Goal: Use online tool/utility: Utilize a website feature to perform a specific function

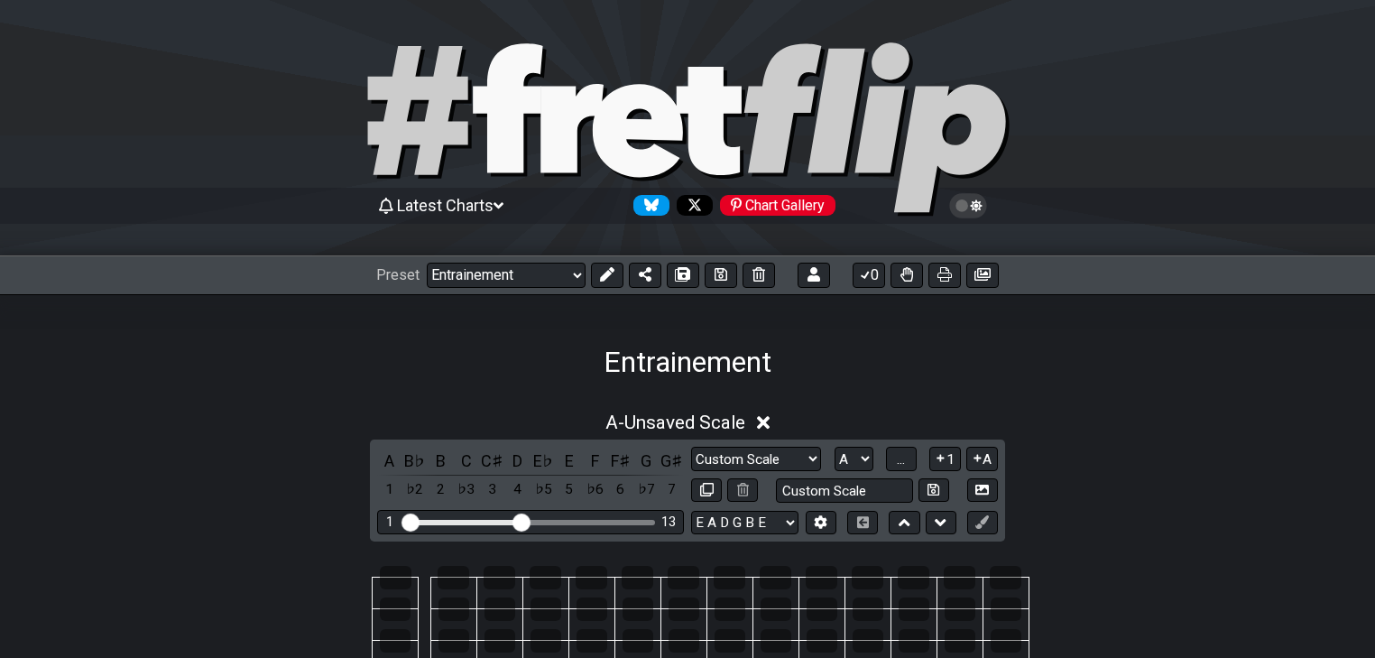
select select "/02SJ1M66"
select select "A"
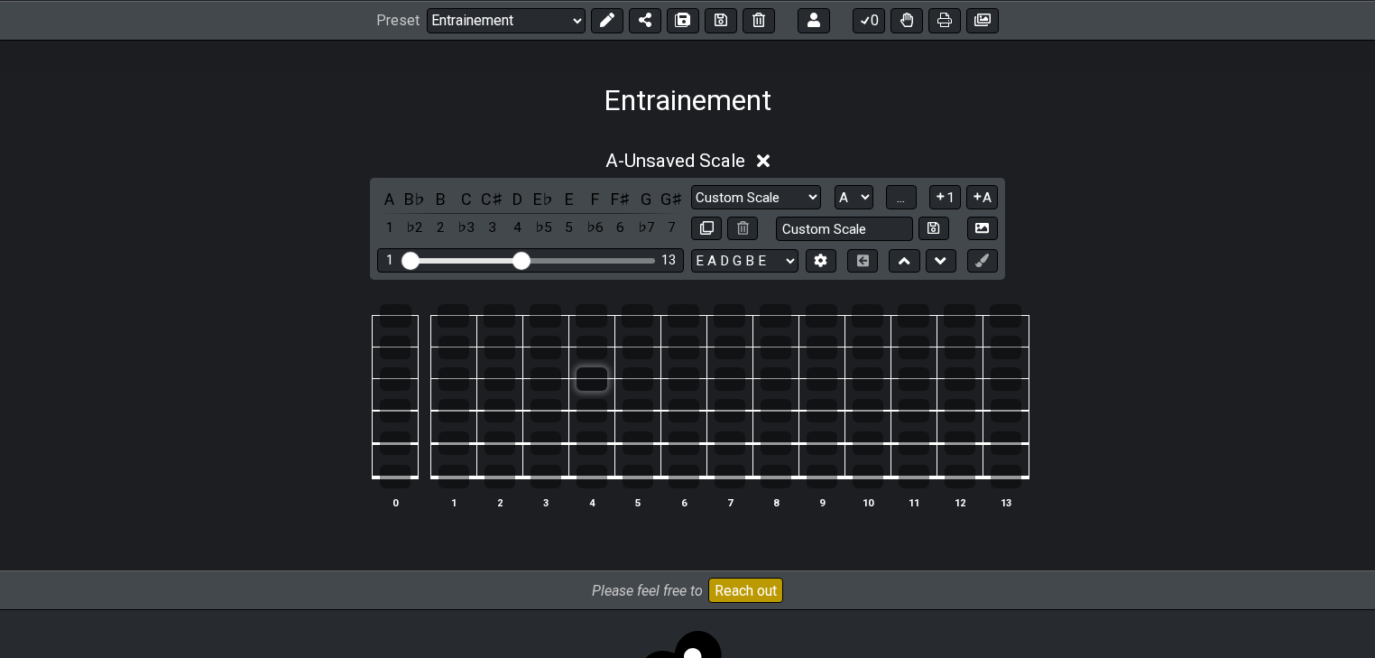
click at [588, 378] on div at bounding box center [591, 378] width 31 height 23
click at [635, 379] on div at bounding box center [637, 378] width 31 height 23
click at [458, 348] on div at bounding box center [453, 347] width 31 height 23
click at [446, 344] on div at bounding box center [453, 347] width 31 height 23
click at [641, 350] on div at bounding box center [637, 347] width 31 height 23
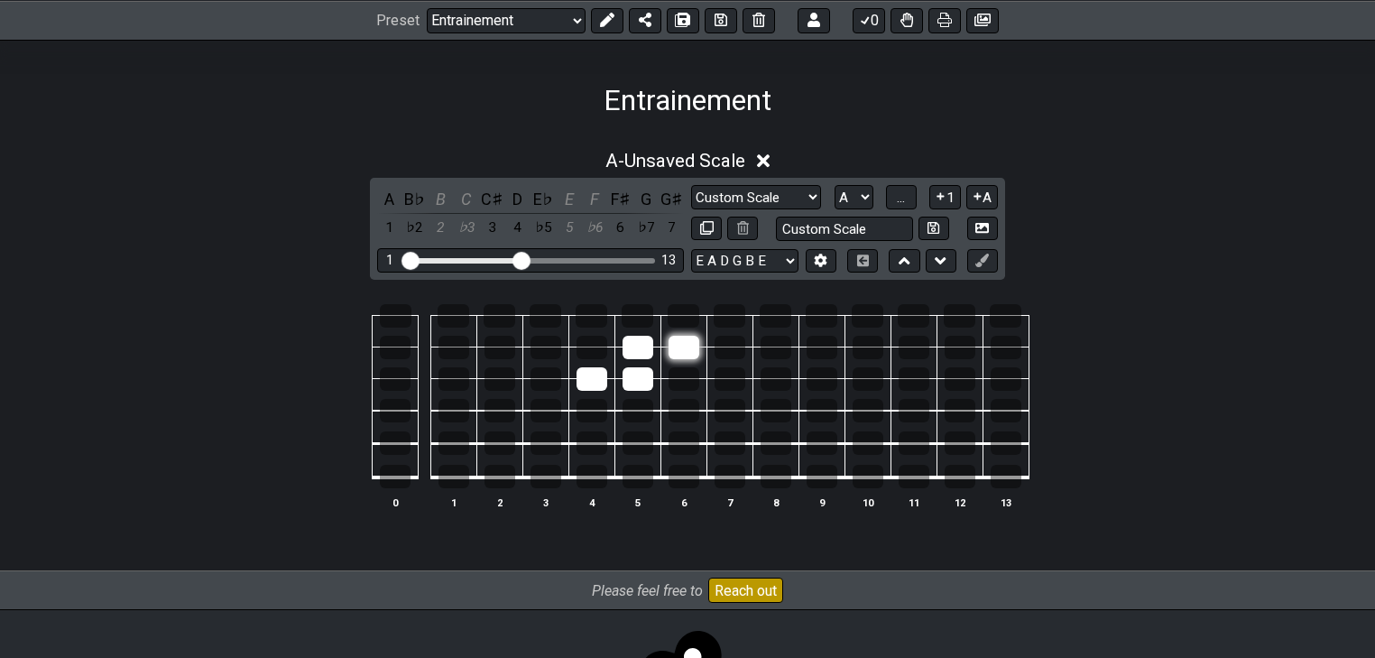
click at [685, 352] on div at bounding box center [683, 347] width 31 height 23
drag, startPoint x: 651, startPoint y: 422, endPoint x: 274, endPoint y: 358, distance: 382.4
click at [274, 358] on div "0 1 2 3 4 5 6 7 8 9 10 11 12 13" at bounding box center [687, 407] width 1375 height 253
click at [686, 347] on div at bounding box center [683, 347] width 31 height 23
click at [686, 346] on div at bounding box center [683, 347] width 31 height 23
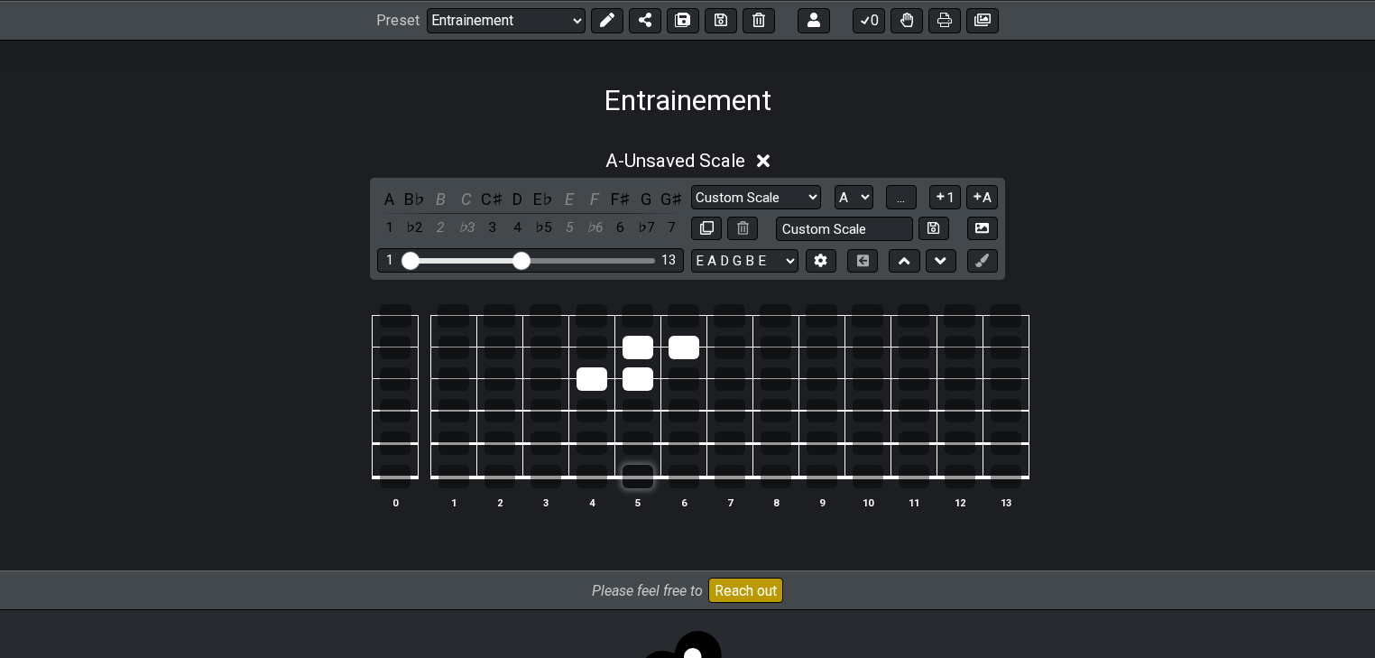
click at [633, 480] on div at bounding box center [637, 476] width 31 height 23
click at [642, 310] on div at bounding box center [637, 315] width 32 height 23
click at [634, 320] on div at bounding box center [637, 315] width 32 height 23
click at [633, 314] on div at bounding box center [637, 315] width 32 height 23
click at [630, 311] on div at bounding box center [637, 315] width 32 height 23
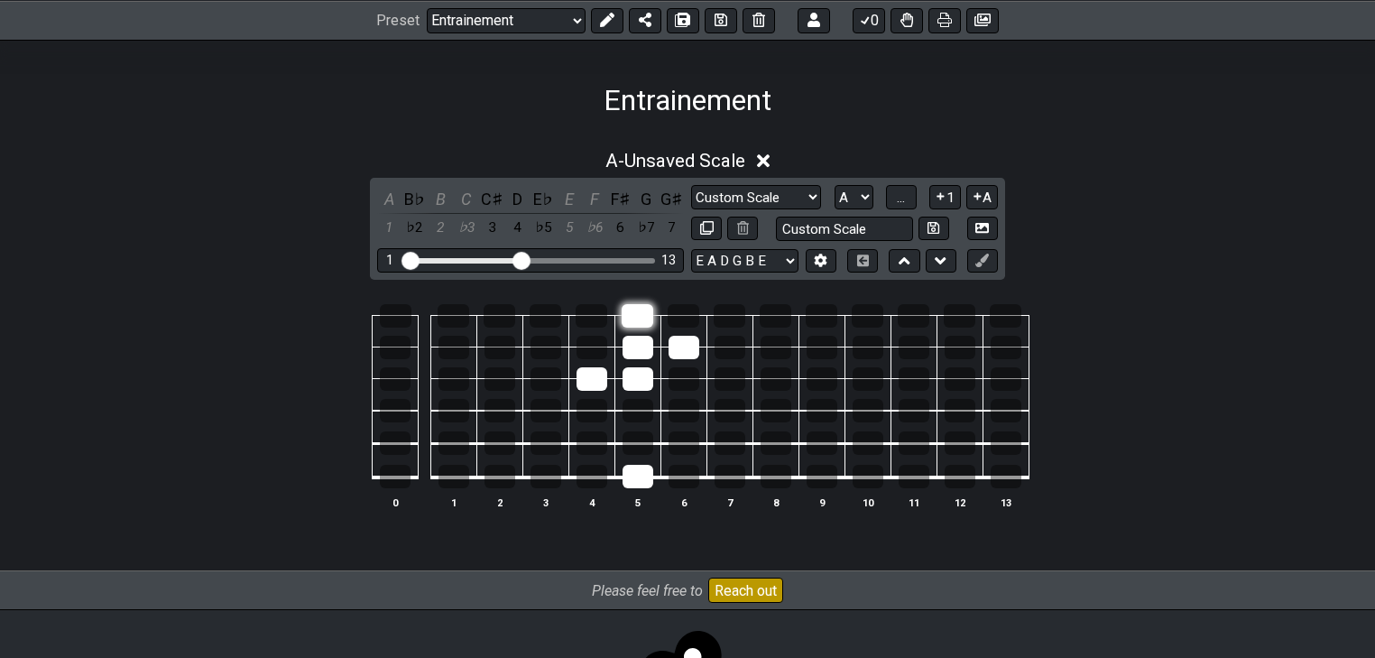
click at [644, 318] on div at bounding box center [637, 315] width 32 height 23
click at [641, 318] on div at bounding box center [637, 315] width 32 height 23
click at [649, 321] on div at bounding box center [637, 315] width 32 height 23
click at [640, 318] on div at bounding box center [637, 315] width 32 height 23
click at [642, 316] on div at bounding box center [637, 315] width 32 height 23
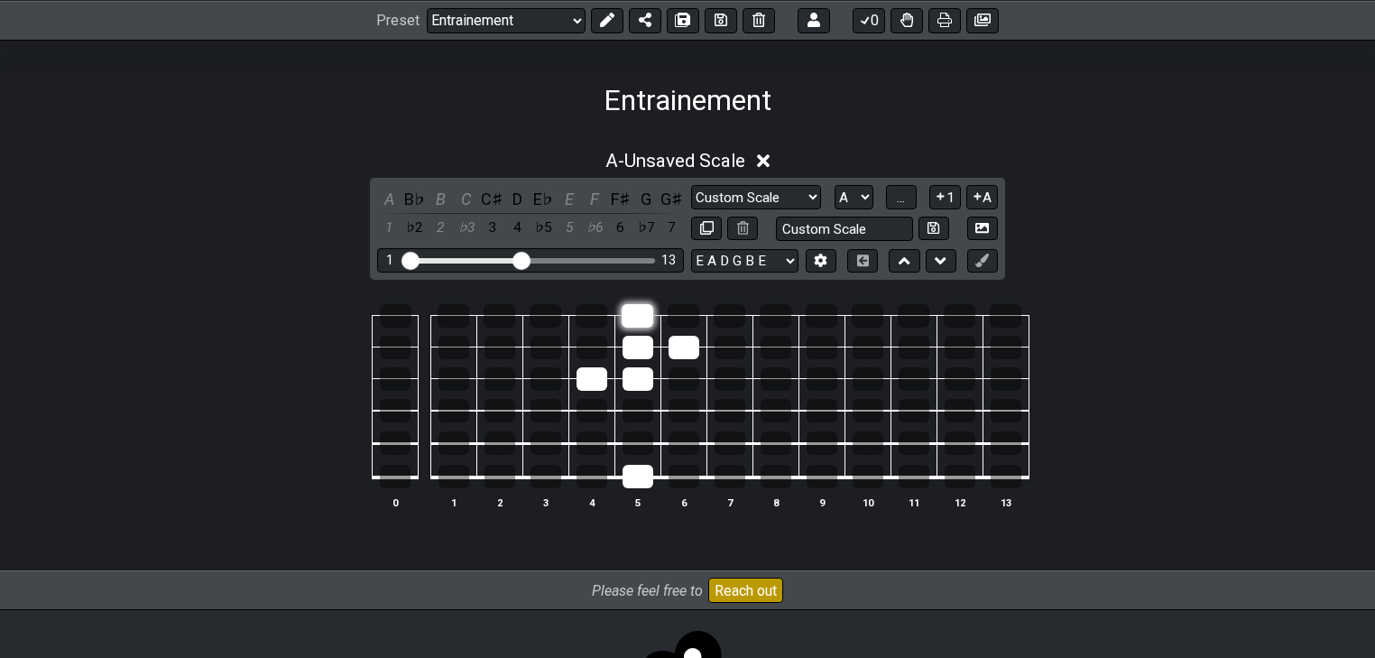
click at [642, 314] on div at bounding box center [637, 315] width 32 height 23
click at [650, 320] on div at bounding box center [637, 315] width 32 height 23
click at [633, 312] on div at bounding box center [637, 315] width 32 height 23
click at [642, 316] on div at bounding box center [637, 315] width 32 height 23
click at [640, 320] on div at bounding box center [637, 315] width 32 height 23
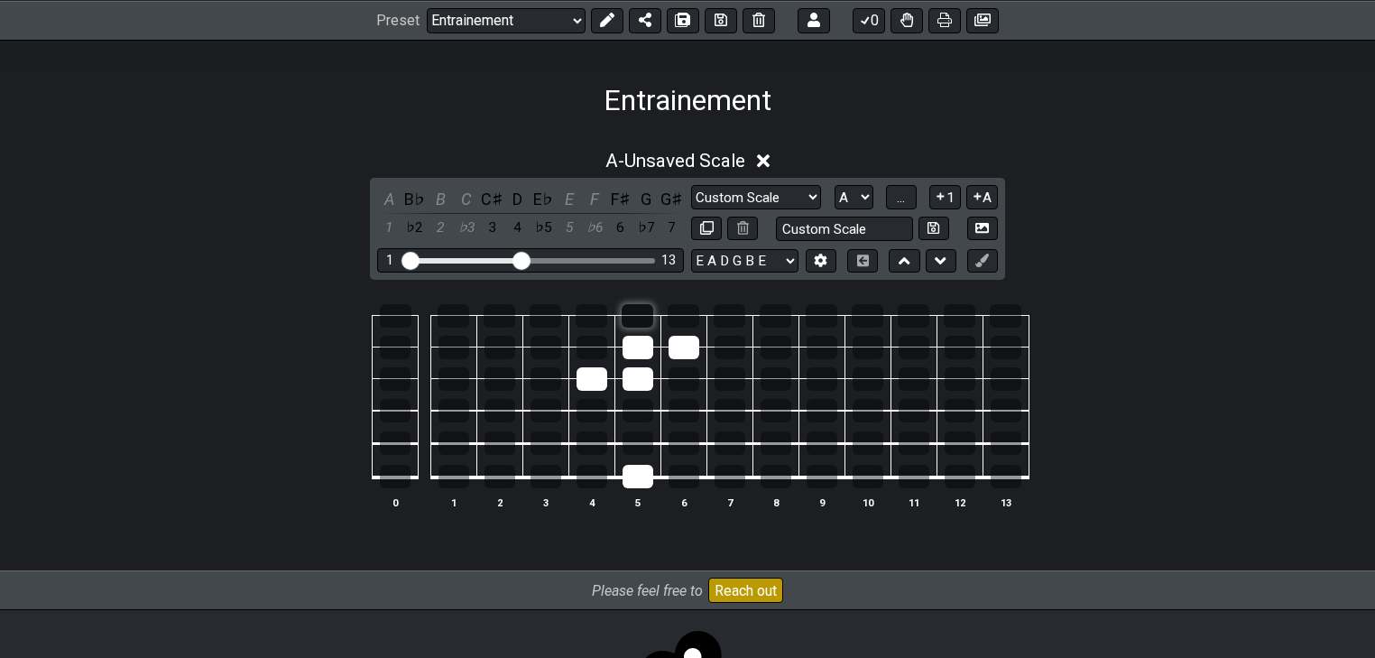
click at [652, 315] on div at bounding box center [637, 315] width 32 height 23
click at [641, 480] on div at bounding box center [637, 476] width 31 height 23
click at [635, 315] on div at bounding box center [637, 315] width 32 height 23
click at [593, 361] on td at bounding box center [591, 363] width 46 height 32
click at [595, 370] on div at bounding box center [591, 378] width 31 height 23
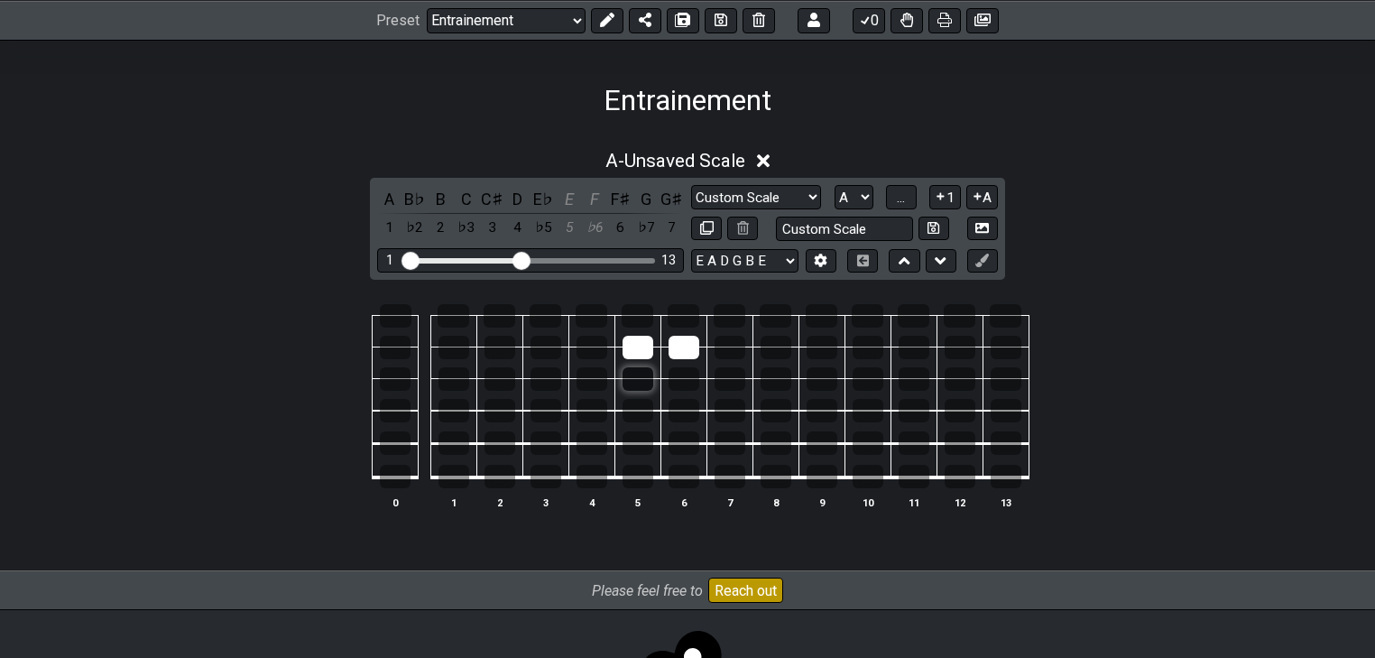
click at [630, 372] on div at bounding box center [637, 378] width 31 height 23
click at [630, 347] on div at bounding box center [637, 347] width 31 height 23
click at [678, 346] on div at bounding box center [683, 347] width 31 height 23
click at [589, 381] on div at bounding box center [591, 378] width 31 height 23
click at [637, 380] on div at bounding box center [637, 378] width 31 height 23
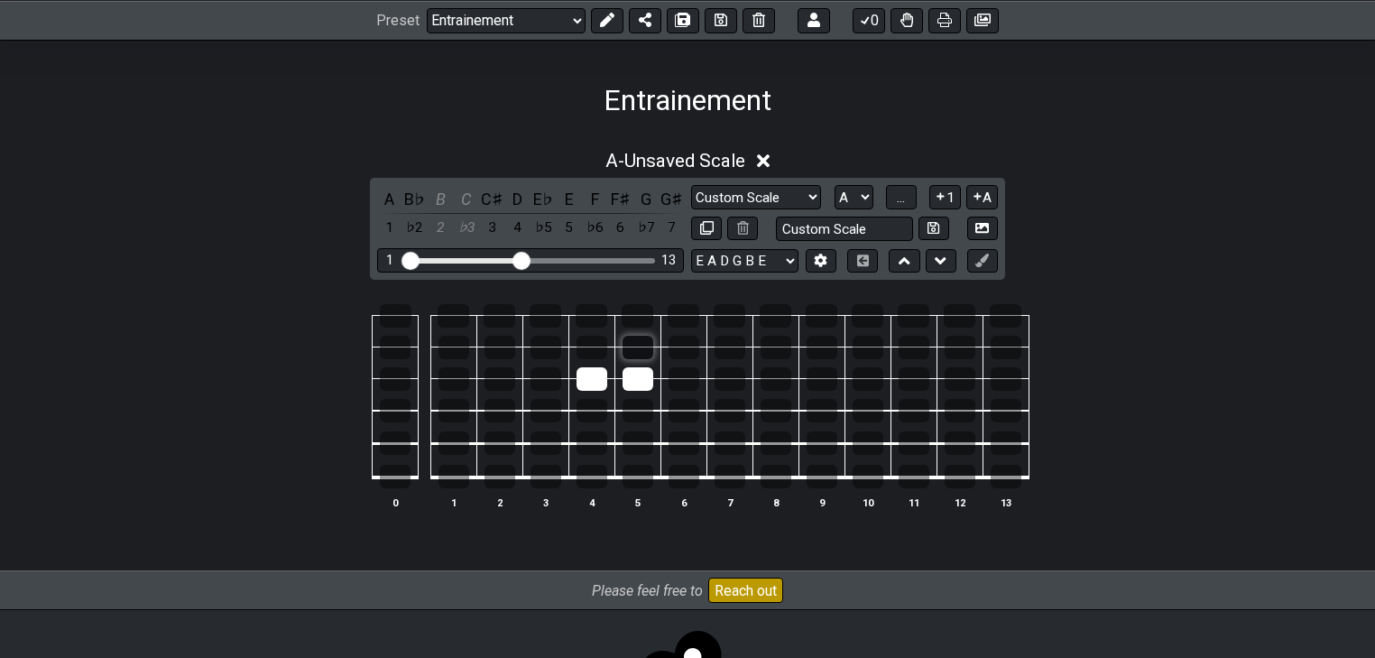
click at [636, 354] on div at bounding box center [637, 347] width 31 height 23
click at [683, 354] on div at bounding box center [683, 347] width 31 height 23
click at [629, 312] on div at bounding box center [637, 315] width 32 height 23
click at [646, 482] on div at bounding box center [637, 476] width 31 height 23
click at [695, 438] on div at bounding box center [683, 442] width 31 height 23
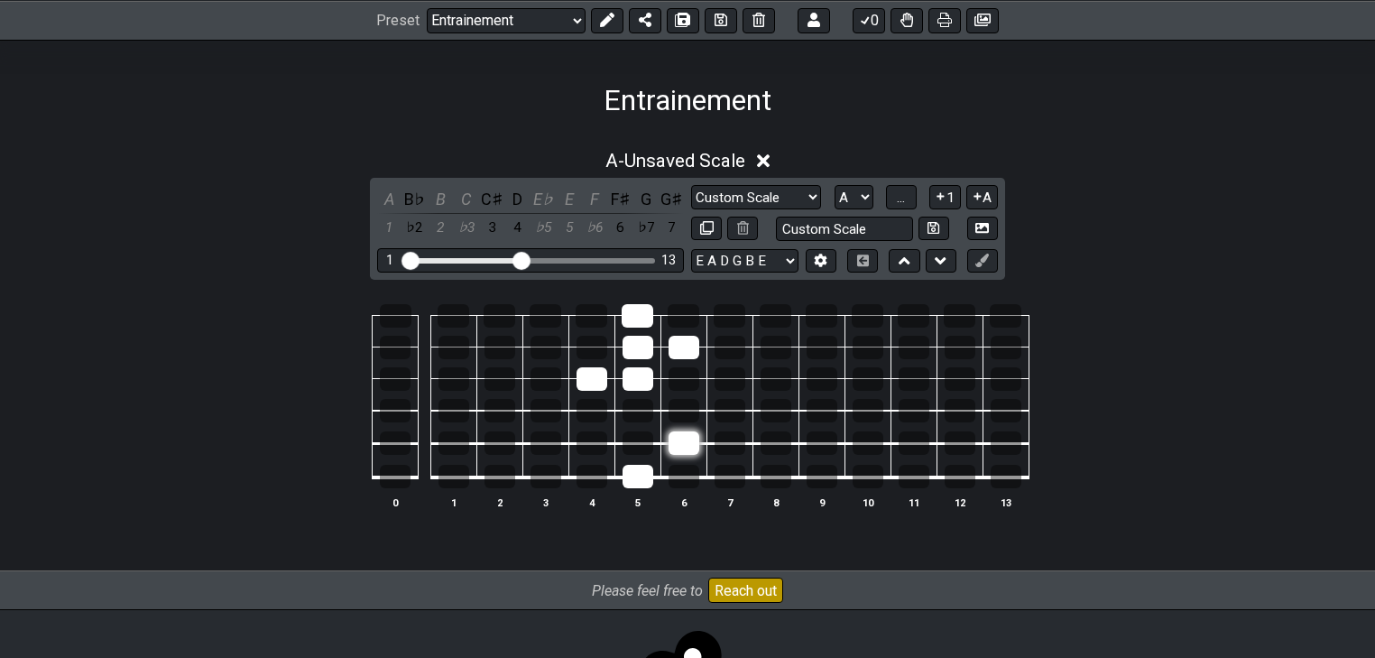
click at [692, 443] on div at bounding box center [683, 442] width 31 height 23
click at [693, 404] on div at bounding box center [683, 410] width 31 height 23
click at [693, 406] on div at bounding box center [683, 410] width 31 height 23
click at [727, 439] on div at bounding box center [729, 442] width 31 height 23
click at [649, 481] on div at bounding box center [637, 476] width 31 height 23
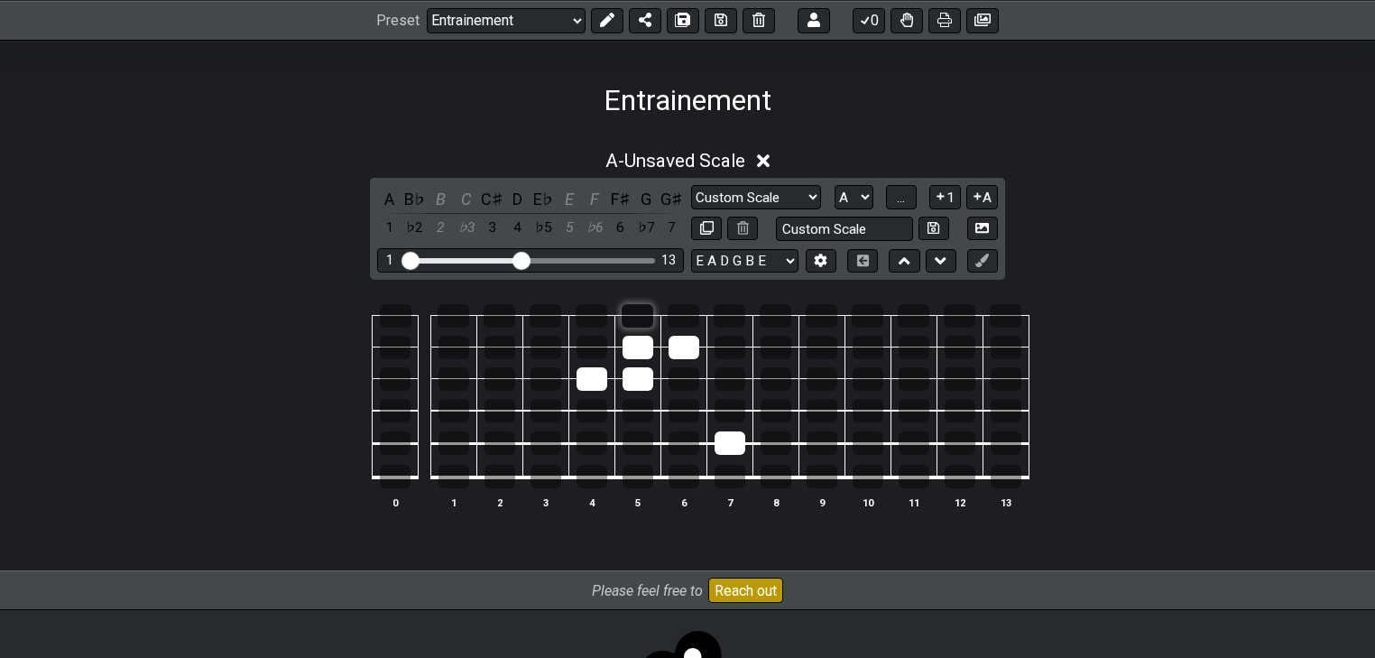
click at [638, 308] on div at bounding box center [637, 315] width 32 height 23
click at [726, 448] on div at bounding box center [729, 442] width 31 height 23
click at [729, 449] on div at bounding box center [729, 442] width 31 height 23
click at [725, 446] on div at bounding box center [729, 442] width 31 height 23
click at [727, 442] on div at bounding box center [729, 442] width 31 height 23
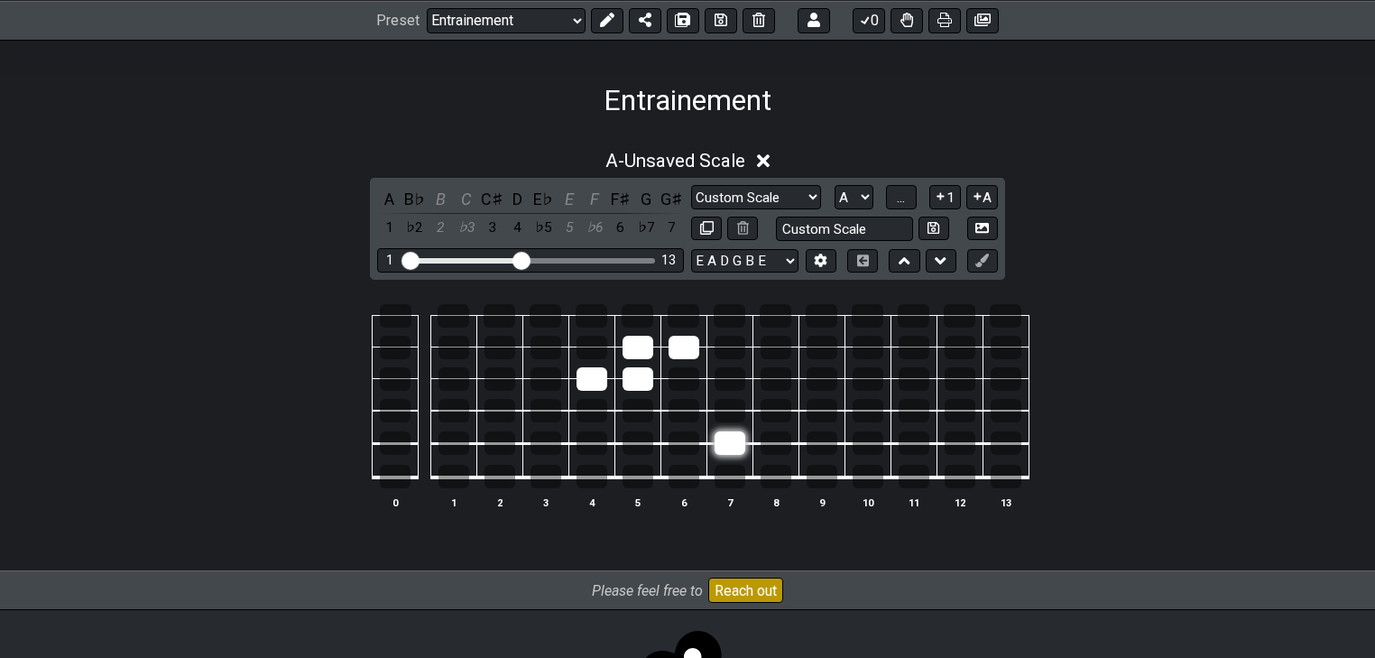
click at [728, 446] on div at bounding box center [729, 442] width 31 height 23
click at [686, 415] on div at bounding box center [683, 410] width 31 height 23
click at [685, 410] on div at bounding box center [683, 410] width 31 height 23
click at [760, 405] on div at bounding box center [775, 410] width 31 height 23
click at [766, 410] on div at bounding box center [775, 410] width 31 height 23
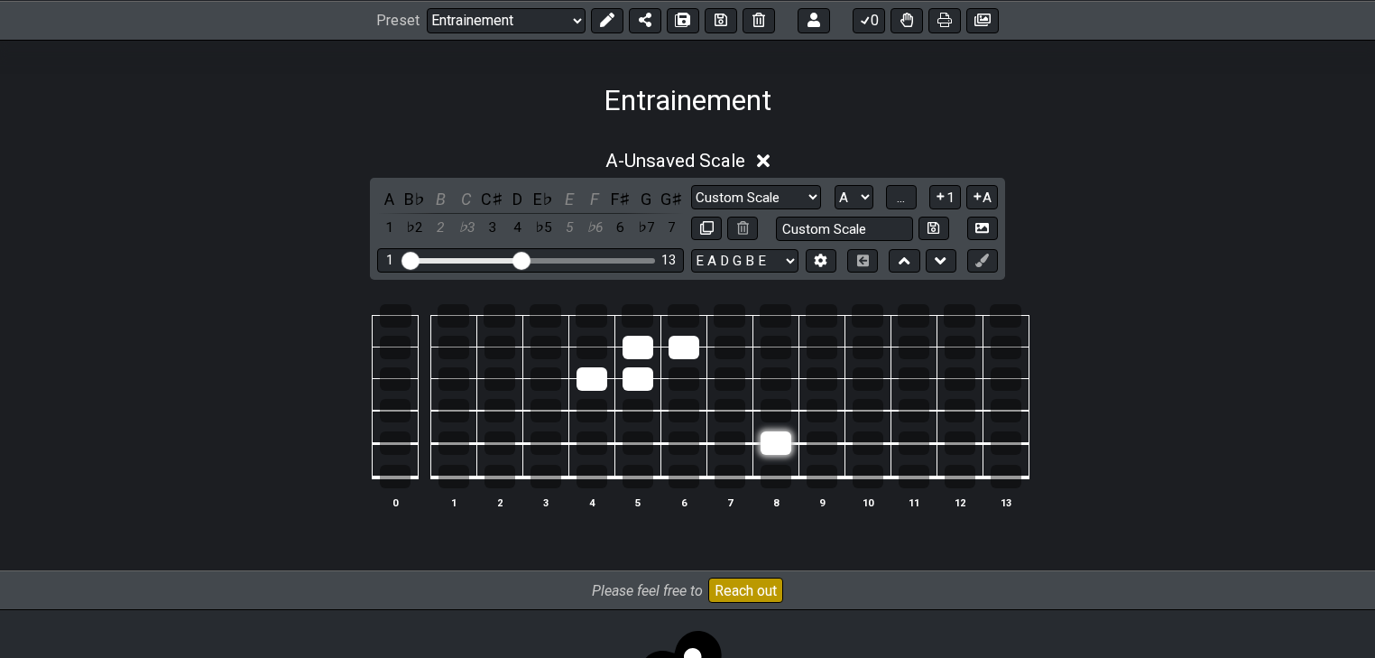
click at [774, 437] on div at bounding box center [775, 442] width 31 height 23
click at [773, 406] on div at bounding box center [775, 410] width 31 height 23
click at [767, 446] on div at bounding box center [775, 442] width 31 height 23
click at [728, 407] on div at bounding box center [729, 410] width 31 height 23
click at [771, 407] on div at bounding box center [775, 410] width 31 height 23
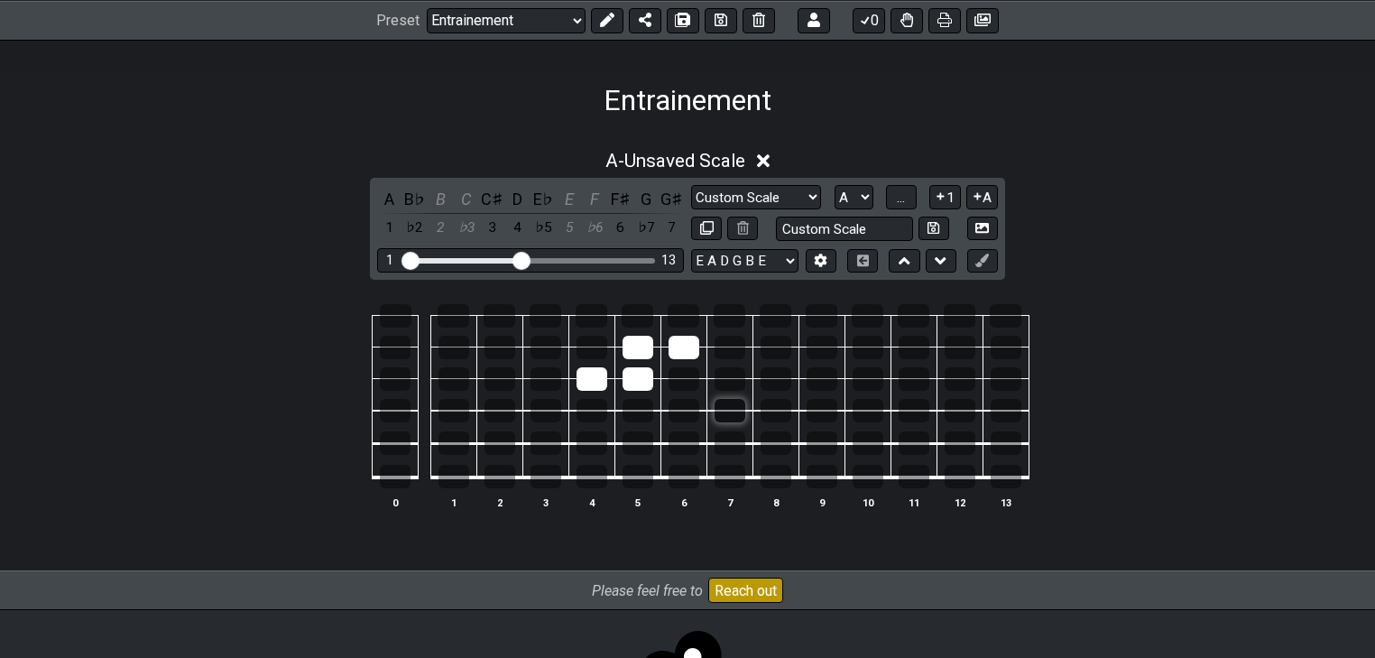
click at [726, 415] on div at bounding box center [729, 410] width 31 height 23
click at [646, 480] on div at bounding box center [637, 476] width 31 height 23
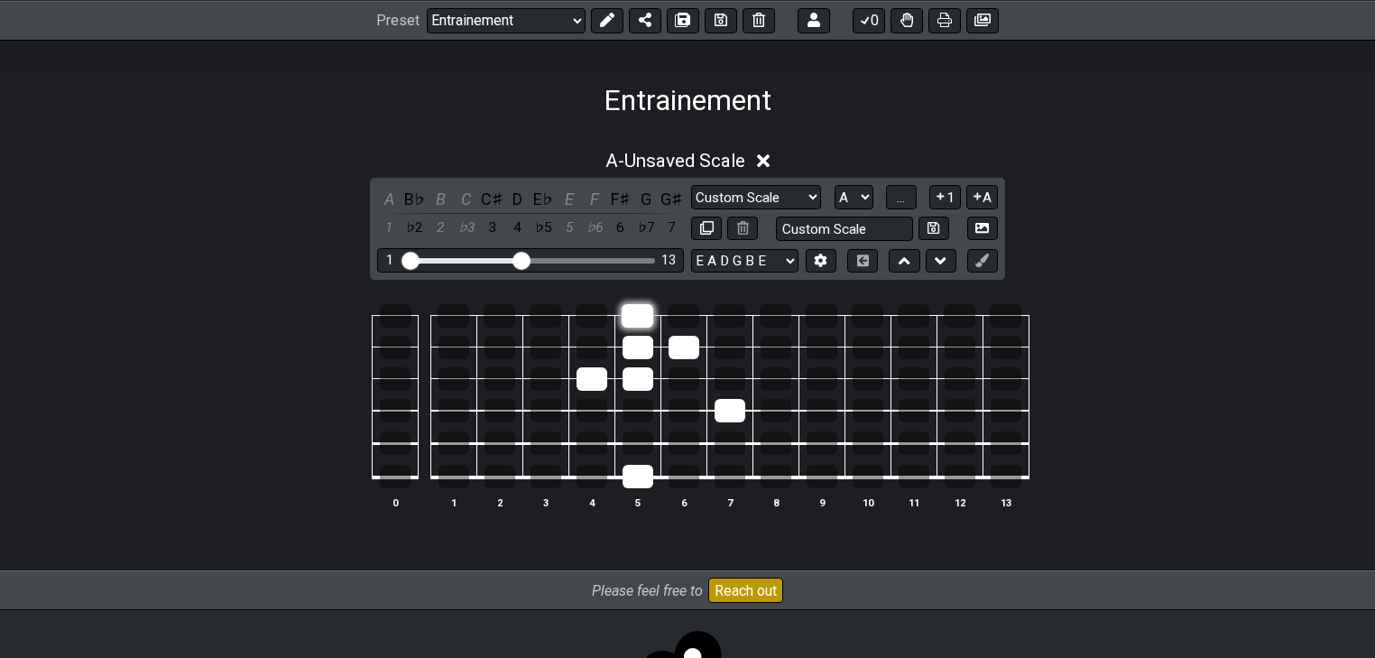
click at [645, 317] on div at bounding box center [637, 315] width 32 height 23
click at [725, 400] on div at bounding box center [729, 410] width 31 height 23
click at [648, 468] on div at bounding box center [637, 476] width 31 height 23
click at [648, 469] on div at bounding box center [637, 476] width 31 height 23
click at [730, 318] on div at bounding box center [729, 315] width 32 height 23
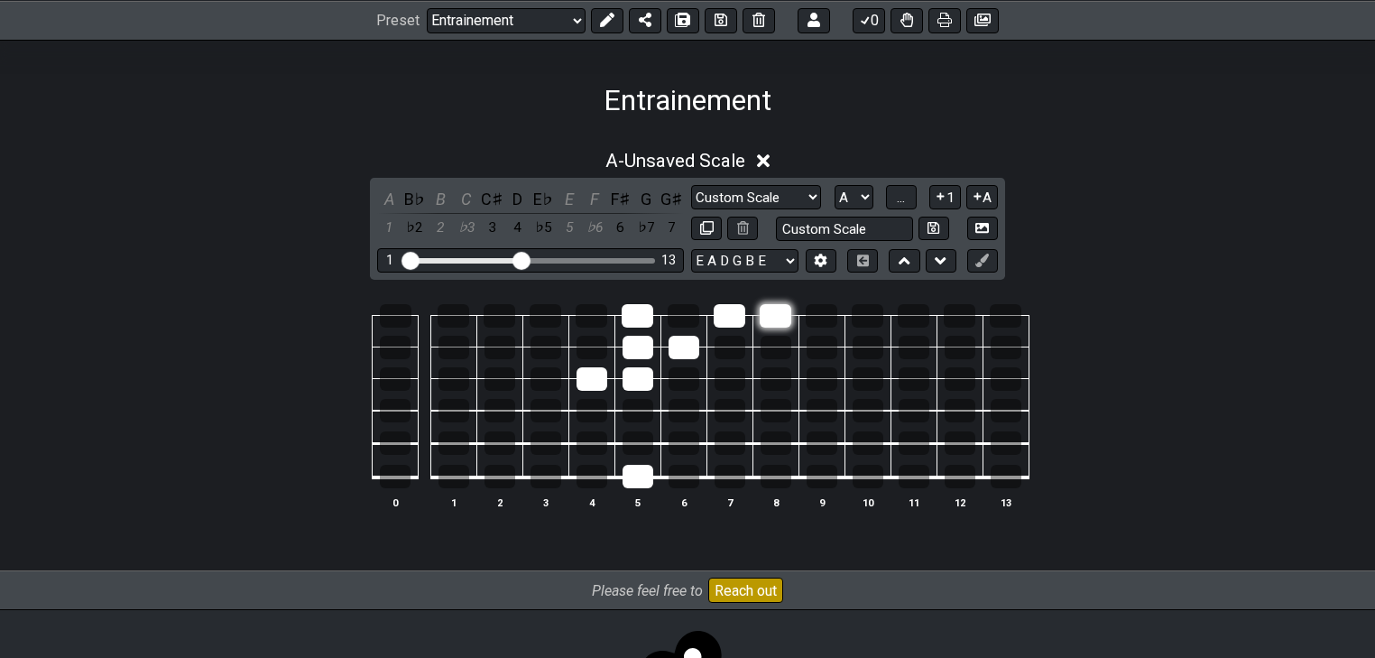
click at [769, 313] on div at bounding box center [775, 315] width 32 height 23
click at [783, 343] on div at bounding box center [775, 347] width 31 height 23
click at [639, 446] on div at bounding box center [637, 442] width 31 height 23
click at [640, 447] on div at bounding box center [637, 442] width 31 height 23
click at [630, 411] on div at bounding box center [637, 410] width 31 height 23
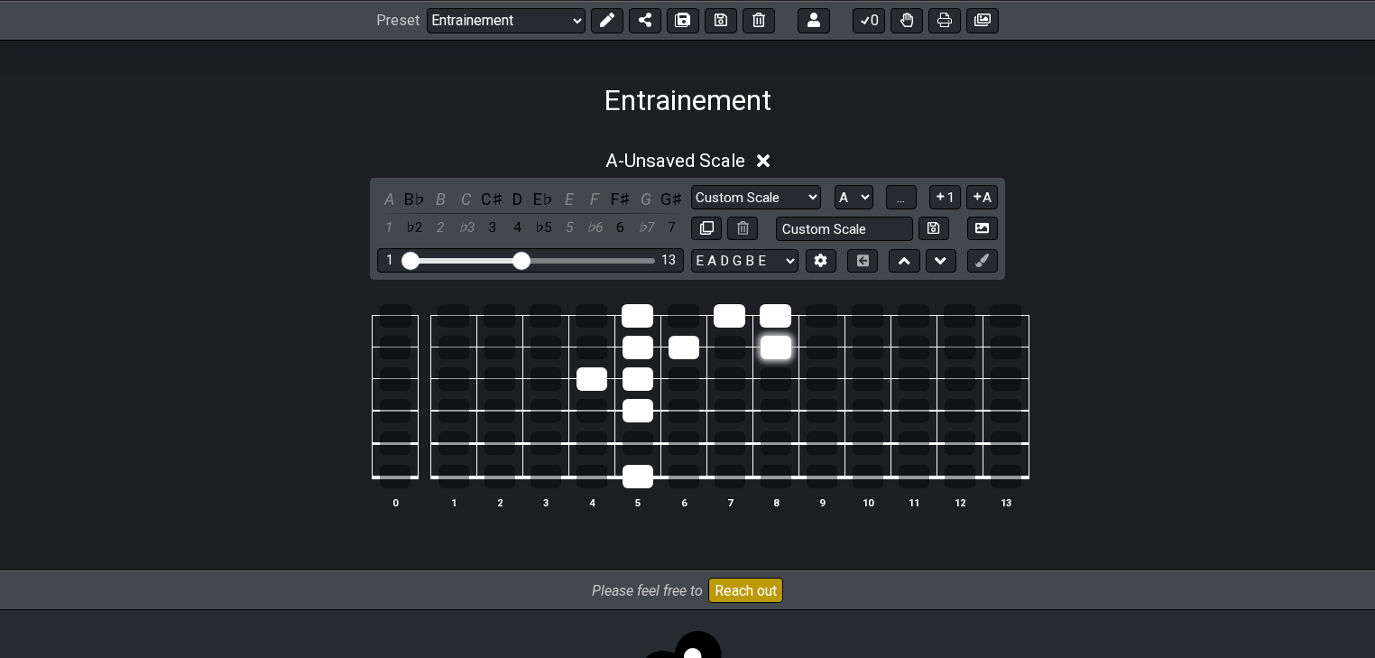
click at [768, 350] on div at bounding box center [775, 347] width 31 height 23
click at [641, 410] on div at bounding box center [637, 410] width 31 height 23
click at [639, 420] on div at bounding box center [637, 410] width 31 height 23
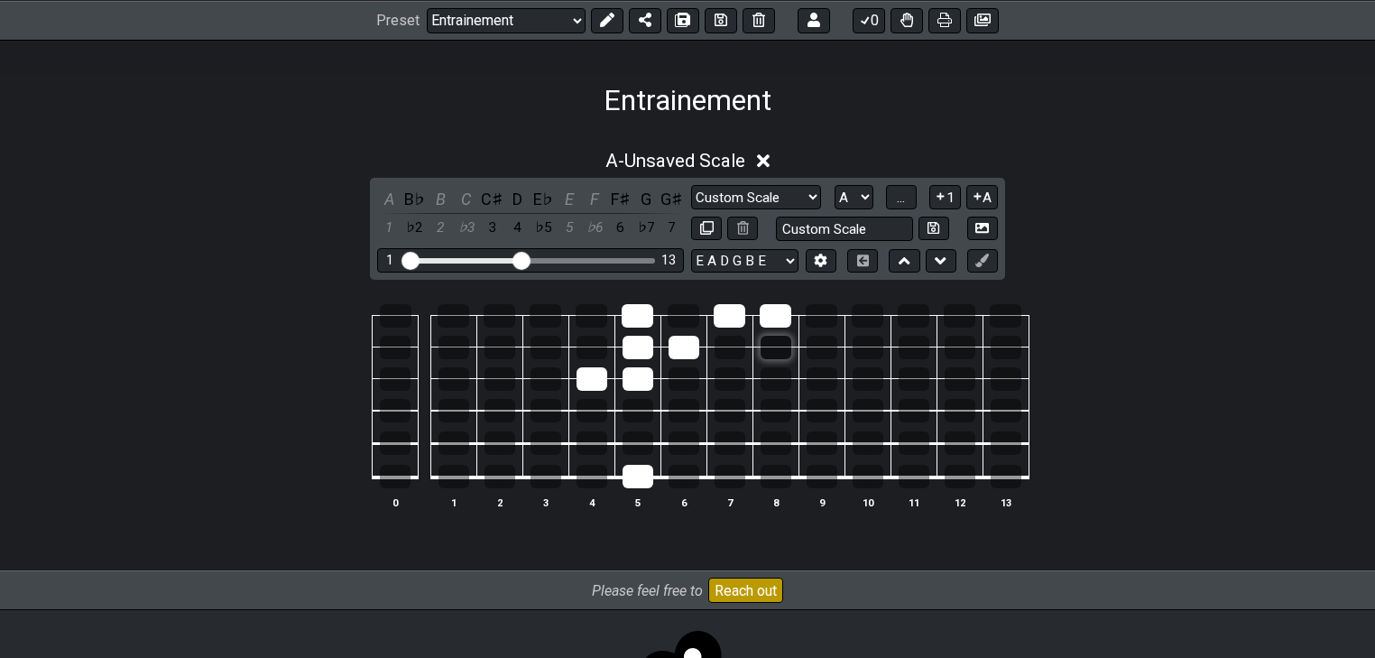
click at [776, 345] on div at bounding box center [775, 347] width 31 height 23
click at [646, 408] on div at bounding box center [637, 410] width 31 height 23
click at [648, 483] on div at bounding box center [637, 476] width 31 height 23
click at [635, 446] on div at bounding box center [637, 442] width 31 height 23
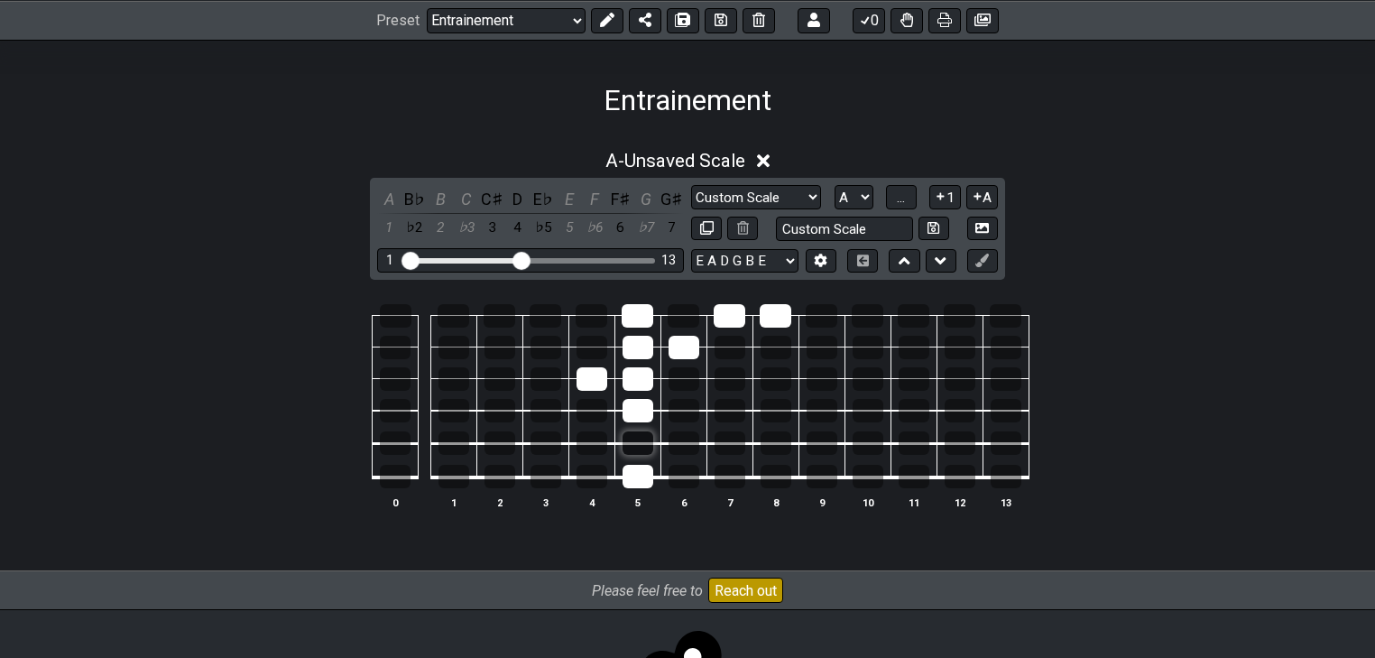
click at [640, 444] on div at bounding box center [637, 442] width 31 height 23
click at [642, 450] on div at bounding box center [637, 442] width 31 height 23
click at [737, 447] on div at bounding box center [729, 442] width 31 height 23
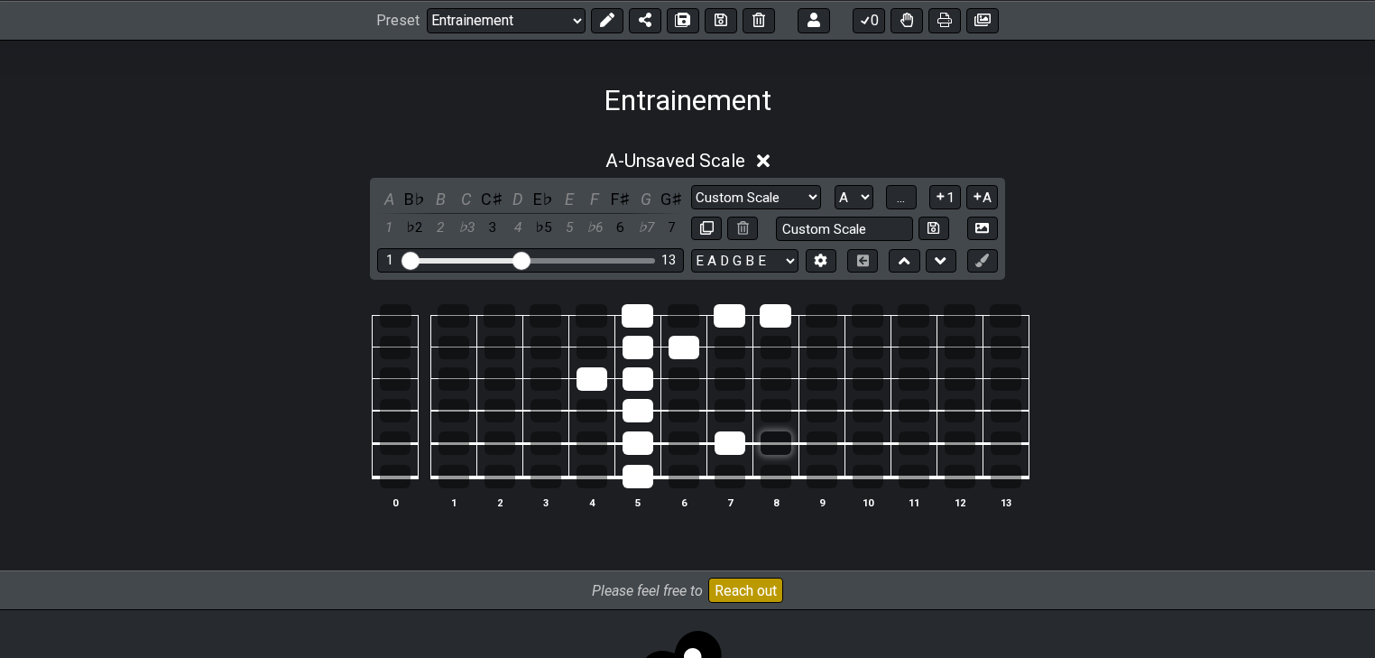
click at [773, 443] on div at bounding box center [775, 442] width 31 height 23
click at [636, 414] on div at bounding box center [637, 410] width 31 height 23
click at [725, 408] on div at bounding box center [729, 410] width 31 height 23
click at [776, 483] on div at bounding box center [775, 476] width 31 height 23
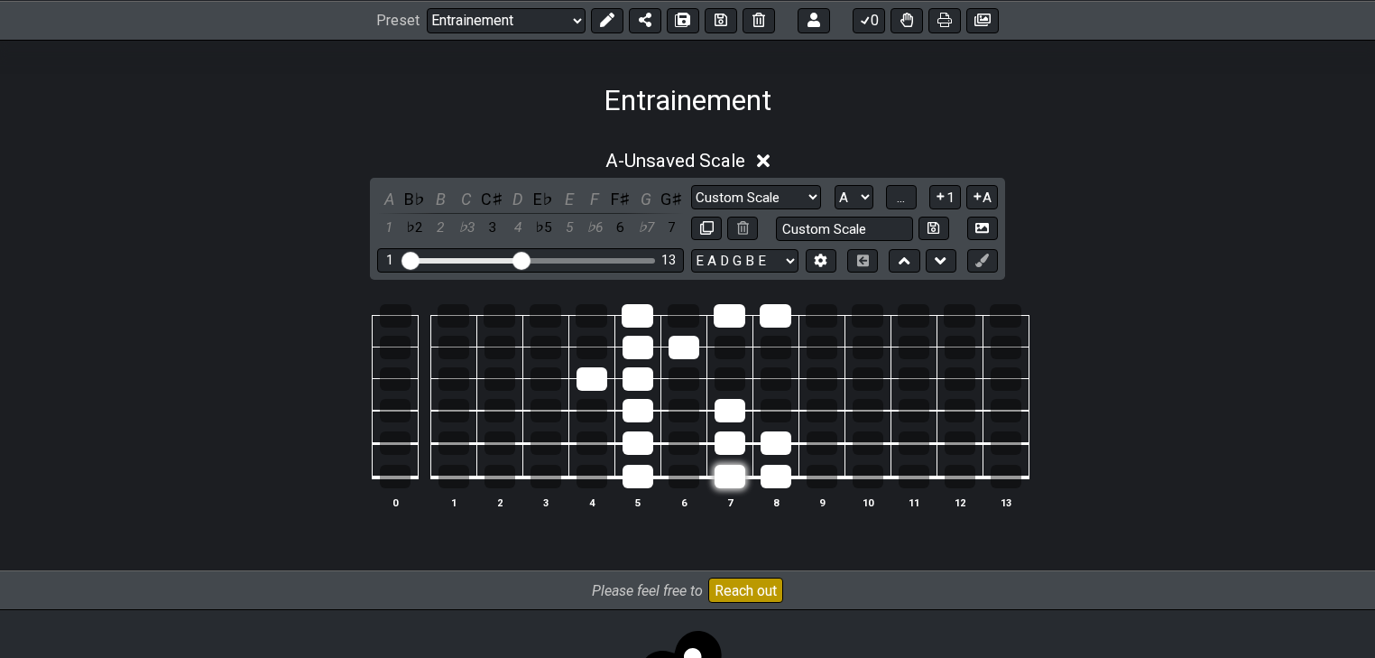
click at [732, 480] on div at bounding box center [729, 476] width 31 height 23
click at [768, 309] on div at bounding box center [775, 315] width 32 height 23
click at [776, 314] on div at bounding box center [775, 315] width 32 height 23
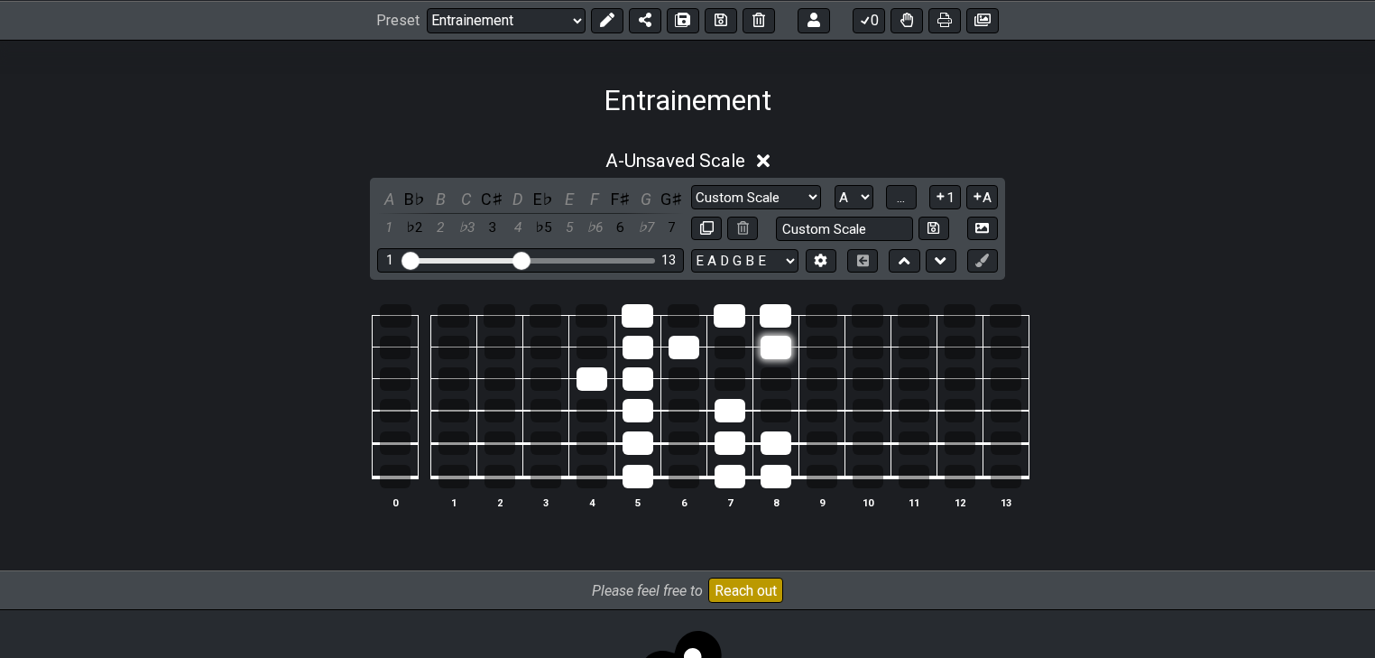
click at [778, 346] on div at bounding box center [775, 347] width 31 height 23
click at [738, 382] on div at bounding box center [729, 378] width 31 height 23
drag, startPoint x: 638, startPoint y: 332, endPoint x: 660, endPoint y: 474, distance: 143.4
click at [660, 476] on table "0 1 2 3 4 5 6 7 8 9 10 11 12 13" at bounding box center [683, 390] width 691 height 212
drag, startPoint x: 630, startPoint y: 452, endPoint x: 636, endPoint y: 485, distance: 33.8
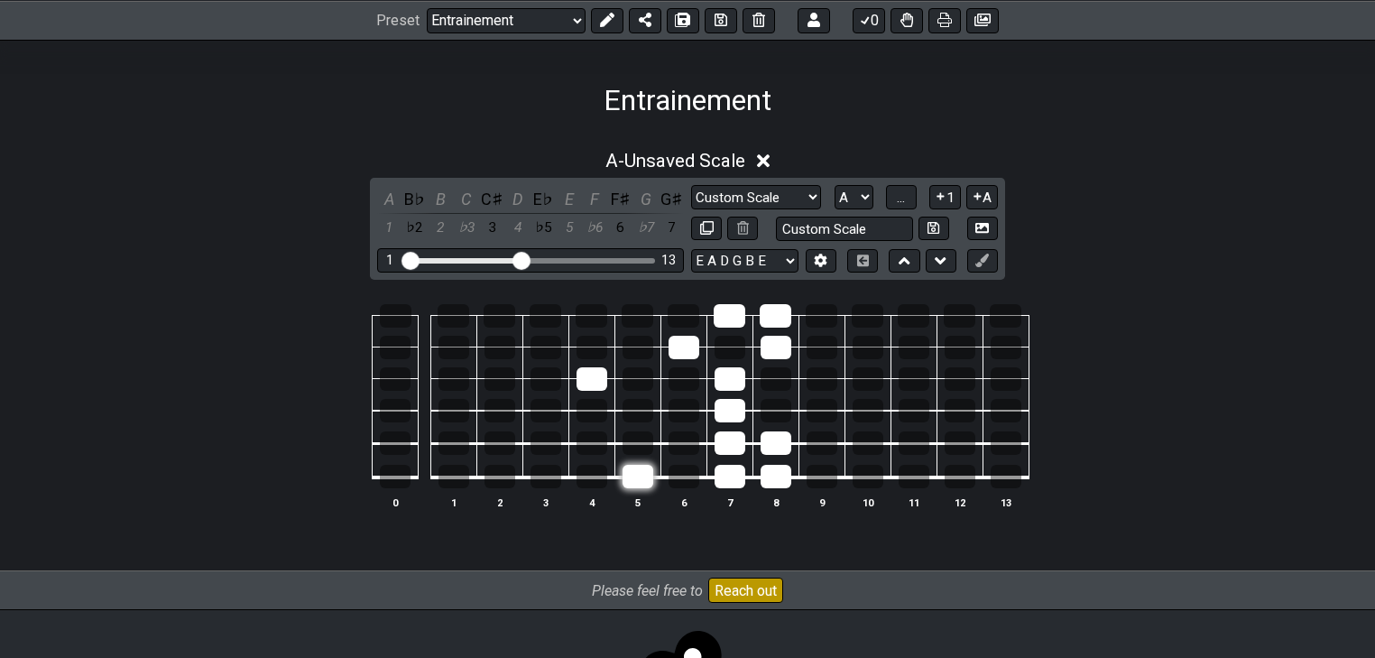
click at [636, 485] on tbody "0 1 2 3 4 5 6 7 8 9 10 11 12 13" at bounding box center [683, 390] width 690 height 212
drag, startPoint x: 740, startPoint y: 375, endPoint x: 737, endPoint y: 484, distance: 109.2
click at [737, 487] on tbody "0 1 2 3 4 5 6 7 8 9 10 11 12 13" at bounding box center [683, 390] width 690 height 212
click at [730, 304] on div at bounding box center [729, 315] width 32 height 23
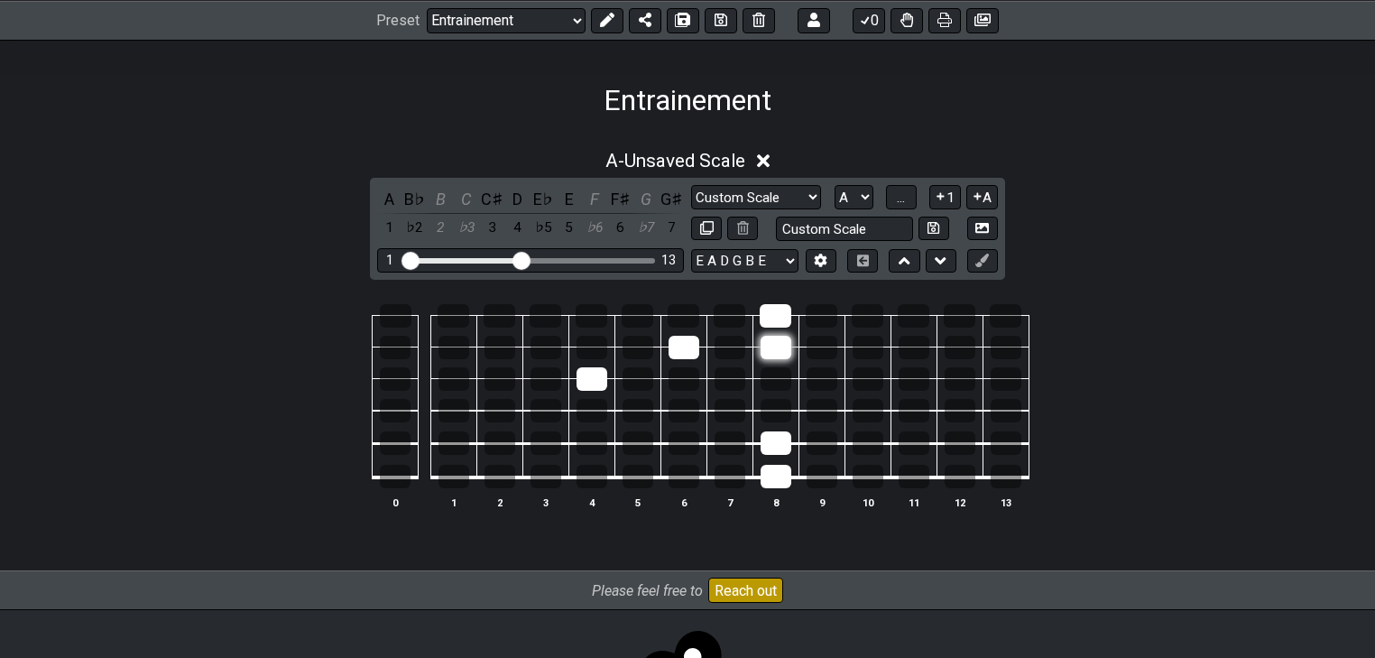
drag, startPoint x: 768, startPoint y: 308, endPoint x: 782, endPoint y: 337, distance: 32.7
click at [769, 310] on div at bounding box center [775, 315] width 32 height 23
click at [783, 340] on div at bounding box center [775, 347] width 31 height 23
click at [688, 345] on div at bounding box center [683, 347] width 31 height 23
click at [586, 377] on div at bounding box center [591, 378] width 31 height 23
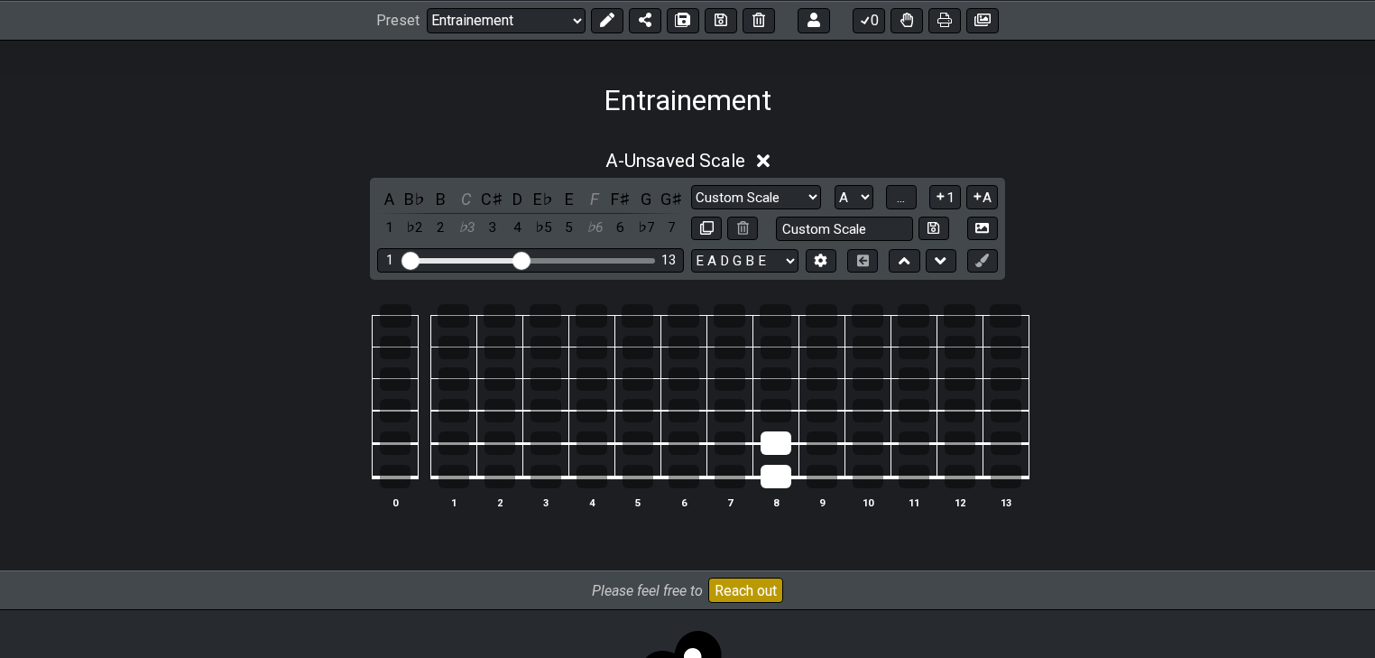
click at [770, 455] on td at bounding box center [775, 461] width 46 height 34
click at [771, 447] on div at bounding box center [775, 442] width 31 height 23
click at [776, 475] on div at bounding box center [775, 476] width 31 height 23
drag, startPoint x: 588, startPoint y: 378, endPoint x: 632, endPoint y: 382, distance: 44.4
click at [631, 379] on tr at bounding box center [683, 363] width 690 height 32
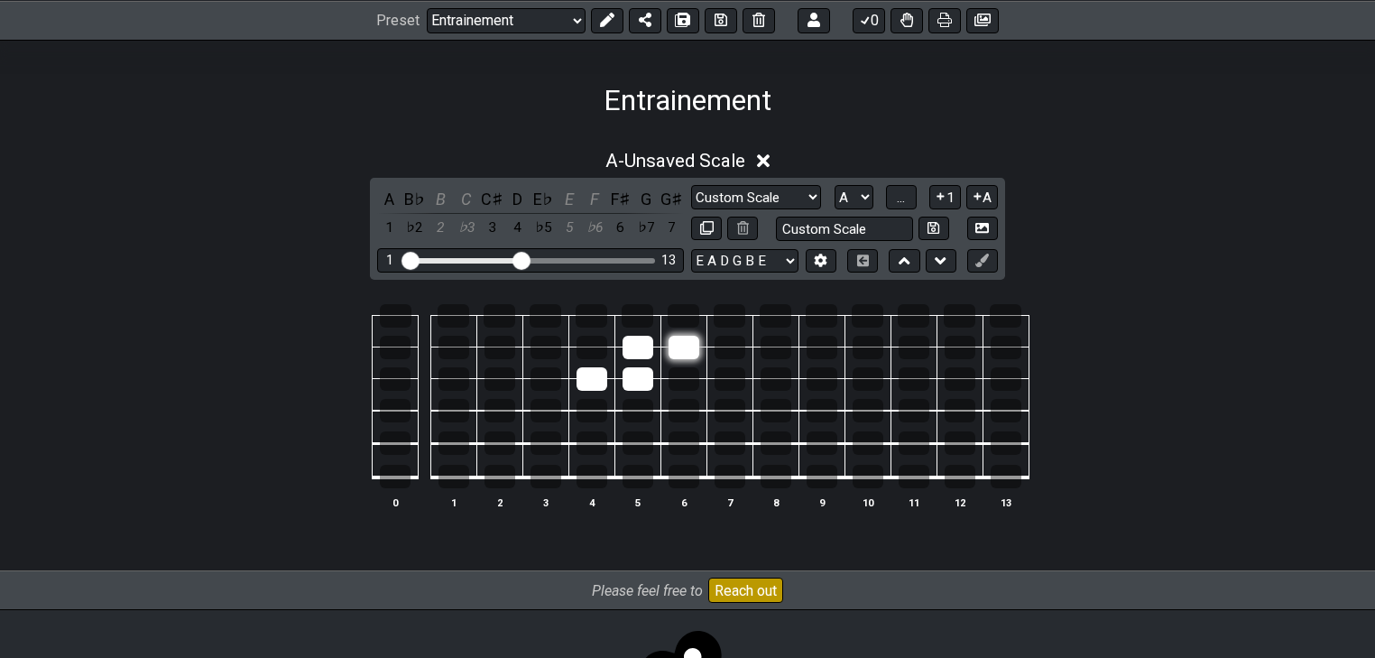
drag, startPoint x: 671, startPoint y: 348, endPoint x: 684, endPoint y: 346, distance: 12.8
click at [684, 346] on tr at bounding box center [683, 332] width 690 height 32
click at [671, 307] on div at bounding box center [683, 315] width 32 height 23
click at [672, 309] on div at bounding box center [683, 315] width 32 height 23
click at [649, 313] on div at bounding box center [637, 315] width 32 height 23
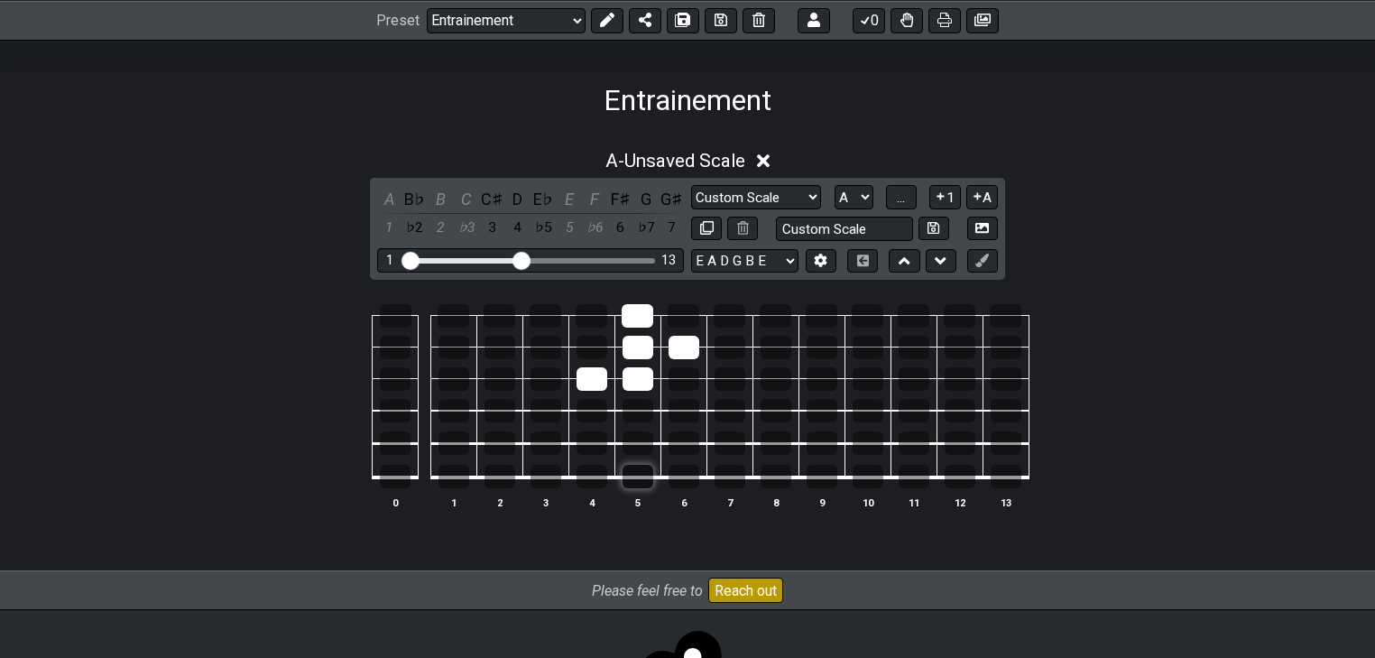
click at [644, 476] on div at bounding box center [637, 476] width 31 height 23
drag, startPoint x: 635, startPoint y: 440, endPoint x: 635, endPoint y: 400, distance: 39.7
click at [635, 400] on tbody "0 1 2 3 4 5 6 7 8 9 10 11 12 13" at bounding box center [683, 390] width 690 height 212
drag, startPoint x: 725, startPoint y: 312, endPoint x: 768, endPoint y: 351, distance: 58.1
click at [768, 351] on tbody "0 1 2 3 4 5 6 7 8 9 10 11 12 13" at bounding box center [683, 390] width 690 height 212
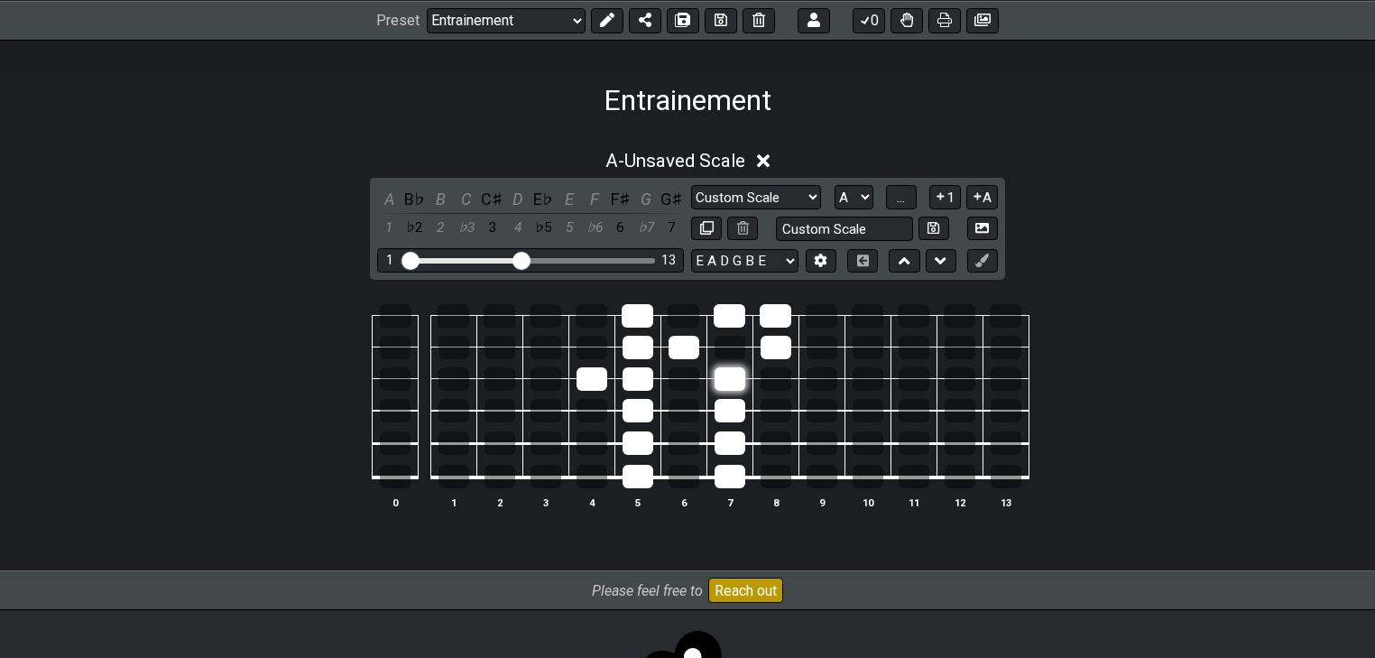
drag, startPoint x: 733, startPoint y: 473, endPoint x: 729, endPoint y: 384, distance: 88.5
click at [729, 384] on tbody "0 1 2 3 4 5 6 7 8 9 10 11 12 13" at bounding box center [683, 390] width 690 height 212
click at [726, 377] on div at bounding box center [729, 378] width 31 height 23
click at [724, 382] on div at bounding box center [729, 378] width 31 height 23
click at [733, 383] on div at bounding box center [729, 378] width 31 height 23
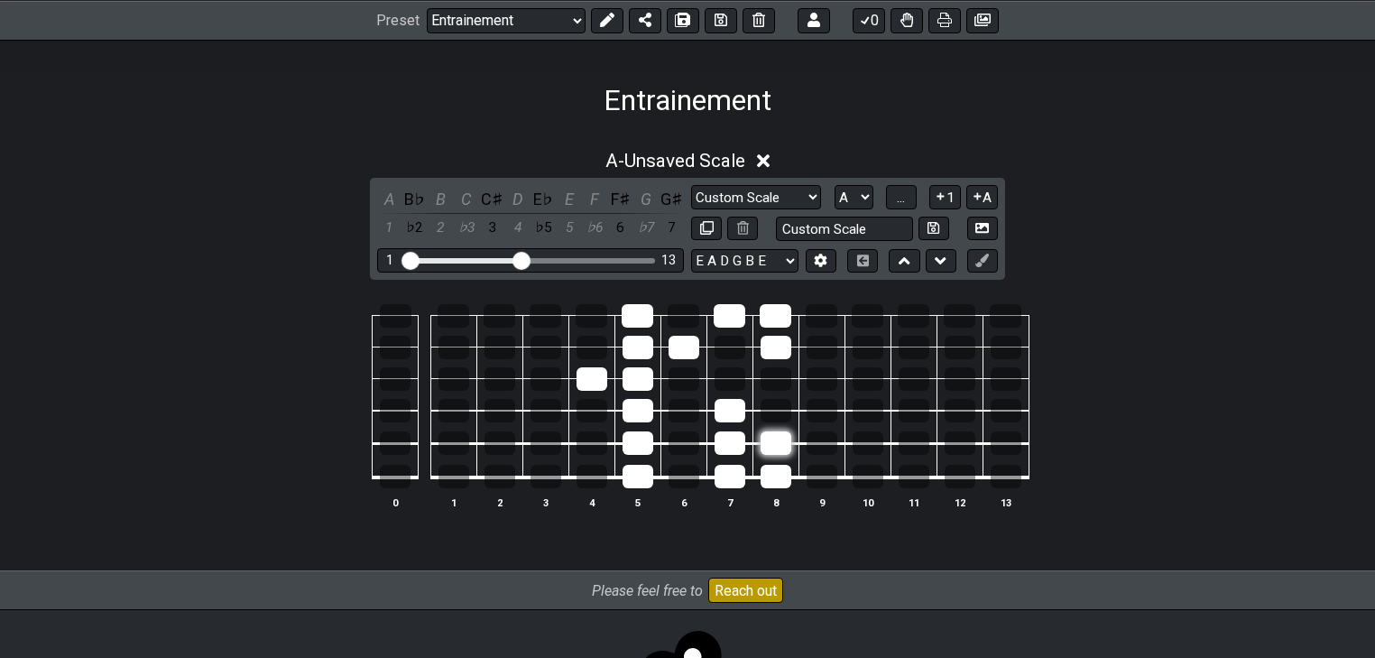
drag, startPoint x: 768, startPoint y: 483, endPoint x: 775, endPoint y: 445, distance: 38.4
click at [775, 445] on tbody "0 1 2 3 4 5 6 7 8 9 10 11 12 13" at bounding box center [683, 390] width 690 height 212
click at [764, 444] on div at bounding box center [775, 442] width 31 height 23
click at [722, 369] on div at bounding box center [729, 378] width 31 height 23
drag, startPoint x: 776, startPoint y: 462, endPoint x: 777, endPoint y: 435, distance: 27.1
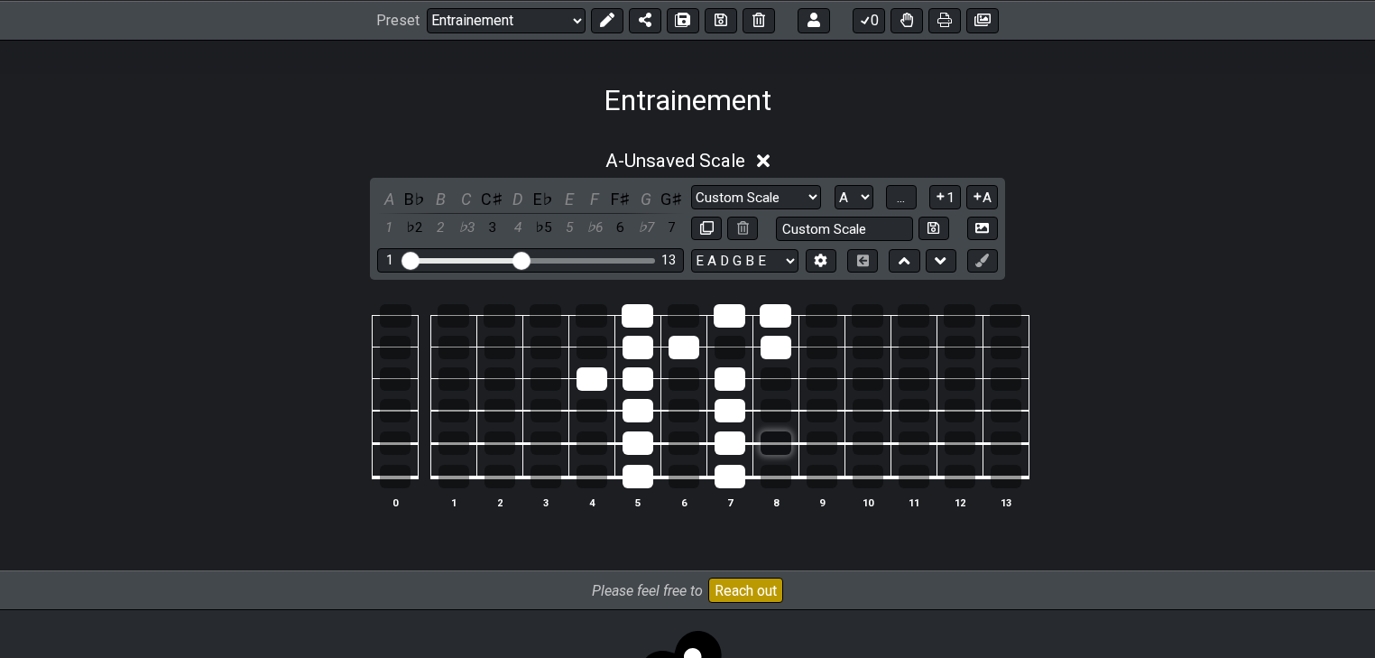
click at [775, 443] on tbody "0 1 2 3 4 5 6 7 8 9 10 11 12 13" at bounding box center [683, 390] width 690 height 212
drag, startPoint x: 778, startPoint y: 340, endPoint x: 775, endPoint y: 301, distance: 38.9
click at [775, 301] on tbody "0 1 2 3 4 5 6 7 8 9 10 11 12 13" at bounding box center [683, 390] width 690 height 212
drag, startPoint x: 686, startPoint y: 345, endPoint x: 591, endPoint y: 371, distance: 98.0
click at [686, 345] on div at bounding box center [683, 347] width 31 height 23
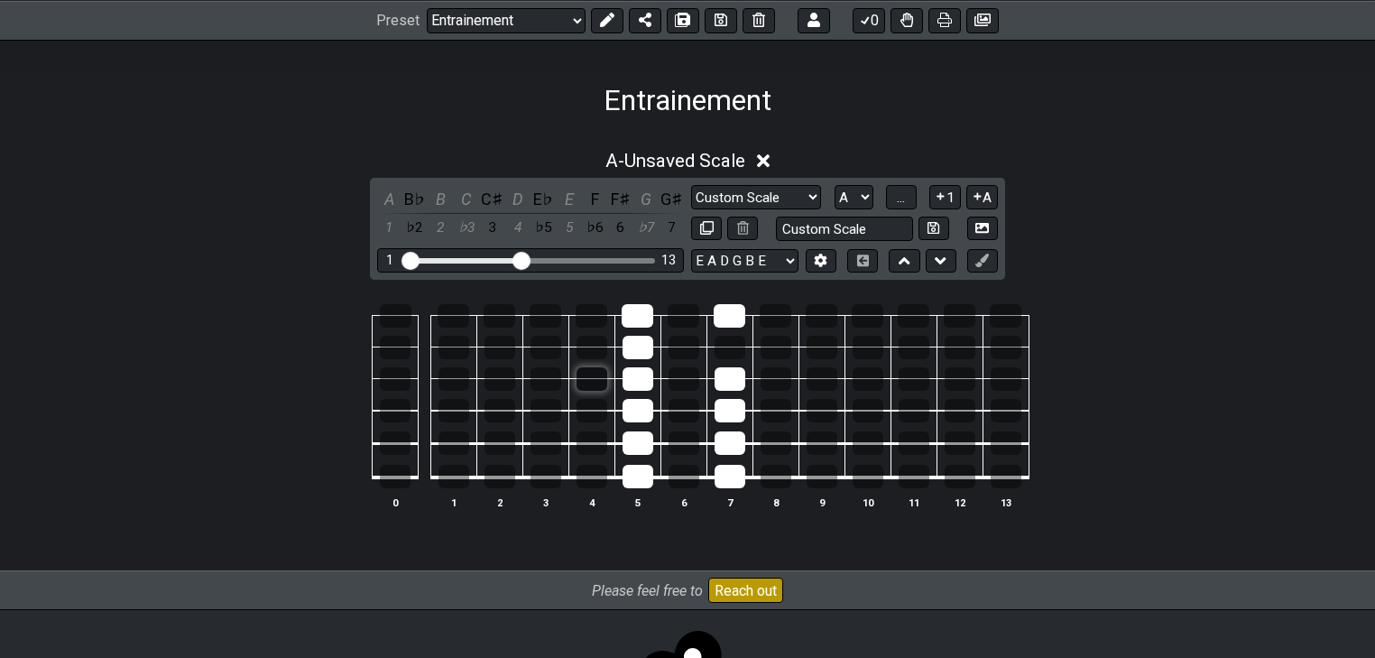
click at [591, 371] on div at bounding box center [591, 378] width 31 height 23
drag, startPoint x: 642, startPoint y: 339, endPoint x: 645, endPoint y: 500, distance: 160.6
click at [641, 496] on tbody "0 1 2 3 4 5 6 7 8 9 10 11 12 13" at bounding box center [683, 390] width 690 height 212
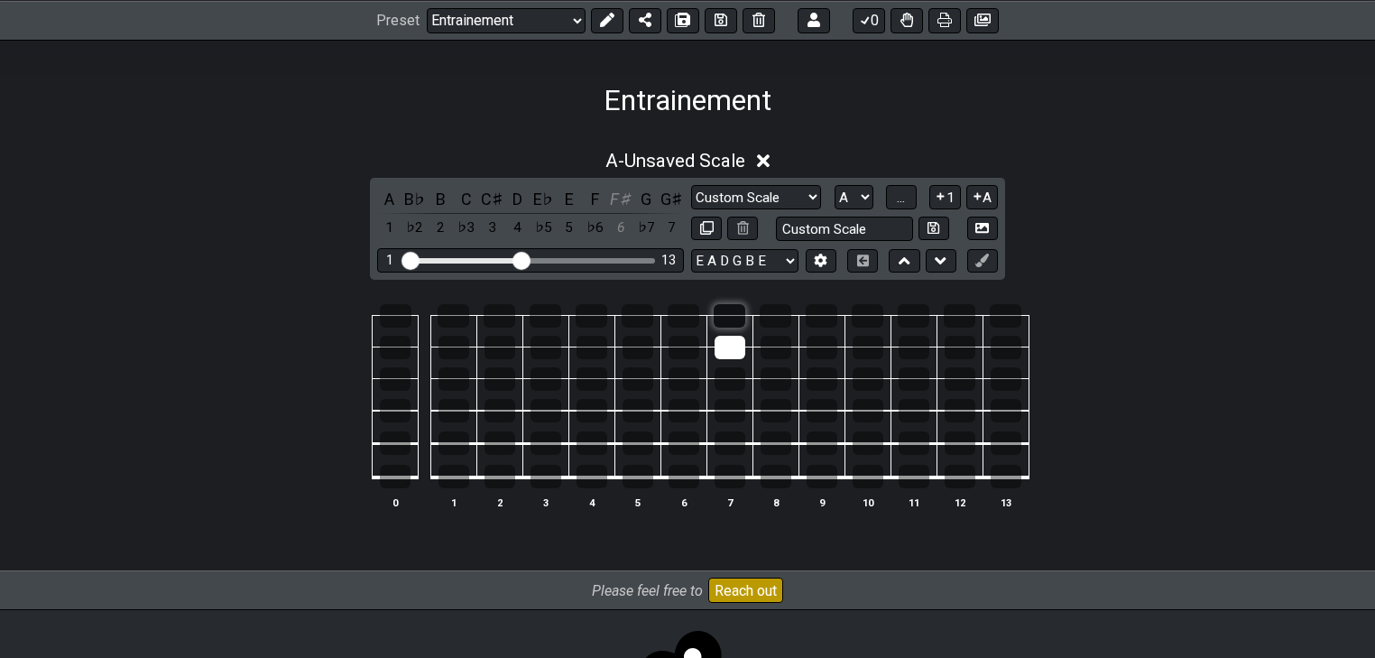
drag, startPoint x: 718, startPoint y: 469, endPoint x: 722, endPoint y: 304, distance: 165.1
click at [720, 299] on tbody "0 1 2 3 4 5 6 7 8 9 10 11 12 13" at bounding box center [683, 390] width 690 height 212
click at [732, 341] on div at bounding box center [729, 347] width 31 height 23
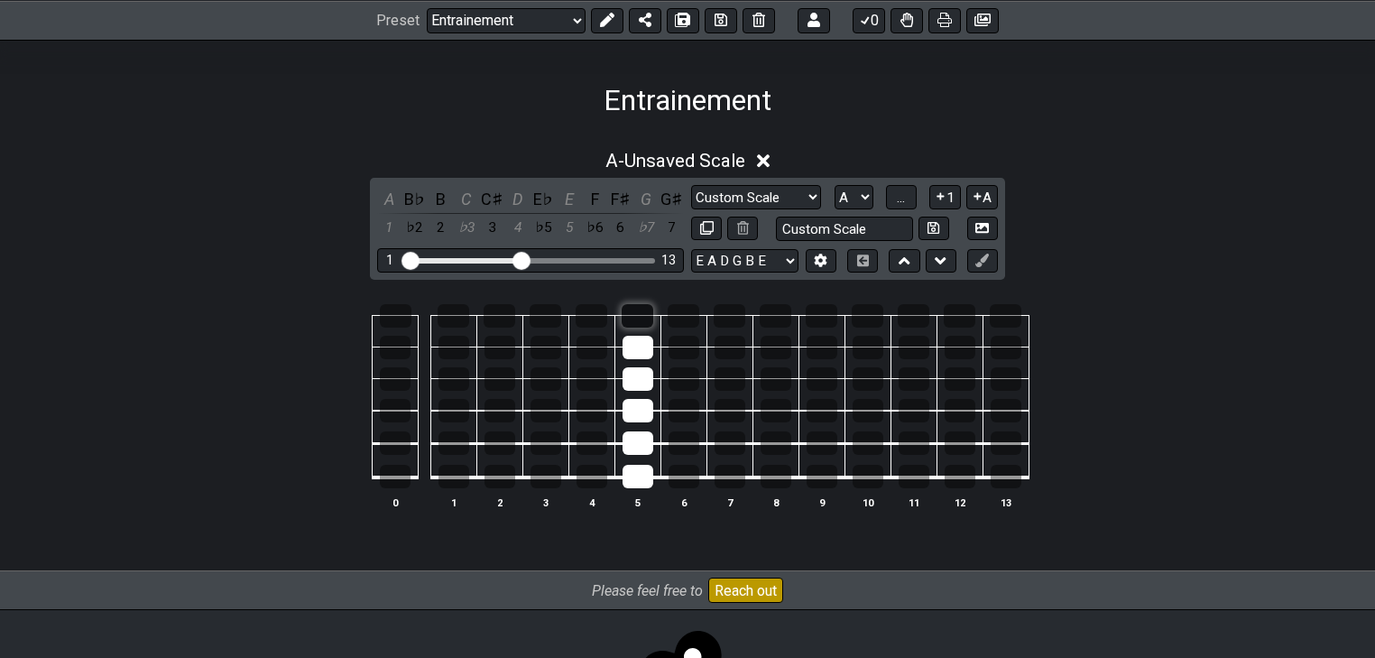
drag, startPoint x: 643, startPoint y: 483, endPoint x: 629, endPoint y: 323, distance: 160.3
click at [629, 323] on tbody "0 1 2 3 4 5 6 7 8 9 10 11 12 13" at bounding box center [683, 390] width 690 height 212
drag, startPoint x: 736, startPoint y: 467, endPoint x: 728, endPoint y: 379, distance: 88.8
click at [728, 379] on tbody "0 1 2 3 4 5 6 7 8 9 10 11 12 13" at bounding box center [683, 390] width 690 height 212
click at [724, 315] on div at bounding box center [729, 315] width 32 height 23
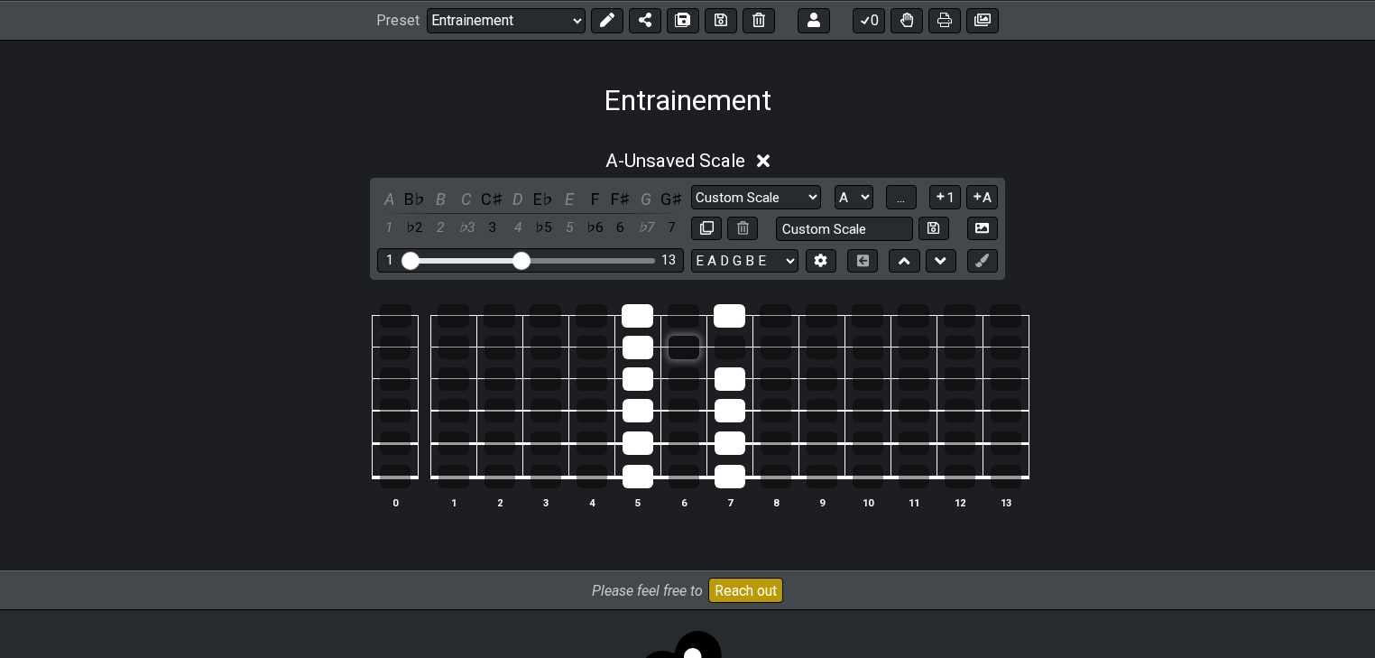
click at [669, 337] on div at bounding box center [683, 347] width 31 height 23
click at [591, 374] on div at bounding box center [591, 378] width 31 height 23
click at [769, 318] on div at bounding box center [775, 315] width 32 height 23
click at [778, 344] on div at bounding box center [775, 347] width 31 height 23
click at [899, 199] on span "..." at bounding box center [901, 197] width 8 height 16
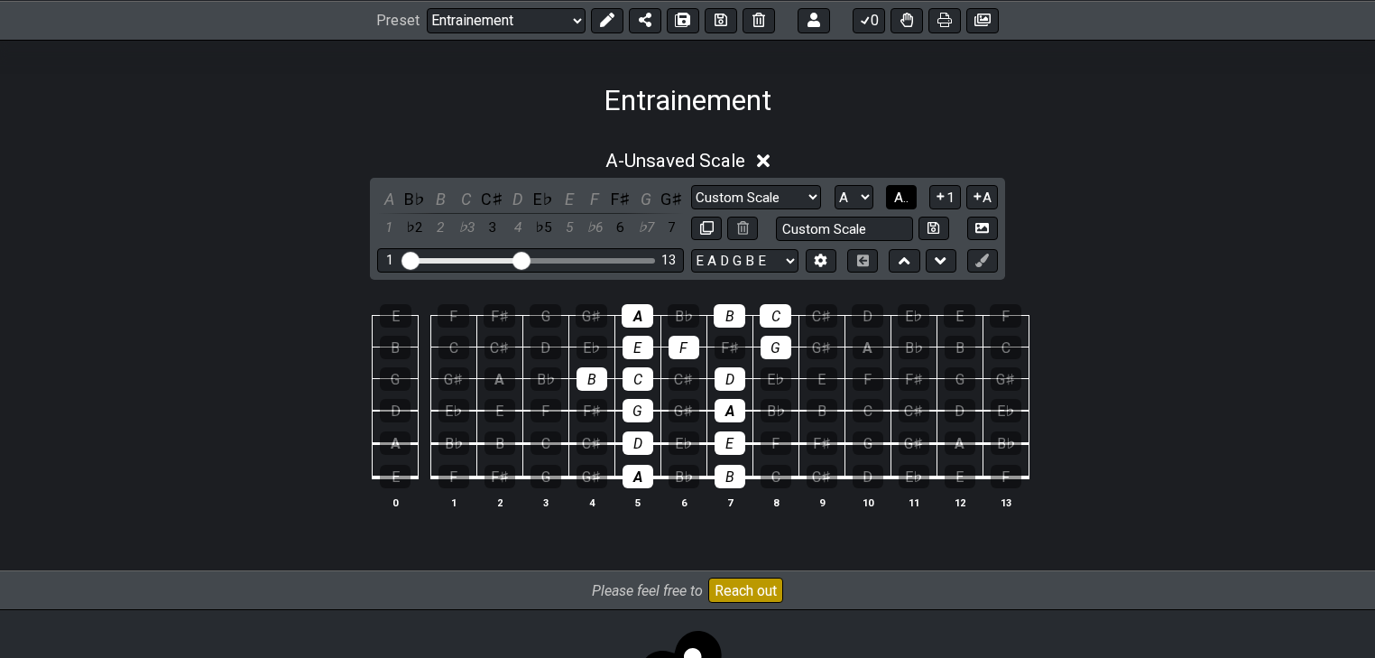
click at [902, 199] on span "A.." at bounding box center [901, 197] width 14 height 16
click at [899, 191] on span "1..7" at bounding box center [900, 197] width 22 height 16
click at [899, 191] on span "A.." at bounding box center [901, 197] width 14 height 16
click at [899, 191] on span "1..7" at bounding box center [900, 197] width 22 height 16
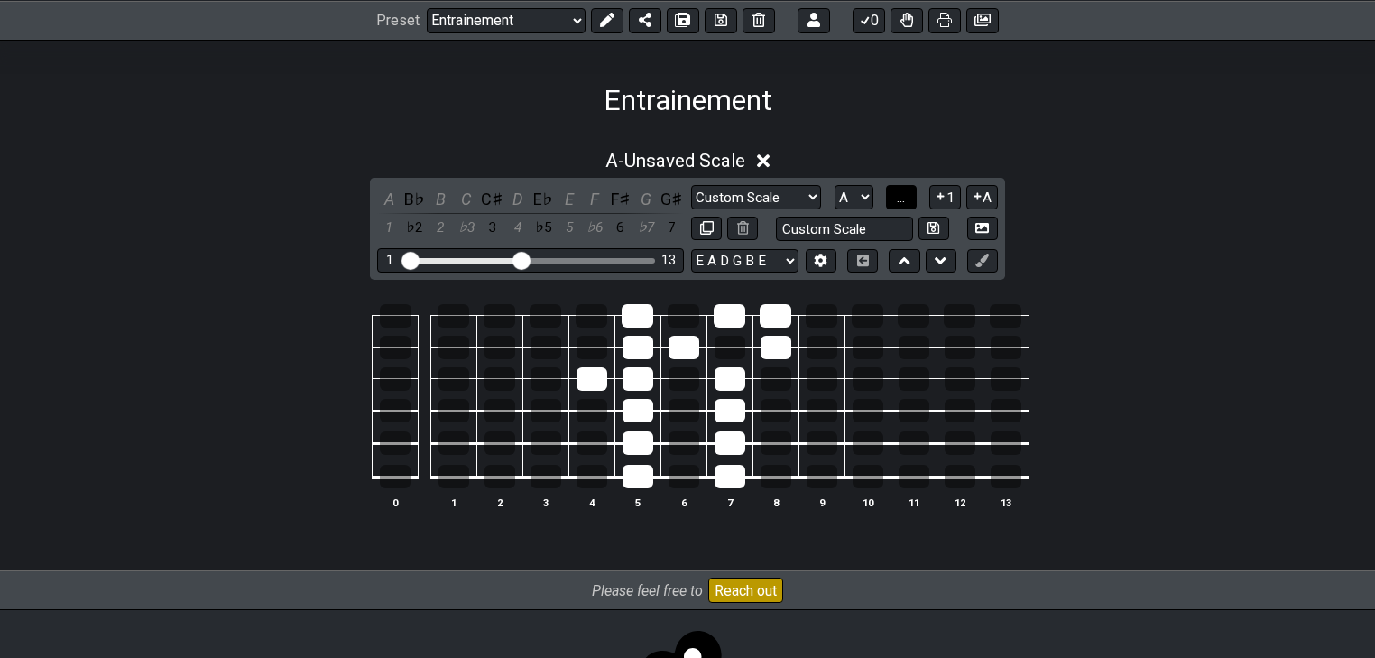
click at [899, 191] on span "..." at bounding box center [901, 197] width 8 height 16
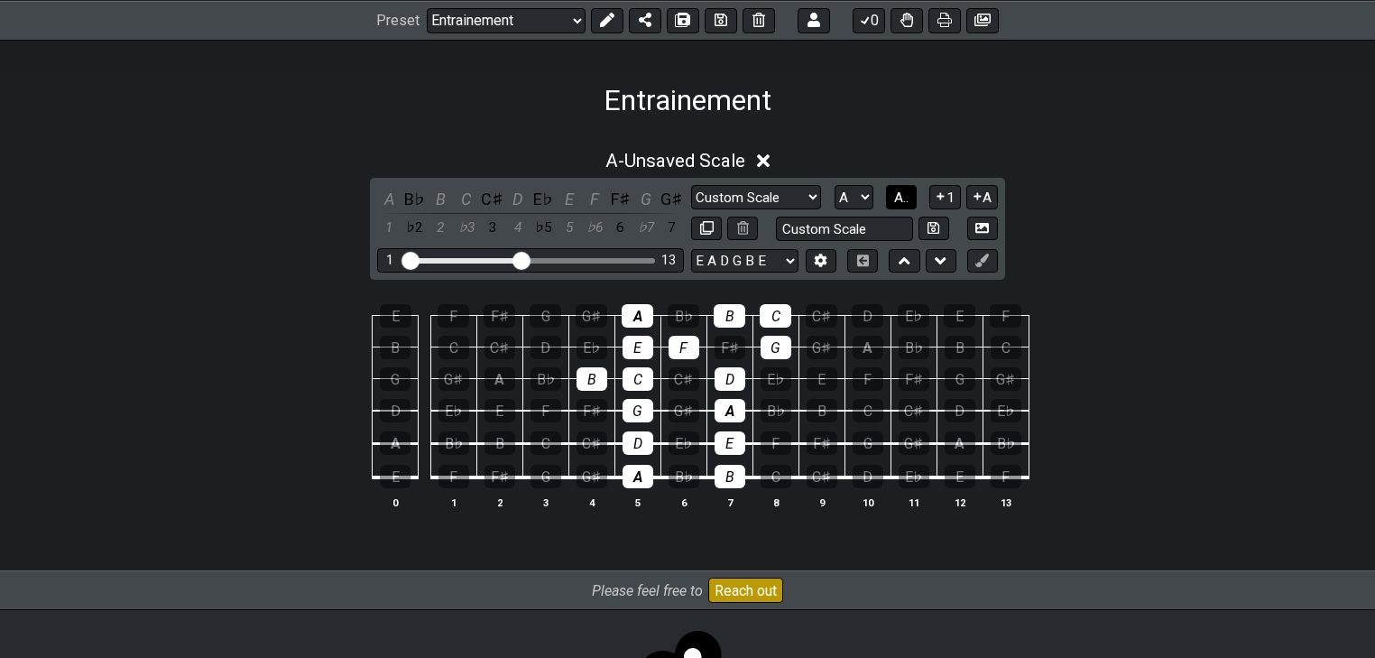
click at [899, 191] on span "A.." at bounding box center [901, 197] width 14 height 16
click at [899, 191] on span "1..7" at bounding box center [900, 197] width 22 height 16
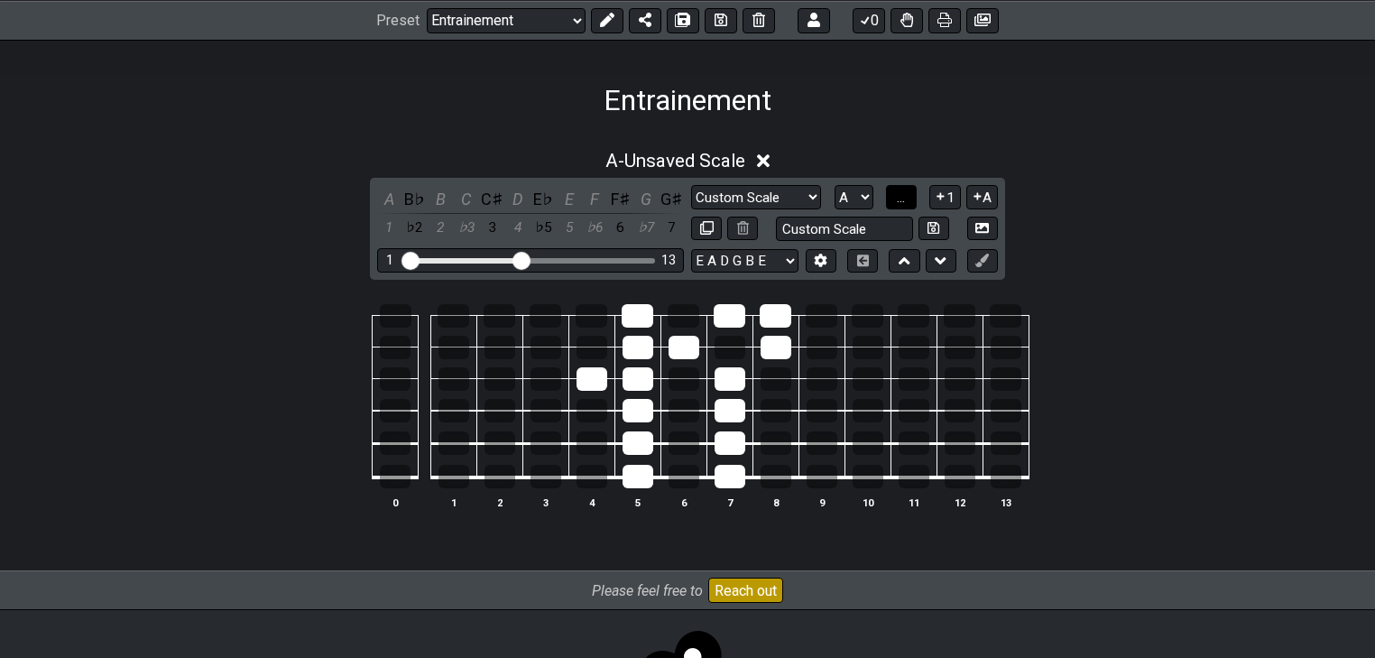
click at [899, 191] on span "..." at bounding box center [901, 197] width 8 height 16
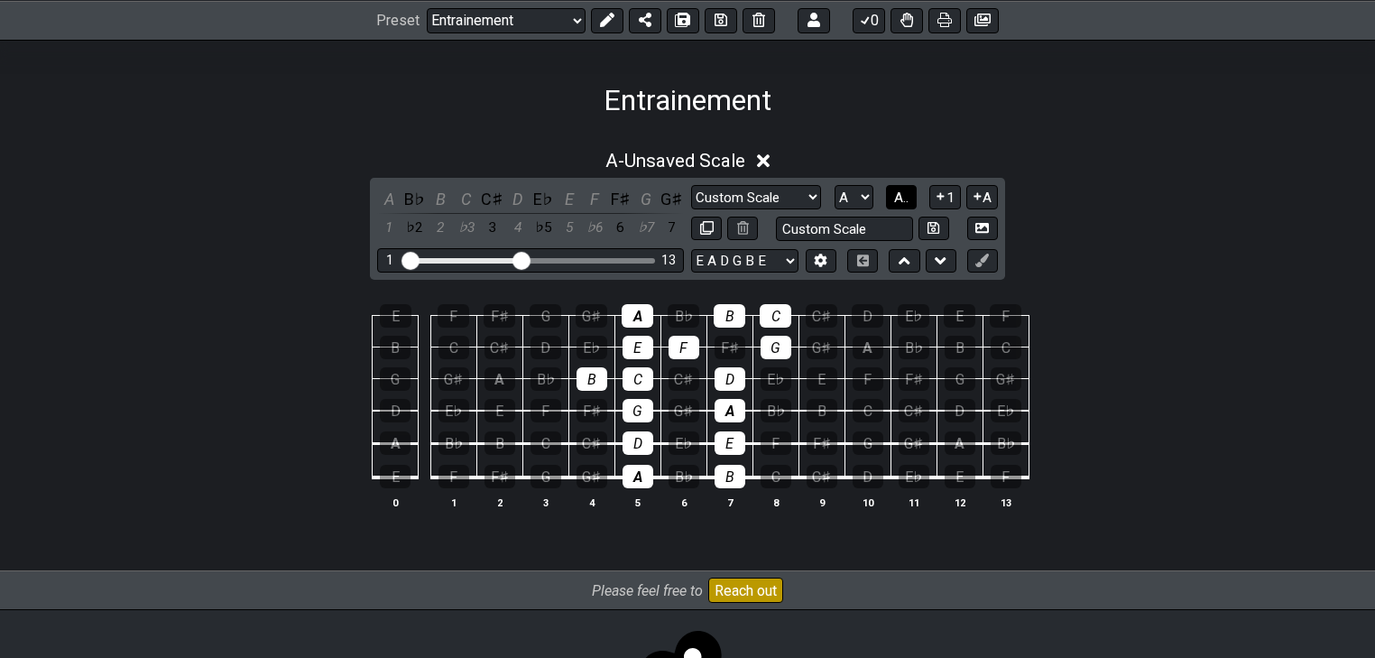
click at [899, 191] on span "A.." at bounding box center [901, 197] width 14 height 16
click at [899, 191] on span "1..7" at bounding box center [900, 197] width 22 height 16
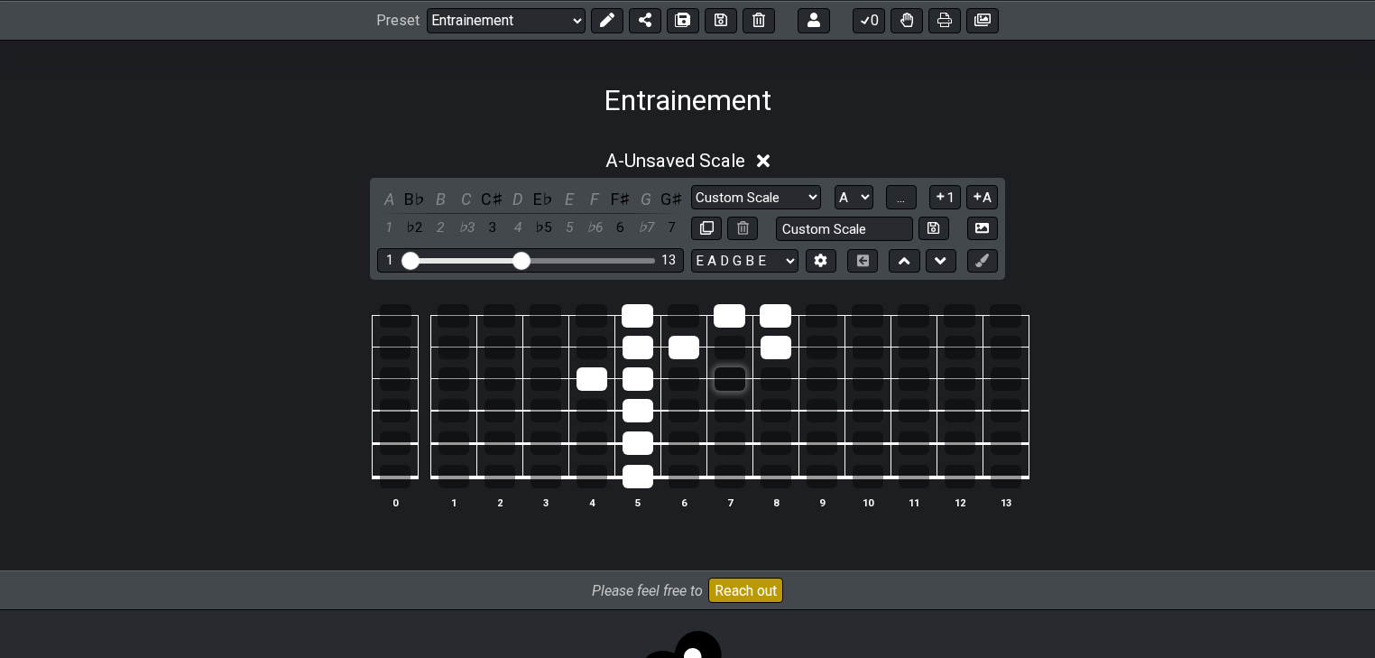
drag, startPoint x: 731, startPoint y: 473, endPoint x: 729, endPoint y: 382, distance: 90.2
click at [729, 382] on tbody "0 1 2 3 4 5 6 7 8 9 10 11 12 13" at bounding box center [683, 390] width 690 height 212
drag, startPoint x: 628, startPoint y: 395, endPoint x: 630, endPoint y: 310, distance: 84.8
click at [630, 311] on tbody "0 1 2 3 4 5 6 7 8 9 10 11 12 13" at bounding box center [683, 390] width 690 height 212
click at [589, 377] on div at bounding box center [591, 378] width 31 height 23
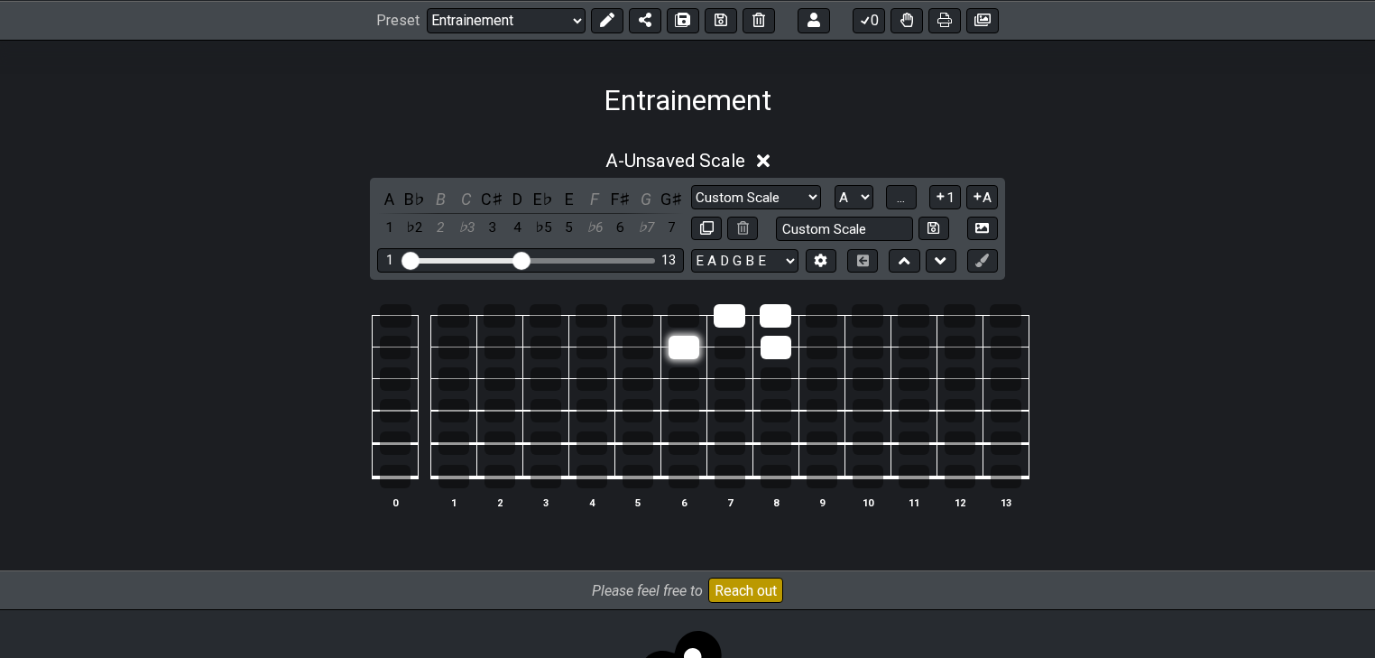
click at [696, 345] on div at bounding box center [683, 347] width 31 height 23
drag, startPoint x: 765, startPoint y: 323, endPoint x: 775, endPoint y: 346, distance: 25.5
click at [775, 345] on tbody "0 1 2 3 4 5 6 7 8 9 10 11 12 13" at bounding box center [683, 390] width 690 height 212
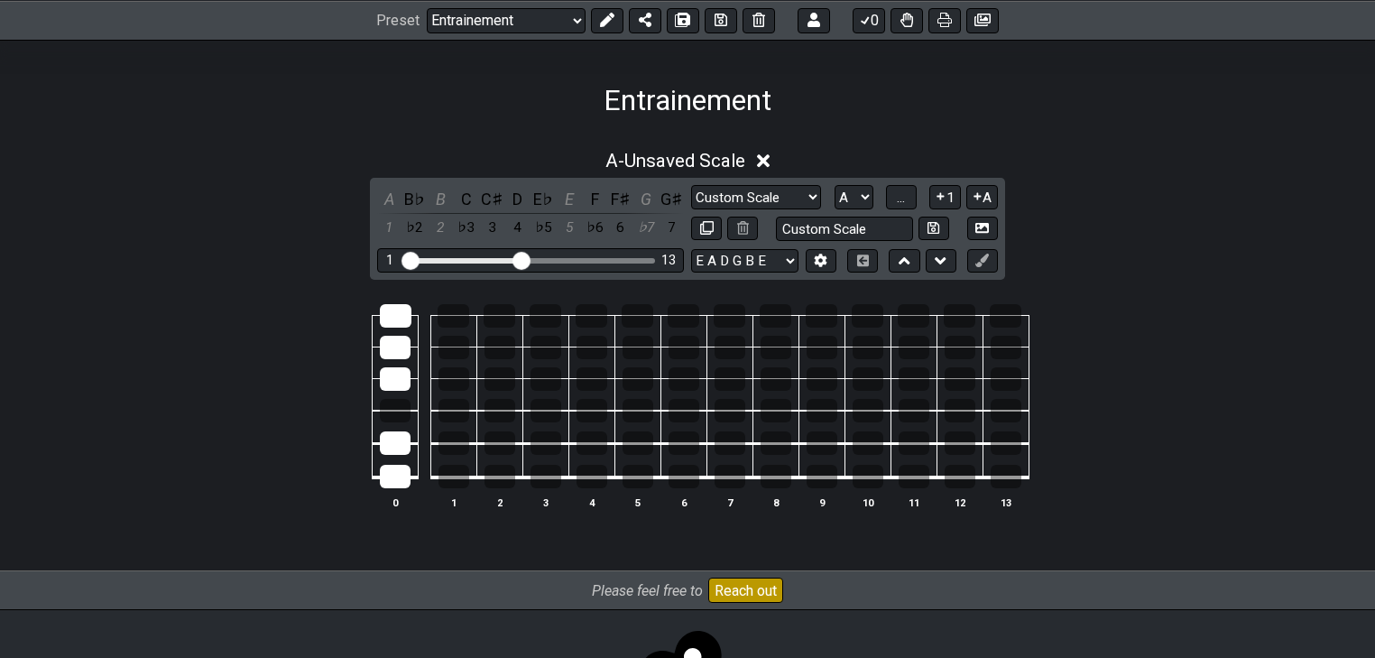
drag, startPoint x: 393, startPoint y: 483, endPoint x: 400, endPoint y: 428, distance: 55.5
click at [400, 428] on tbody "0 1 2 3 4 5 6 7 8 9 10 11 12 13" at bounding box center [683, 390] width 690 height 212
click at [397, 401] on div at bounding box center [395, 410] width 31 height 23
click at [455, 321] on div at bounding box center [453, 315] width 32 height 23
click at [536, 316] on div at bounding box center [545, 315] width 32 height 23
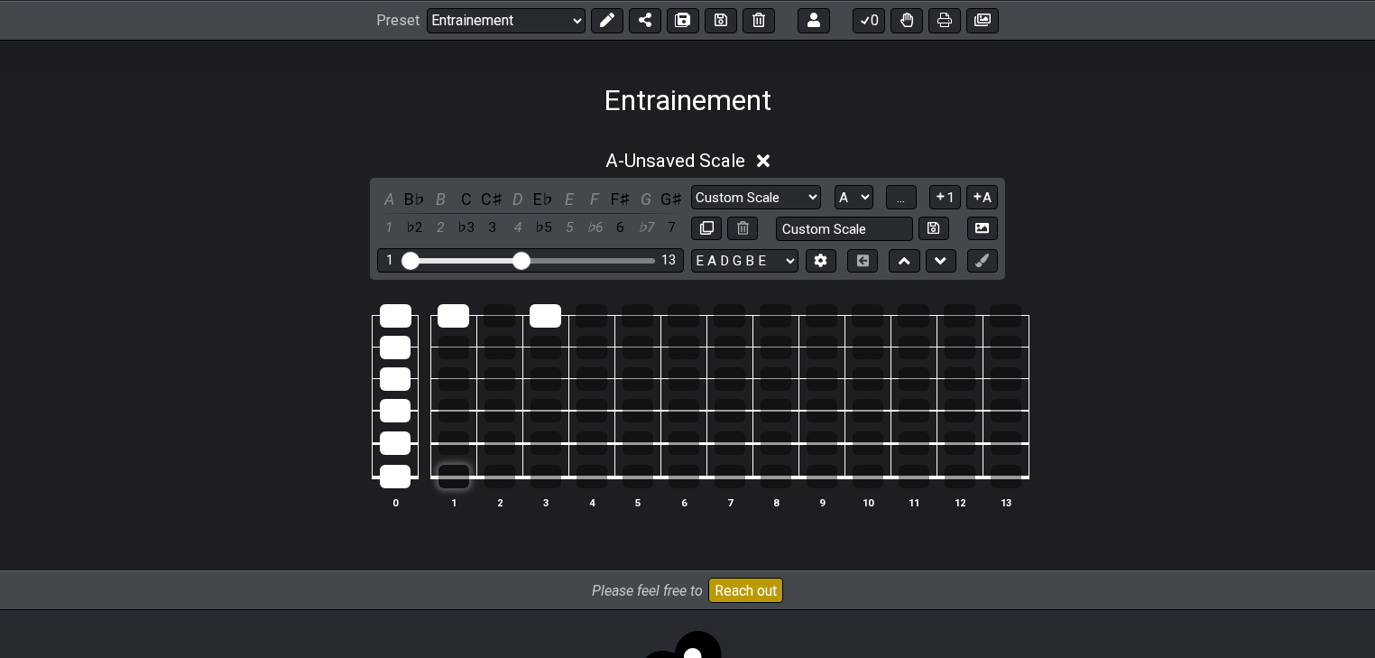
click at [448, 479] on div at bounding box center [453, 476] width 31 height 23
click at [541, 479] on div at bounding box center [545, 476] width 31 height 23
drag, startPoint x: 499, startPoint y: 438, endPoint x: 538, endPoint y: 441, distance: 38.9
click at [538, 441] on tr at bounding box center [683, 426] width 690 height 33
drag, startPoint x: 527, startPoint y: 417, endPoint x: 538, endPoint y: 418, distance: 11.8
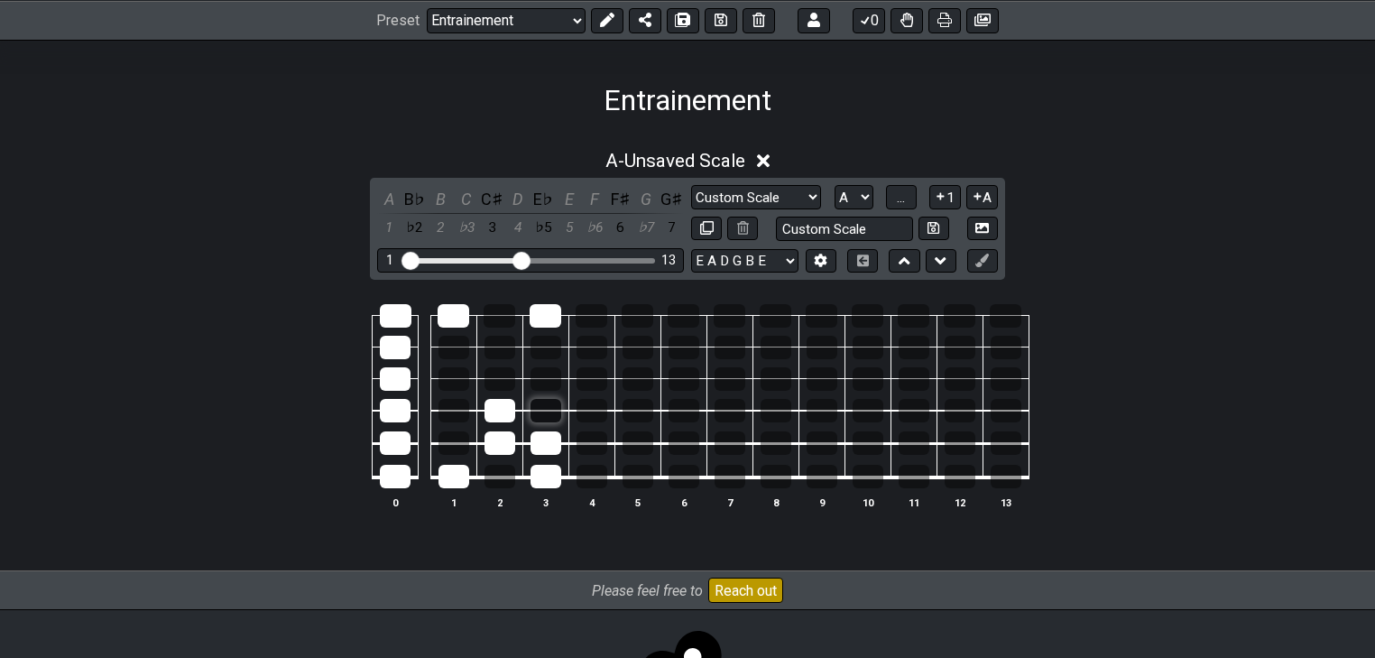
click at [538, 411] on tr at bounding box center [683, 395] width 690 height 32
click at [451, 351] on div at bounding box center [453, 347] width 31 height 23
click at [488, 352] on div at bounding box center [499, 347] width 31 height 23
click at [504, 373] on div at bounding box center [499, 378] width 31 height 23
click at [505, 373] on div at bounding box center [499, 378] width 31 height 23
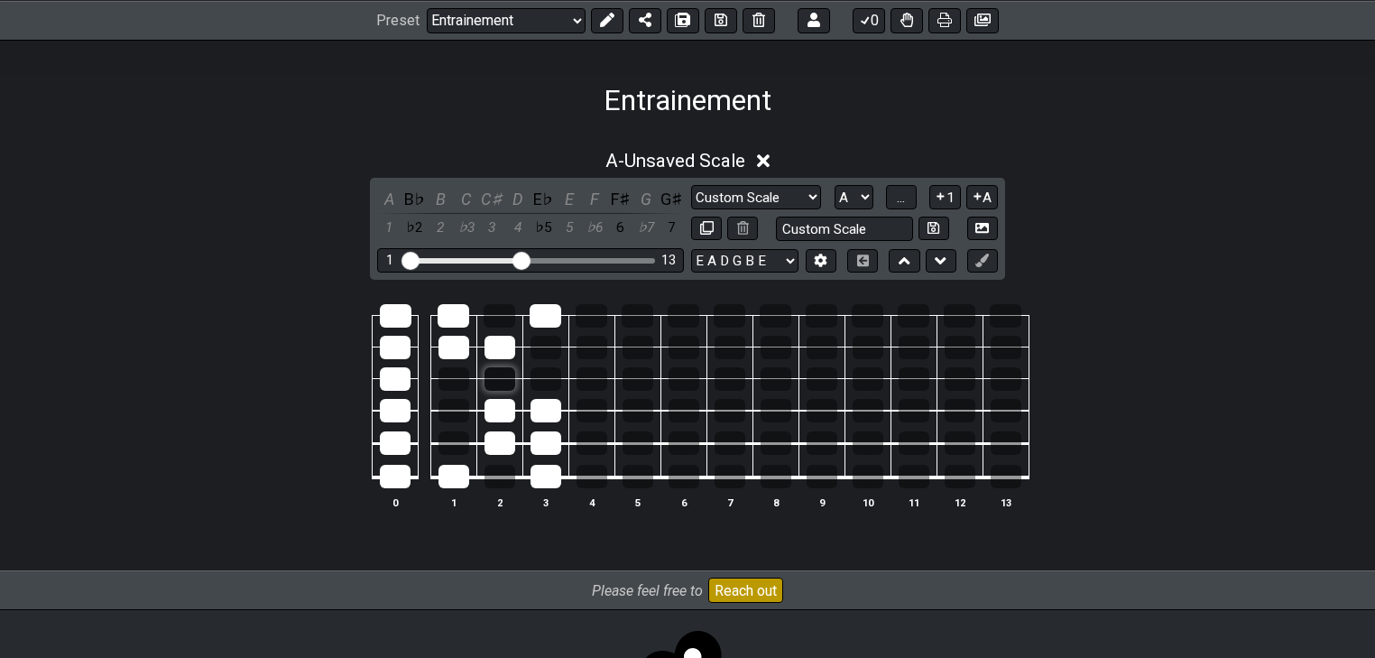
click at [505, 373] on div at bounding box center [499, 378] width 31 height 23
click at [487, 207] on div "C♯" at bounding box center [491, 199] width 23 height 24
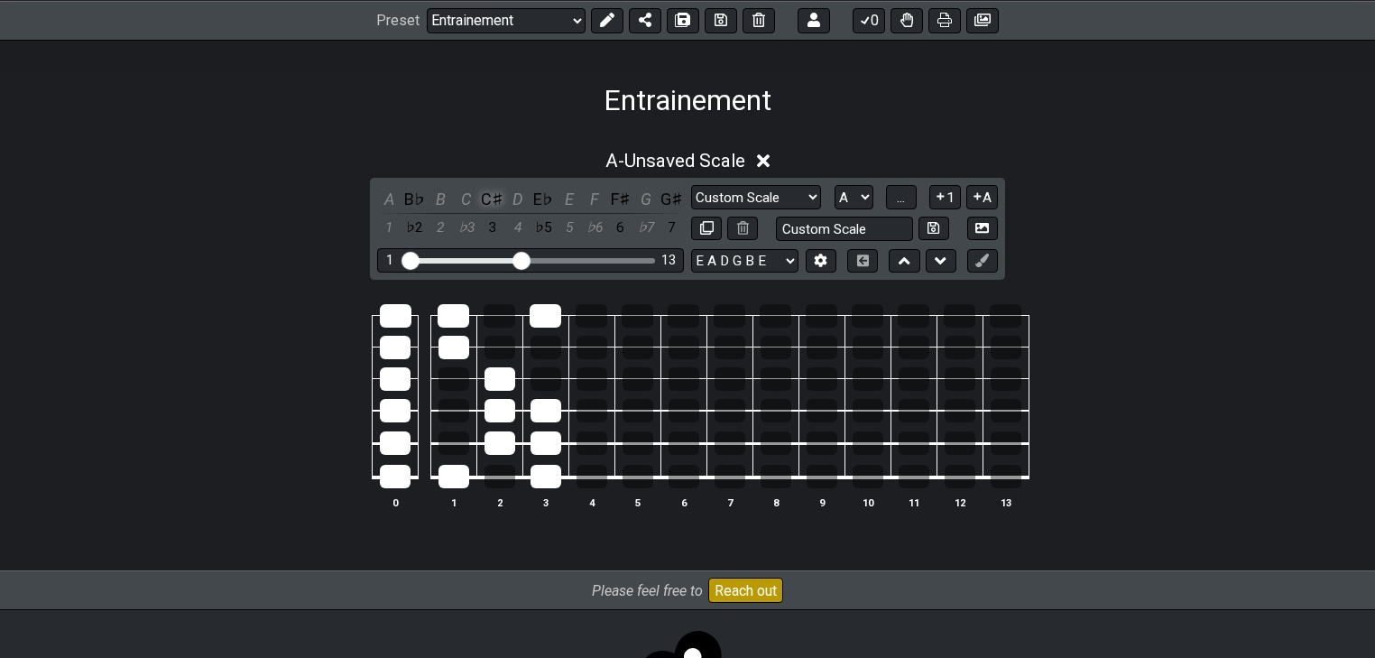
click at [487, 201] on div "C♯" at bounding box center [491, 199] width 23 height 24
click at [548, 345] on div at bounding box center [545, 347] width 31 height 23
drag, startPoint x: 637, startPoint y: 476, endPoint x: 647, endPoint y: 317, distance: 160.0
click at [647, 317] on tbody "0 1 2 3 4 5 6 7 8 9 10 11 12 13" at bounding box center [683, 390] width 690 height 212
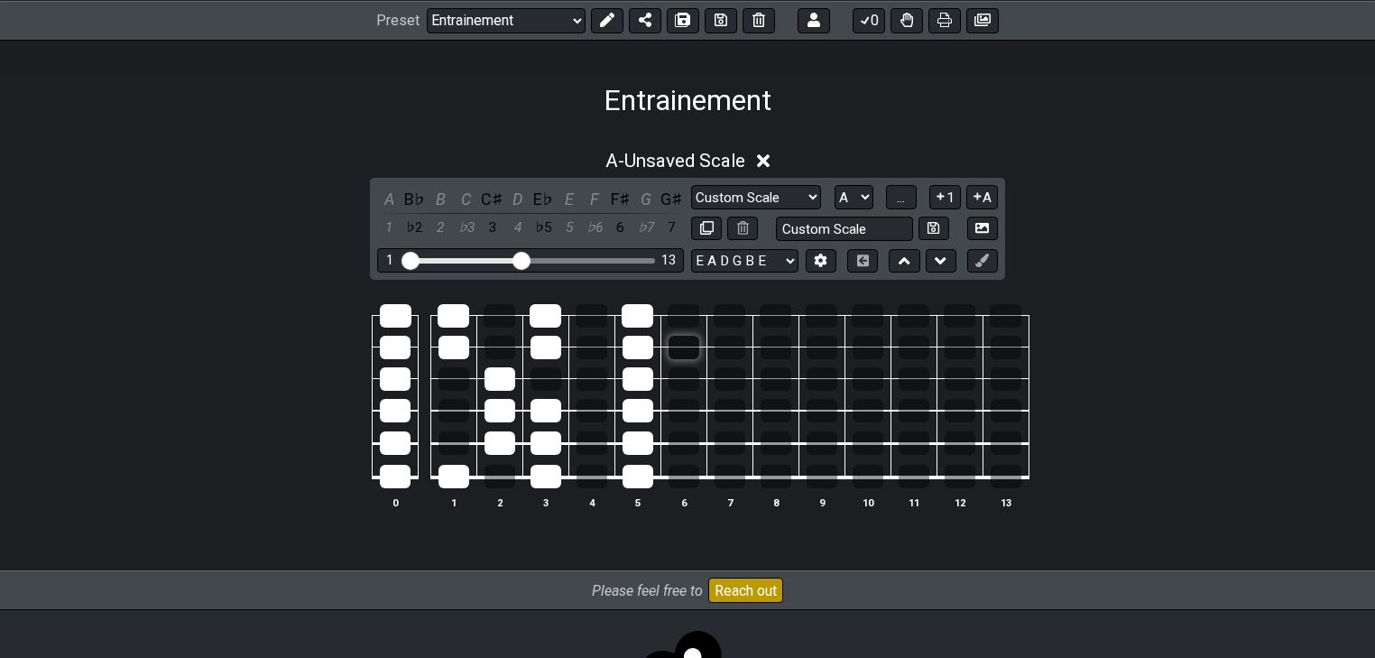
click at [686, 345] on div at bounding box center [683, 347] width 31 height 23
drag, startPoint x: 727, startPoint y: 314, endPoint x: 774, endPoint y: 347, distance: 57.6
click at [774, 347] on tbody "0 1 2 3 4 5 6 7 8 9 10 11 12 13" at bounding box center [683, 390] width 690 height 212
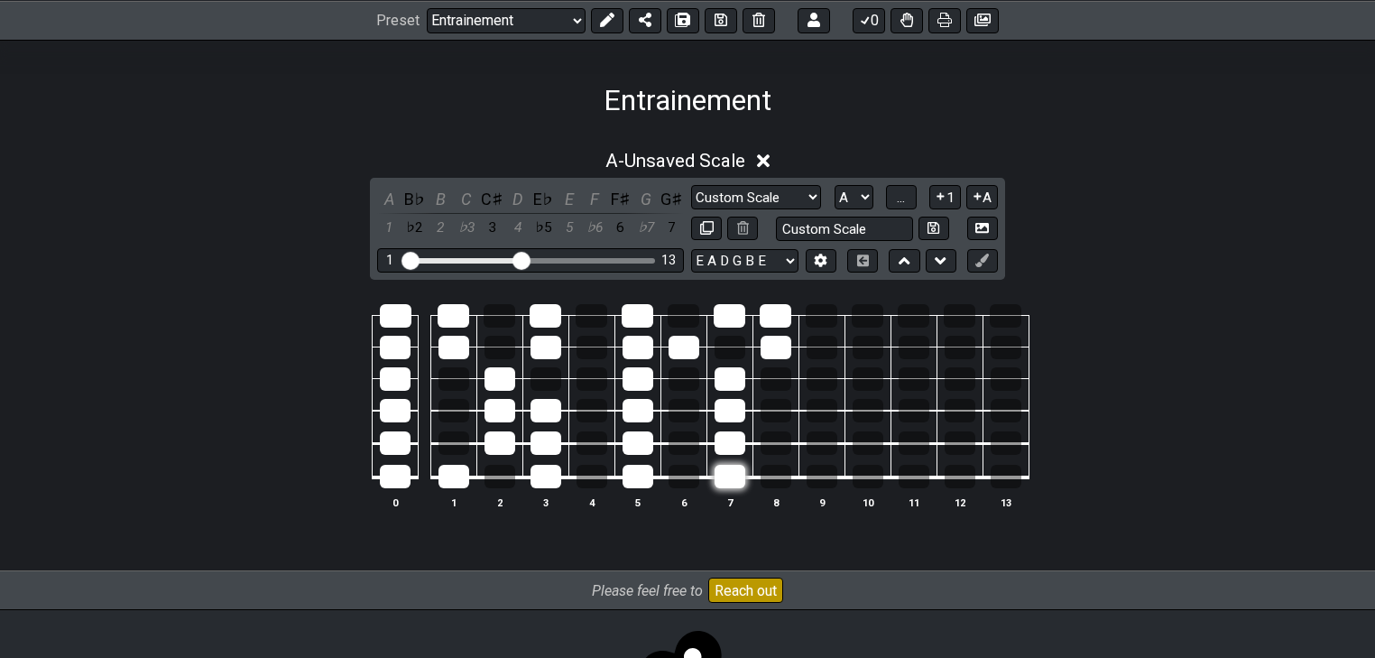
drag, startPoint x: 730, startPoint y: 381, endPoint x: 732, endPoint y: 473, distance: 92.0
click at [732, 473] on tbody "0 1 2 3 4 5 6 7 8 9 10 11 12 13" at bounding box center [683, 390] width 690 height 212
click at [726, 384] on div at bounding box center [729, 378] width 31 height 23
click at [775, 471] on div at bounding box center [775, 476] width 31 height 23
click at [722, 385] on div at bounding box center [729, 378] width 31 height 23
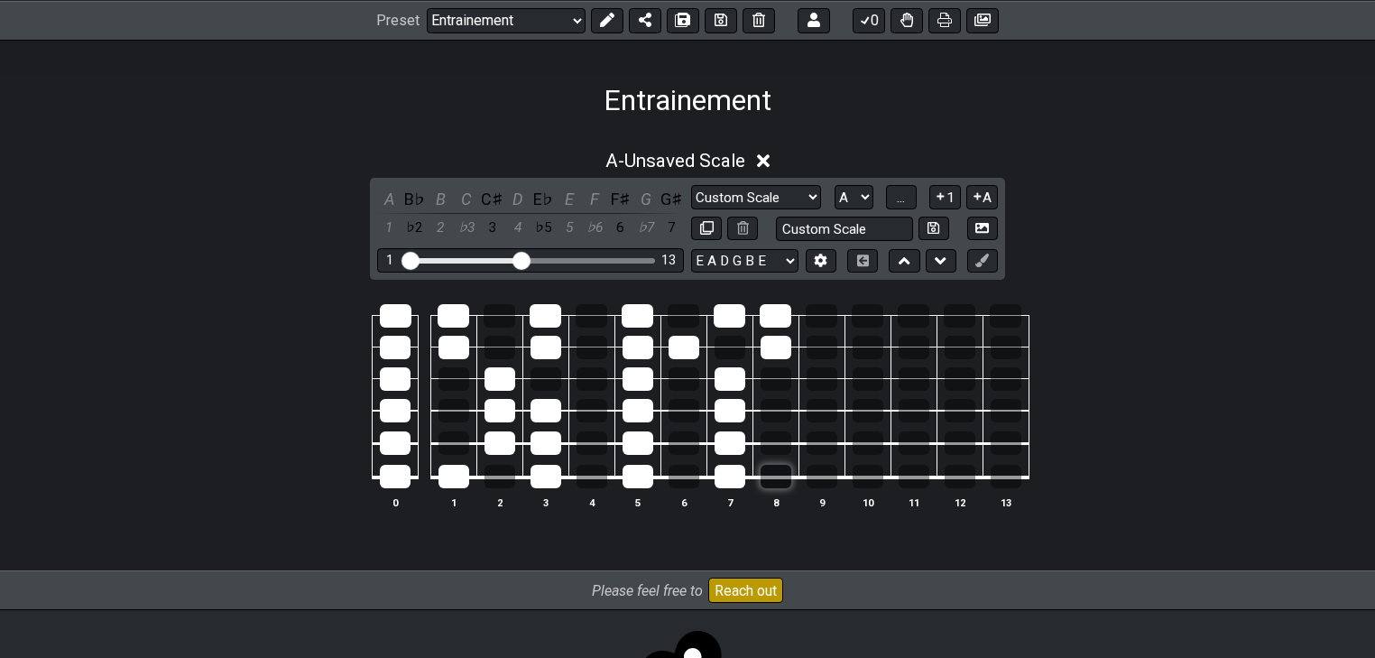
click at [779, 480] on div at bounding box center [775, 476] width 31 height 23
click at [779, 475] on div at bounding box center [775, 476] width 31 height 23
drag, startPoint x: 644, startPoint y: 389, endPoint x: 646, endPoint y: 473, distance: 83.9
click at [643, 476] on tbody "0 1 2 3 4 5 6 7 8 9 10 11 12 13" at bounding box center [683, 390] width 690 height 212
click at [674, 342] on div at bounding box center [683, 347] width 31 height 23
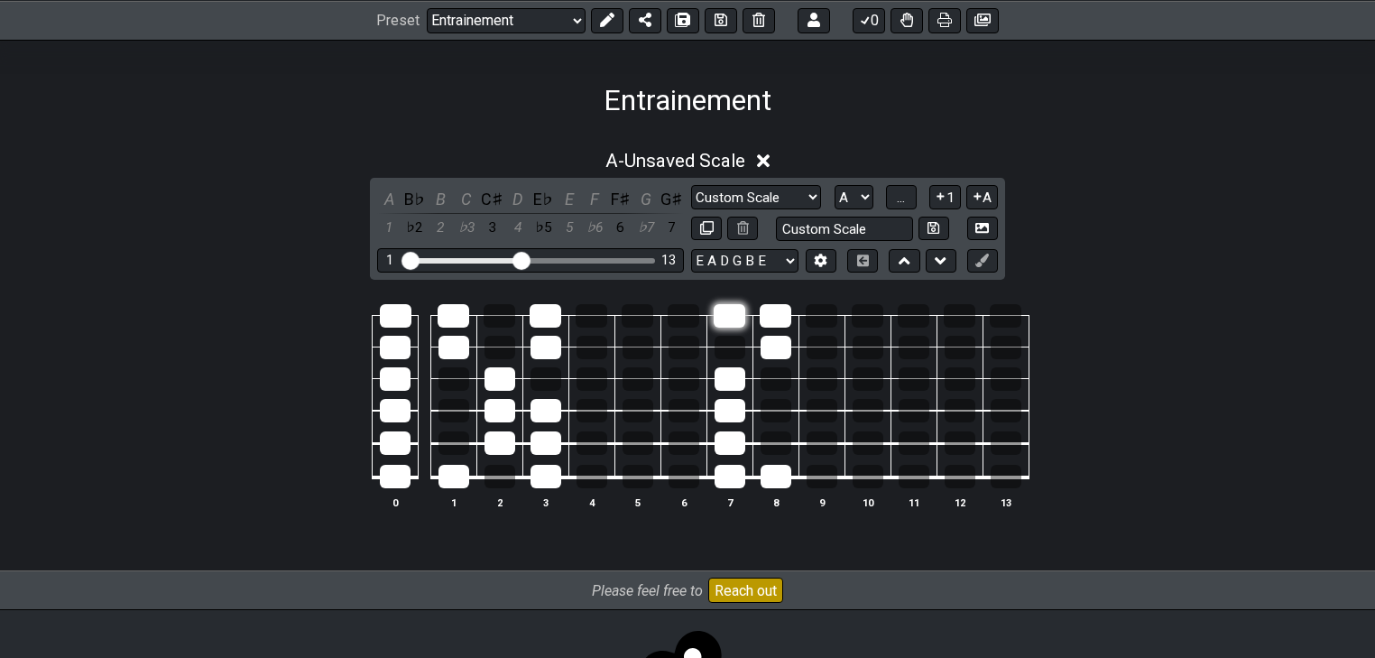
click at [730, 315] on div at bounding box center [729, 315] width 32 height 23
drag, startPoint x: 768, startPoint y: 314, endPoint x: 772, endPoint y: 339, distance: 25.5
click at [768, 316] on div at bounding box center [775, 315] width 32 height 23
click at [772, 340] on div at bounding box center [775, 347] width 31 height 23
click at [743, 384] on div at bounding box center [729, 378] width 31 height 23
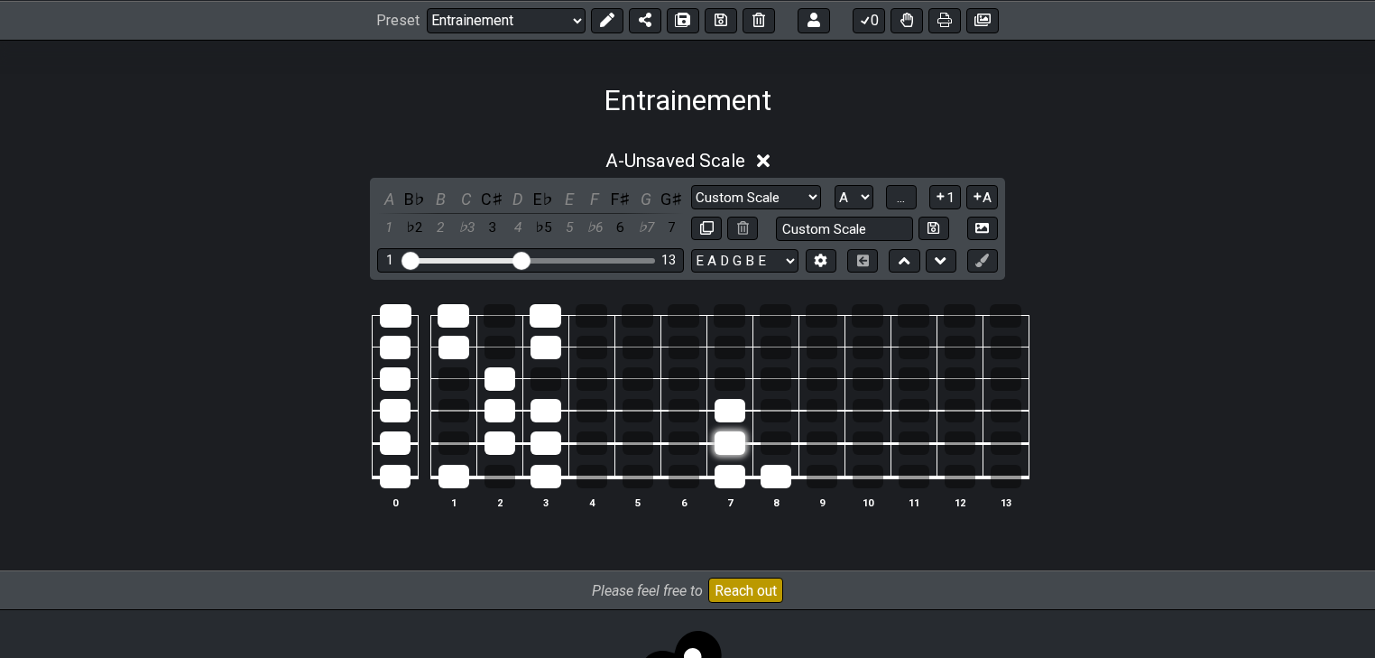
drag, startPoint x: 740, startPoint y: 410, endPoint x: 736, endPoint y: 437, distance: 27.3
click at [740, 411] on div at bounding box center [729, 410] width 31 height 23
click at [736, 443] on div at bounding box center [729, 442] width 31 height 23
click at [776, 467] on div at bounding box center [775, 476] width 31 height 23
click at [741, 482] on div at bounding box center [729, 476] width 31 height 23
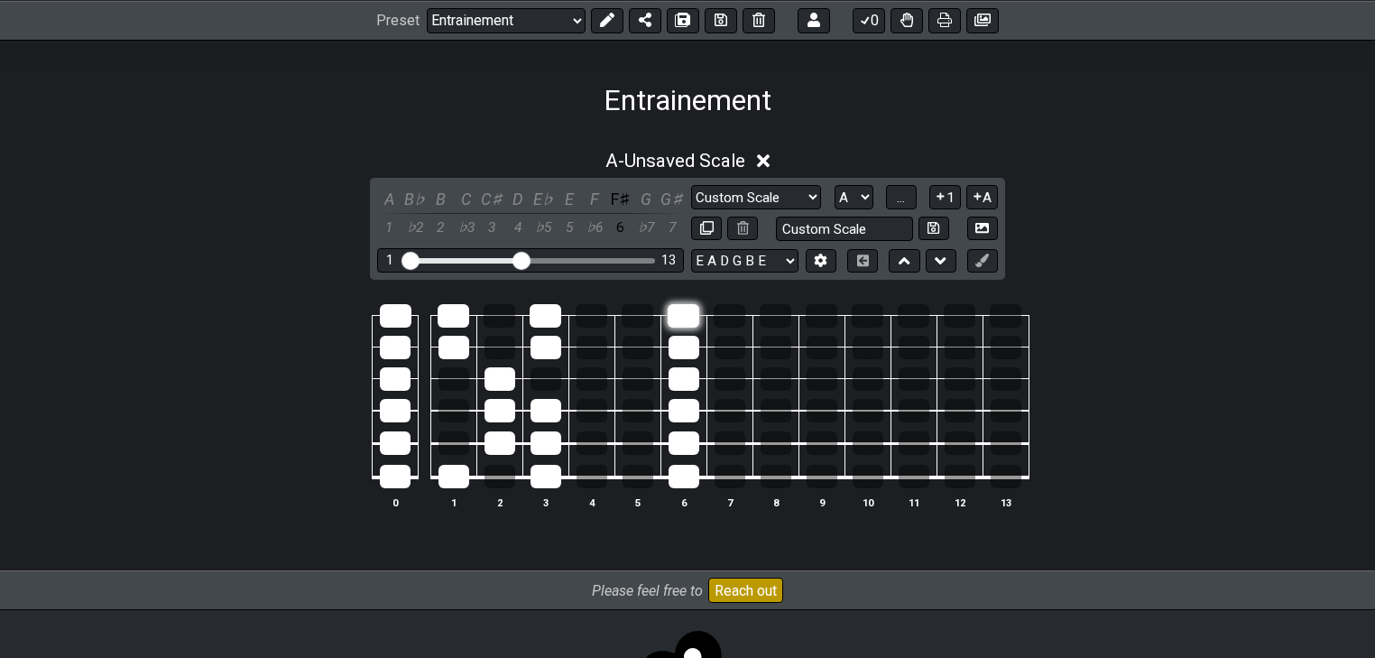
drag, startPoint x: 676, startPoint y: 449, endPoint x: 670, endPoint y: 305, distance: 144.5
click at [670, 305] on tbody "0 1 2 3 4 5 6 7 8 9 10 11 12 13" at bounding box center [683, 390] width 690 height 212
click at [639, 375] on div at bounding box center [637, 378] width 31 height 23
click at [720, 340] on div at bounding box center [729, 347] width 31 height 23
drag, startPoint x: 769, startPoint y: 310, endPoint x: 812, endPoint y: 343, distance: 53.4
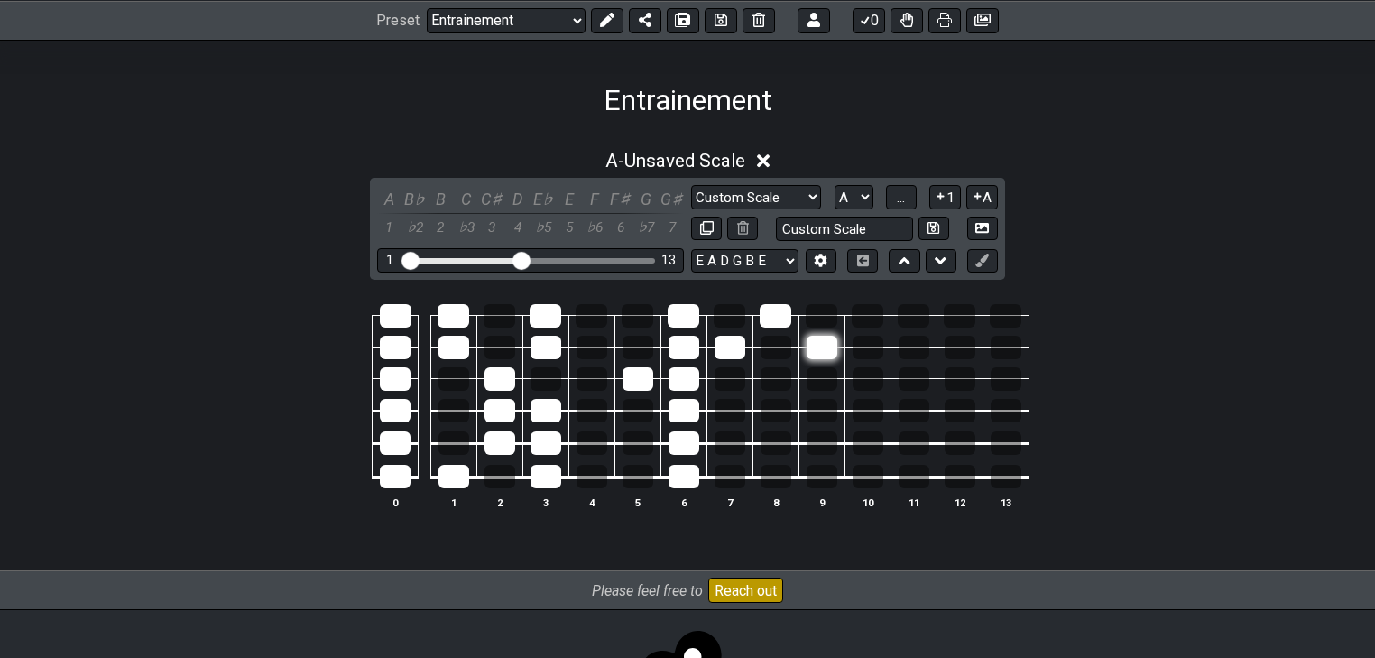
click at [812, 343] on tbody "0 1 2 3 4 5 6 7 8 9 10 11 12 13" at bounding box center [683, 390] width 690 height 212
click at [819, 345] on div at bounding box center [821, 347] width 31 height 23
click at [817, 313] on div at bounding box center [821, 315] width 32 height 23
click at [821, 343] on div at bounding box center [821, 347] width 31 height 23
drag, startPoint x: 779, startPoint y: 475, endPoint x: 776, endPoint y: 379, distance: 96.6
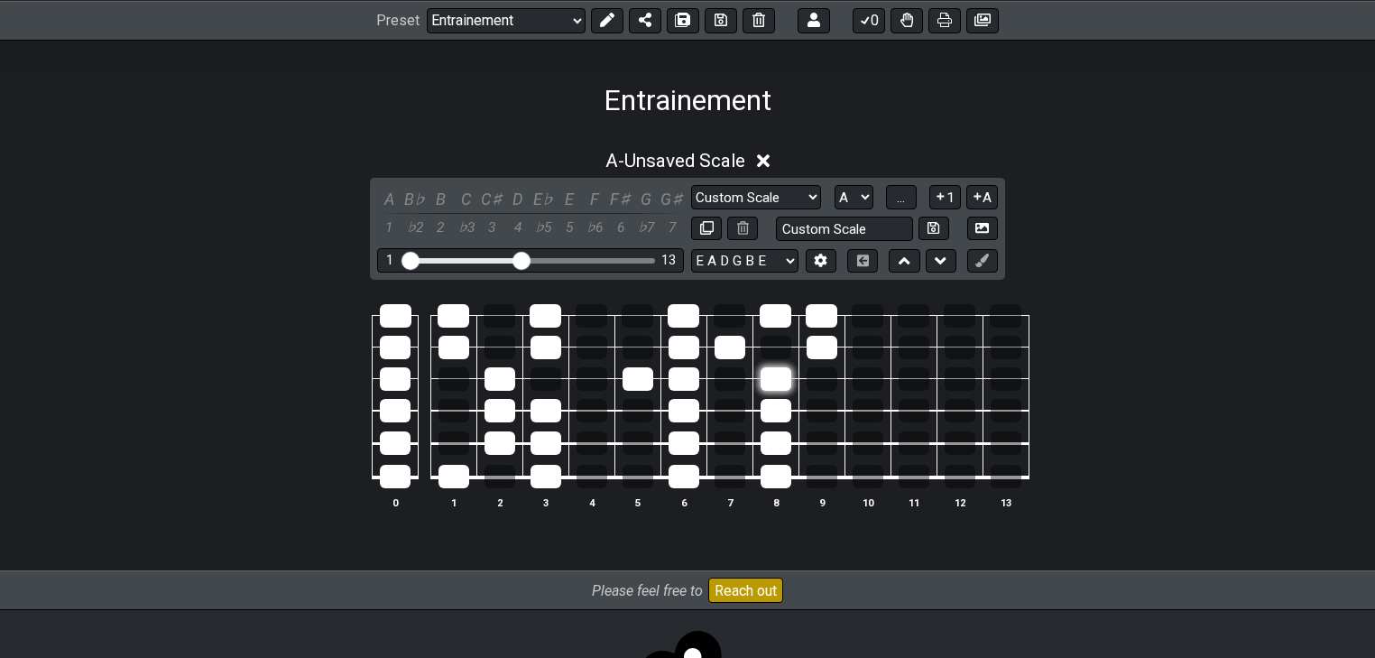
click at [776, 379] on tbody "0 1 2 3 4 5 6 7 8 9 10 11 12 13" at bounding box center [683, 390] width 690 height 212
click at [781, 376] on div at bounding box center [775, 378] width 31 height 23
drag, startPoint x: 786, startPoint y: 405, endPoint x: 779, endPoint y: 480, distance: 75.1
click at [779, 480] on tbody "0 1 2 3 4 5 6 7 8 9 10 11 12 13" at bounding box center [683, 390] width 690 height 212
drag, startPoint x: 820, startPoint y: 327, endPoint x: 764, endPoint y: 326, distance: 56.0
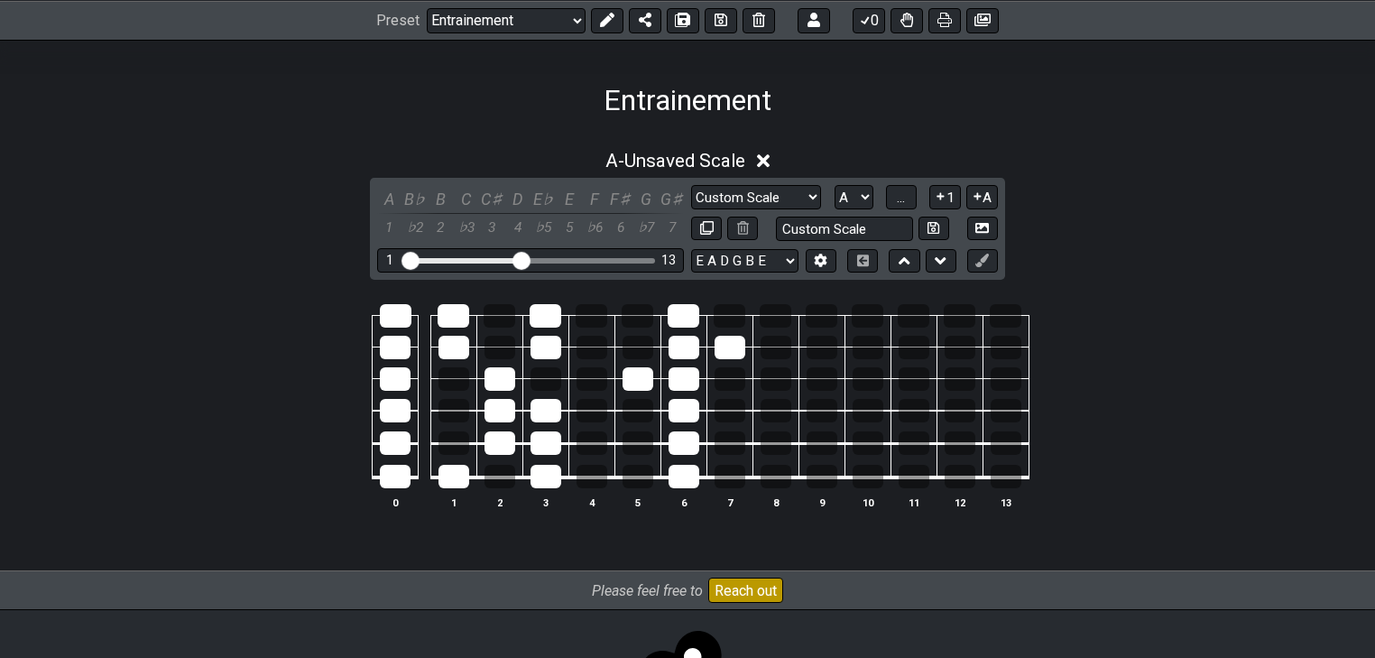
click at [775, 316] on tbody "0 1 2 3 4 5 6 7 8 9 10 11 12 13" at bounding box center [683, 390] width 690 height 212
click at [740, 352] on div at bounding box center [729, 347] width 31 height 23
drag, startPoint x: 687, startPoint y: 332, endPoint x: 682, endPoint y: 477, distance: 145.3
click at [682, 477] on tbody "0 1 2 3 4 5 6 7 8 9 10 11 12 13" at bounding box center [683, 390] width 690 height 212
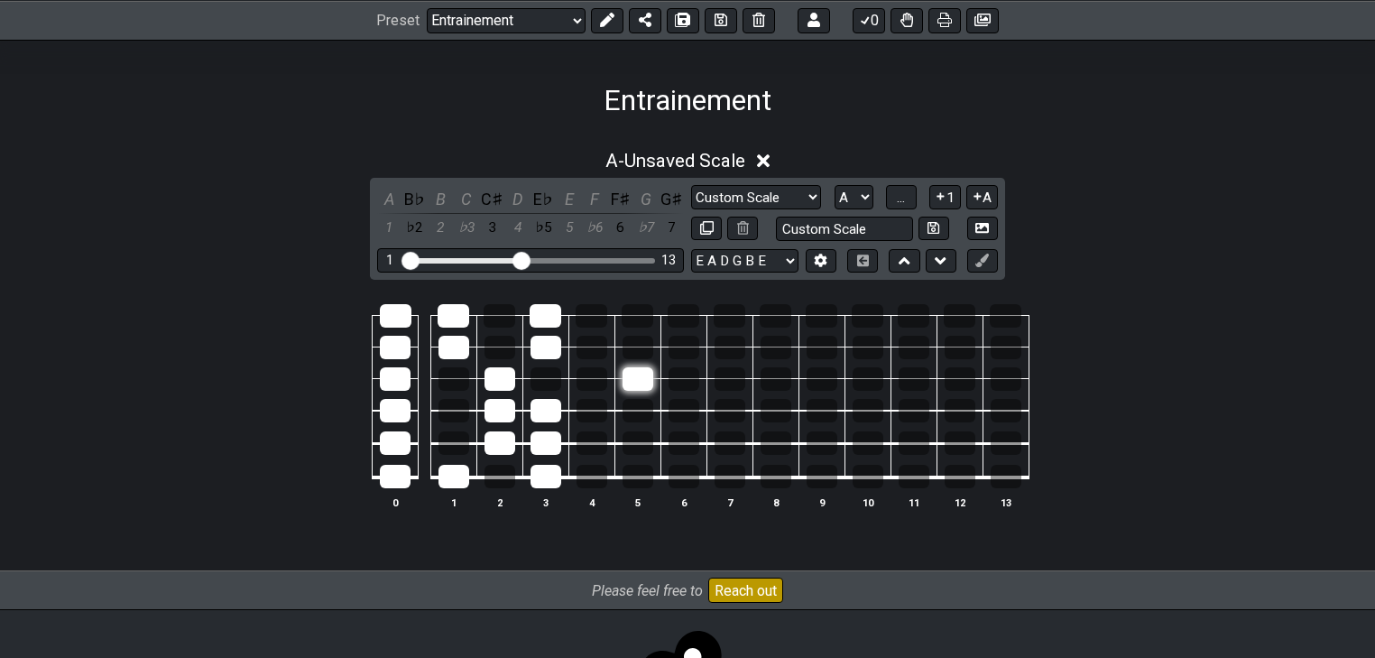
drag, startPoint x: 656, startPoint y: 372, endPoint x: 642, endPoint y: 372, distance: 13.5
click at [652, 372] on td at bounding box center [637, 363] width 46 height 32
drag, startPoint x: 642, startPoint y: 372, endPoint x: 592, endPoint y: 374, distance: 50.6
click at [642, 372] on div at bounding box center [637, 378] width 31 height 23
click at [592, 374] on div at bounding box center [591, 378] width 31 height 23
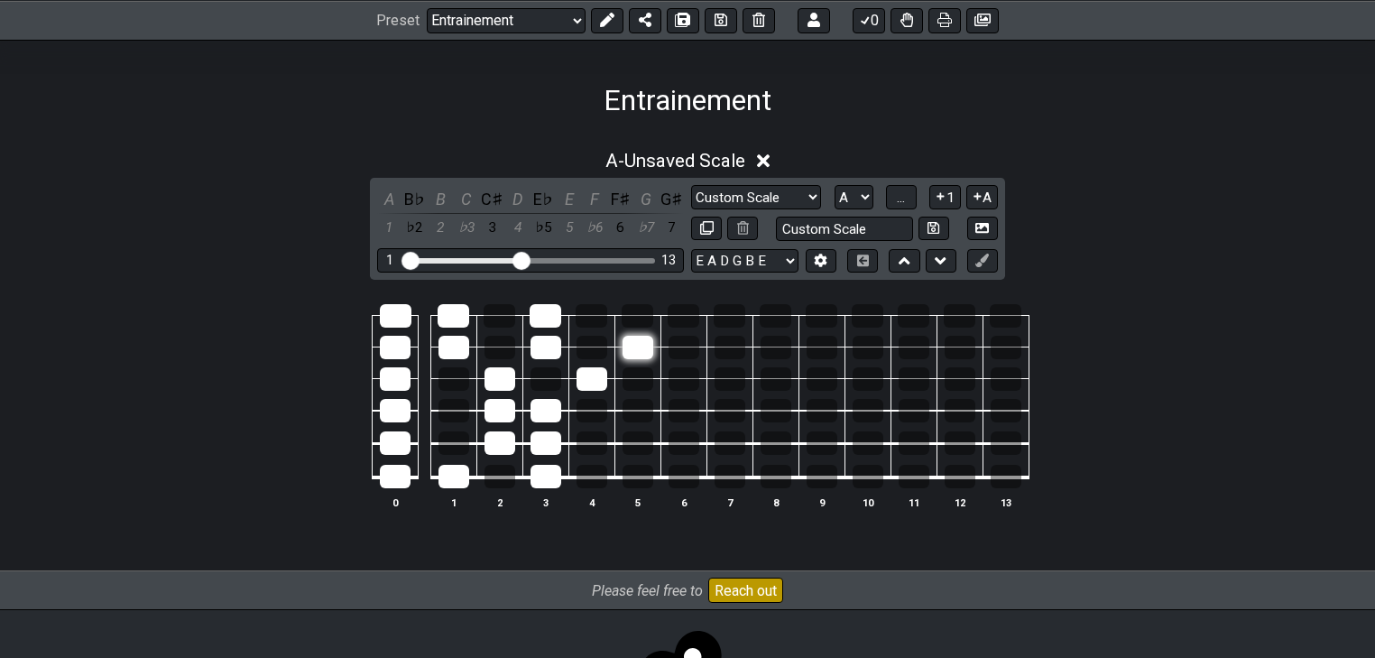
click at [631, 345] on div at bounding box center [637, 347] width 31 height 23
drag, startPoint x: 636, startPoint y: 305, endPoint x: 643, endPoint y: 487, distance: 182.3
click at [643, 487] on tbody "0 1 2 3 4 5 6 7 8 9 10 11 12 13" at bounding box center [683, 390] width 690 height 212
click at [649, 356] on div at bounding box center [637, 347] width 31 height 23
click at [681, 340] on div at bounding box center [683, 347] width 31 height 23
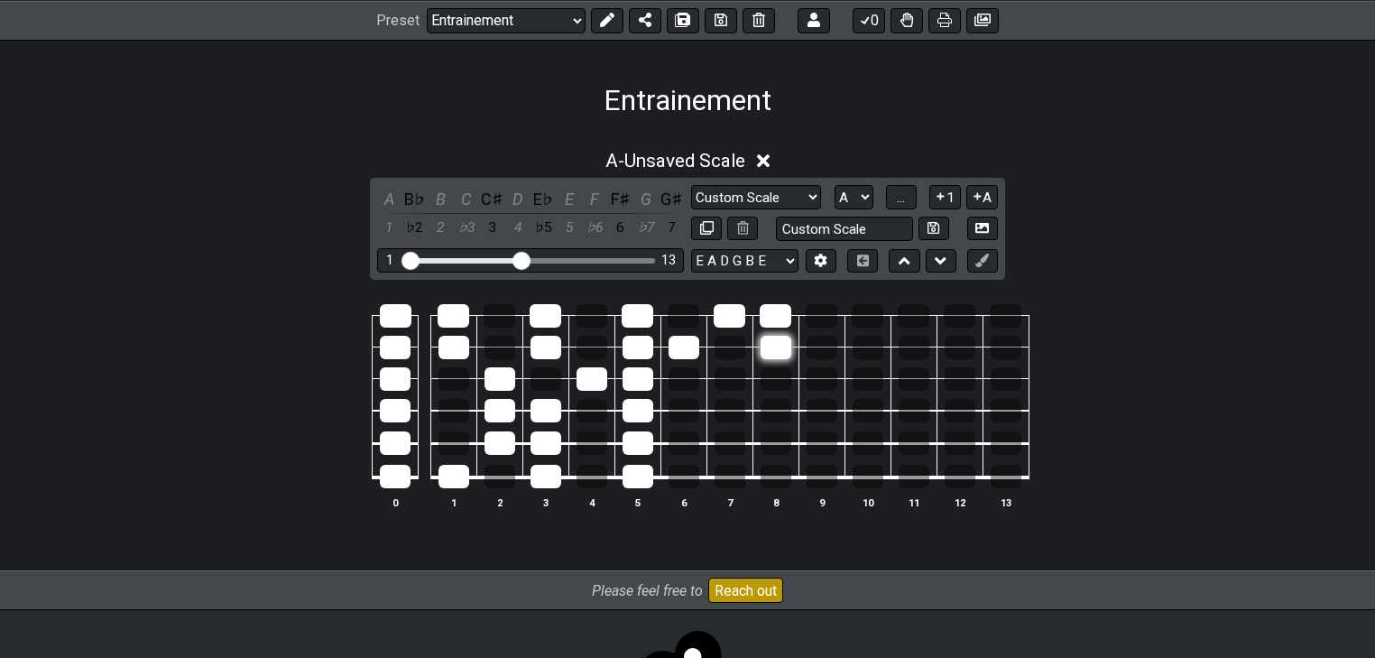
drag, startPoint x: 729, startPoint y: 317, endPoint x: 770, endPoint y: 350, distance: 53.2
click at [770, 350] on tbody "0 1 2 3 4 5 6 7 8 9 10 11 12 13" at bounding box center [683, 390] width 690 height 212
drag, startPoint x: 731, startPoint y: 480, endPoint x: 729, endPoint y: 403, distance: 76.7
click at [729, 403] on tbody "0 1 2 3 4 5 6 7 8 9 10 11 12 13" at bounding box center [683, 390] width 690 height 212
click at [726, 382] on div at bounding box center [729, 378] width 31 height 23
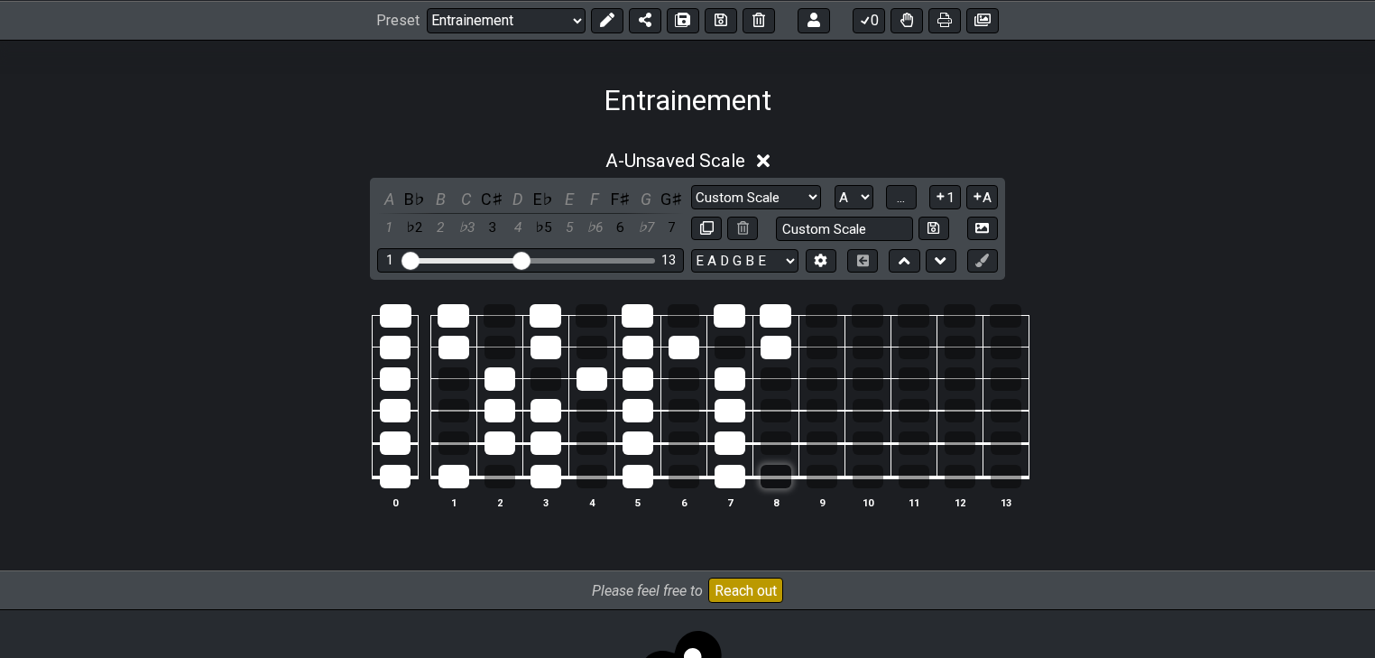
click at [768, 482] on div at bounding box center [775, 476] width 31 height 23
drag, startPoint x: 772, startPoint y: 481, endPoint x: 738, endPoint y: 481, distance: 34.3
click at [738, 478] on tr at bounding box center [683, 461] width 690 height 34
drag, startPoint x: 732, startPoint y: 437, endPoint x: 716, endPoint y: 392, distance: 47.9
click at [724, 383] on tbody "0 1 2 3 4 5 6 7 8 9 10 11 12 13" at bounding box center [683, 390] width 690 height 212
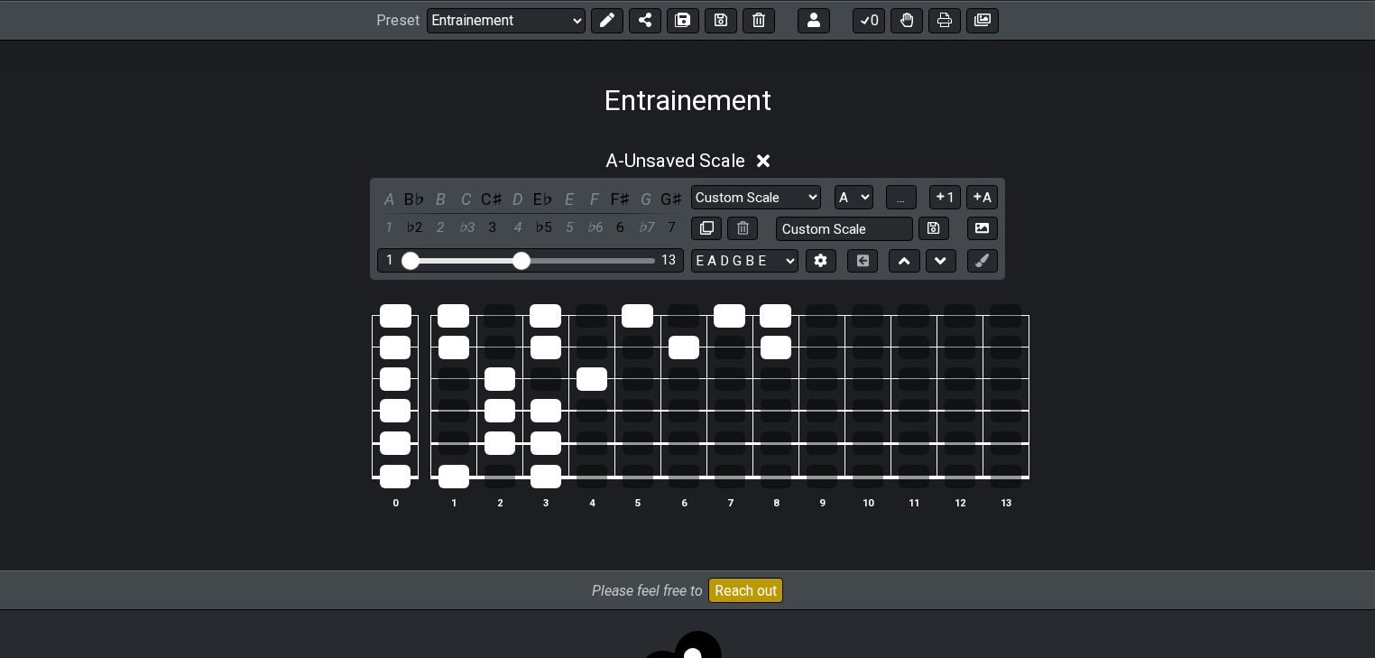
drag, startPoint x: 632, startPoint y: 476, endPoint x: 663, endPoint y: 331, distance: 148.4
click at [647, 314] on tbody "0 1 2 3 4 5 6 7 8 9 10 11 12 13" at bounding box center [683, 390] width 690 height 212
drag, startPoint x: 682, startPoint y: 348, endPoint x: 704, endPoint y: 336, distance: 24.6
click at [684, 348] on div at bounding box center [683, 347] width 31 height 23
drag, startPoint x: 725, startPoint y: 321, endPoint x: 771, endPoint y: 320, distance: 46.0
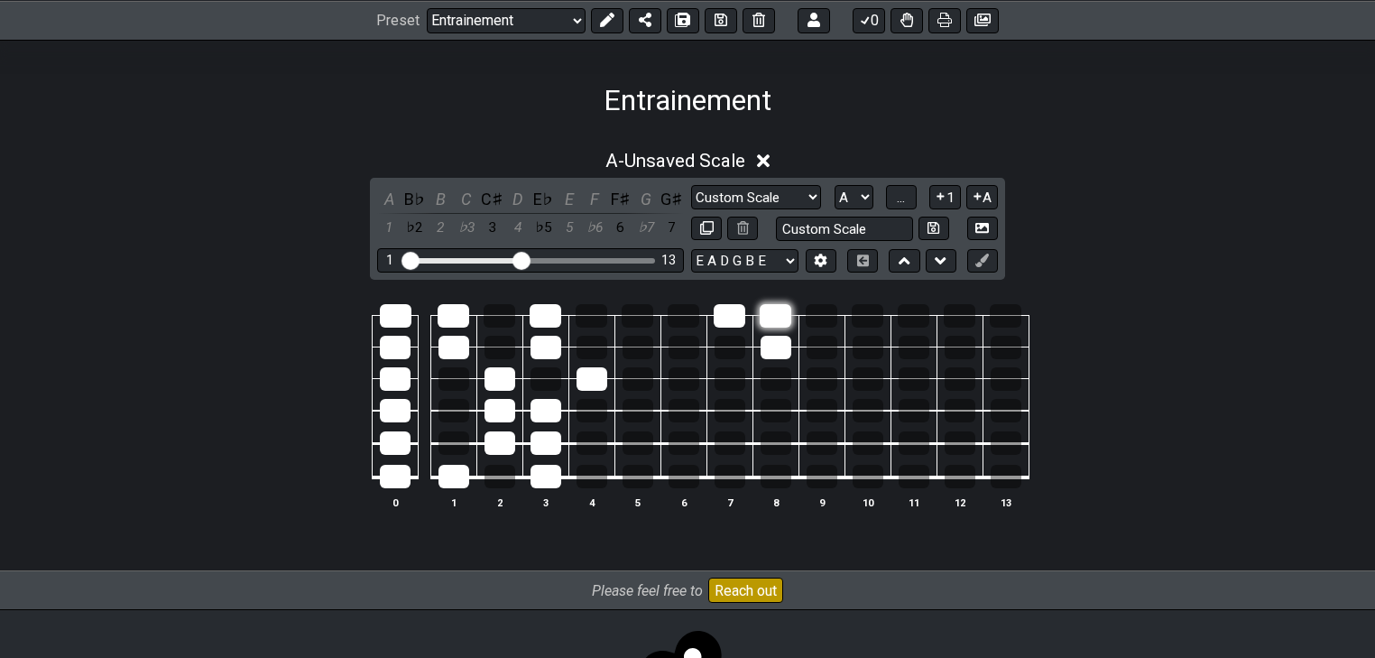
click at [727, 321] on div at bounding box center [729, 315] width 32 height 23
drag, startPoint x: 776, startPoint y: 320, endPoint x: 779, endPoint y: 344, distance: 23.7
click at [777, 325] on div at bounding box center [775, 315] width 32 height 23
drag, startPoint x: 779, startPoint y: 344, endPoint x: 759, endPoint y: 354, distance: 22.2
click at [779, 345] on div at bounding box center [775, 347] width 31 height 23
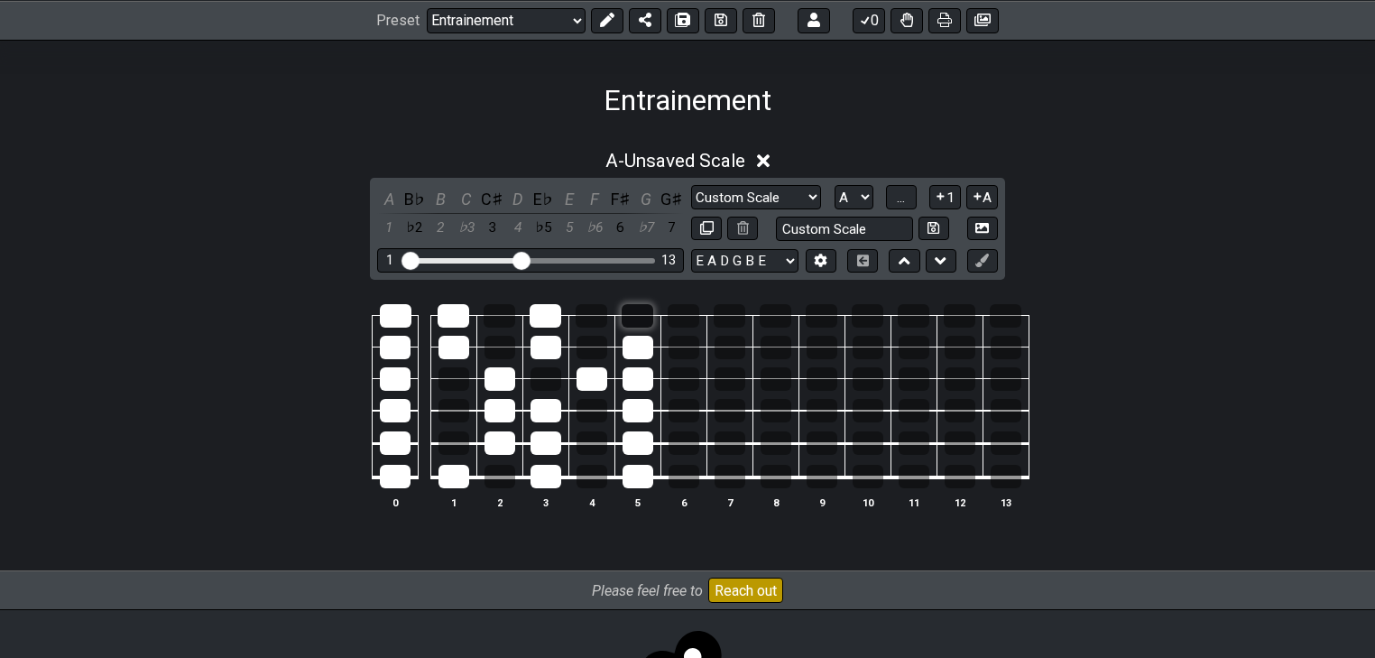
drag, startPoint x: 631, startPoint y: 361, endPoint x: 630, endPoint y: 317, distance: 44.2
click at [630, 317] on tbody "0 1 2 3 4 5 6 7 8 9 10 11 12 13" at bounding box center [683, 390] width 690 height 212
click at [598, 382] on div at bounding box center [591, 378] width 31 height 23
drag, startPoint x: 633, startPoint y: 318, endPoint x: 631, endPoint y: 477, distance: 159.7
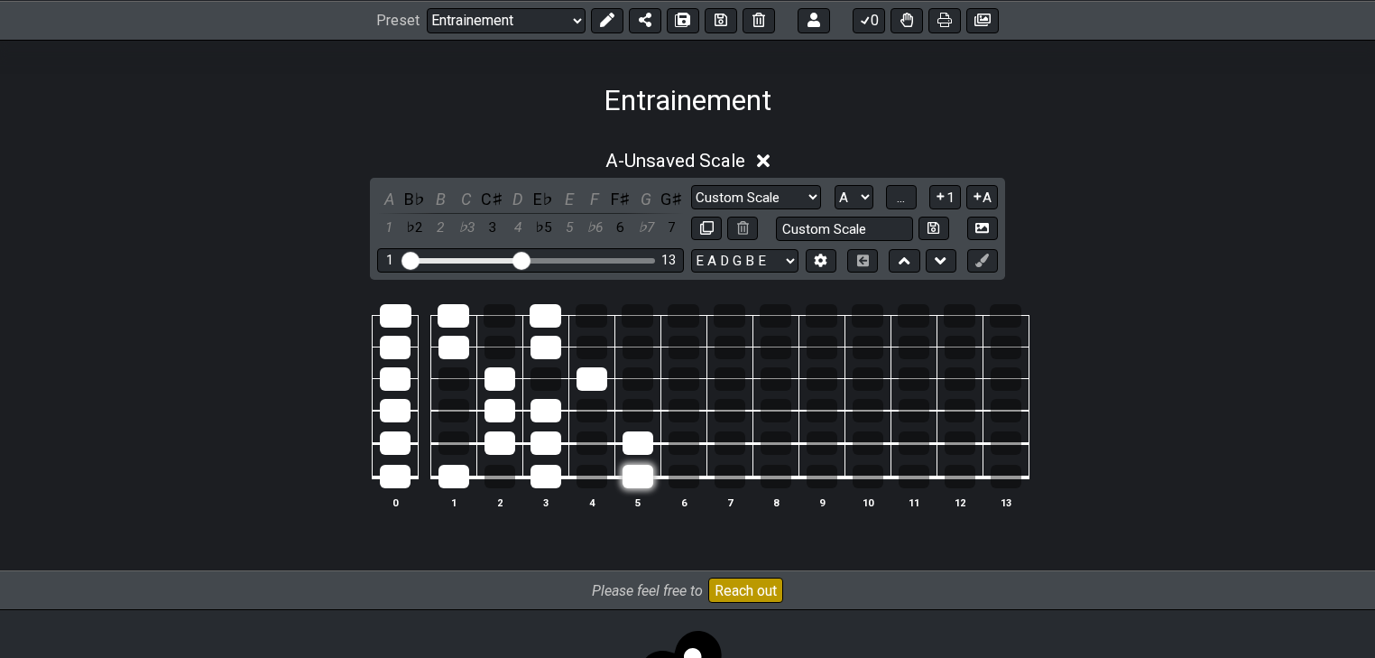
click at [631, 477] on tbody "0 1 2 3 4 5 6 7 8 9 10 11 12 13" at bounding box center [683, 390] width 690 height 212
click at [594, 381] on div at bounding box center [591, 378] width 31 height 23
click at [594, 382] on div at bounding box center [591, 378] width 31 height 23
click at [604, 382] on div at bounding box center [591, 378] width 31 height 23
click at [601, 380] on div at bounding box center [591, 378] width 31 height 23
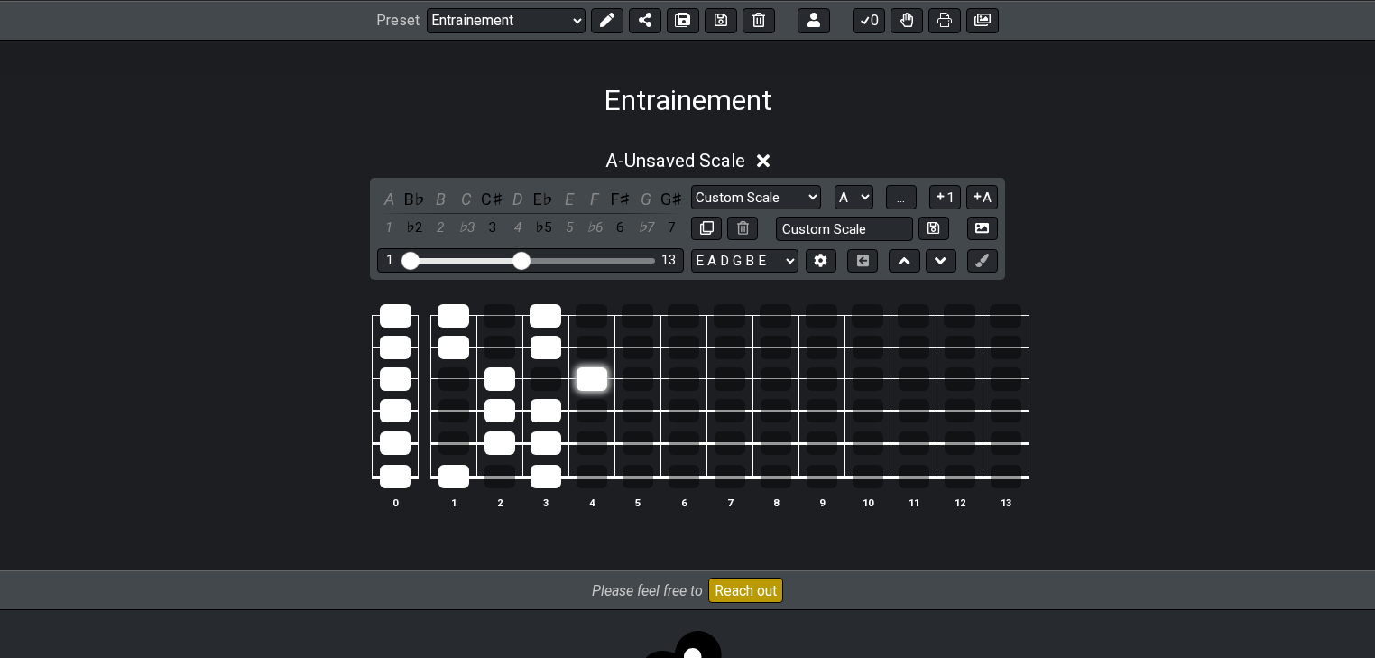
click at [601, 377] on div at bounding box center [591, 378] width 31 height 23
click at [607, 20] on icon at bounding box center [607, 20] width 14 height 14
click at [981, 263] on icon at bounding box center [982, 260] width 14 height 14
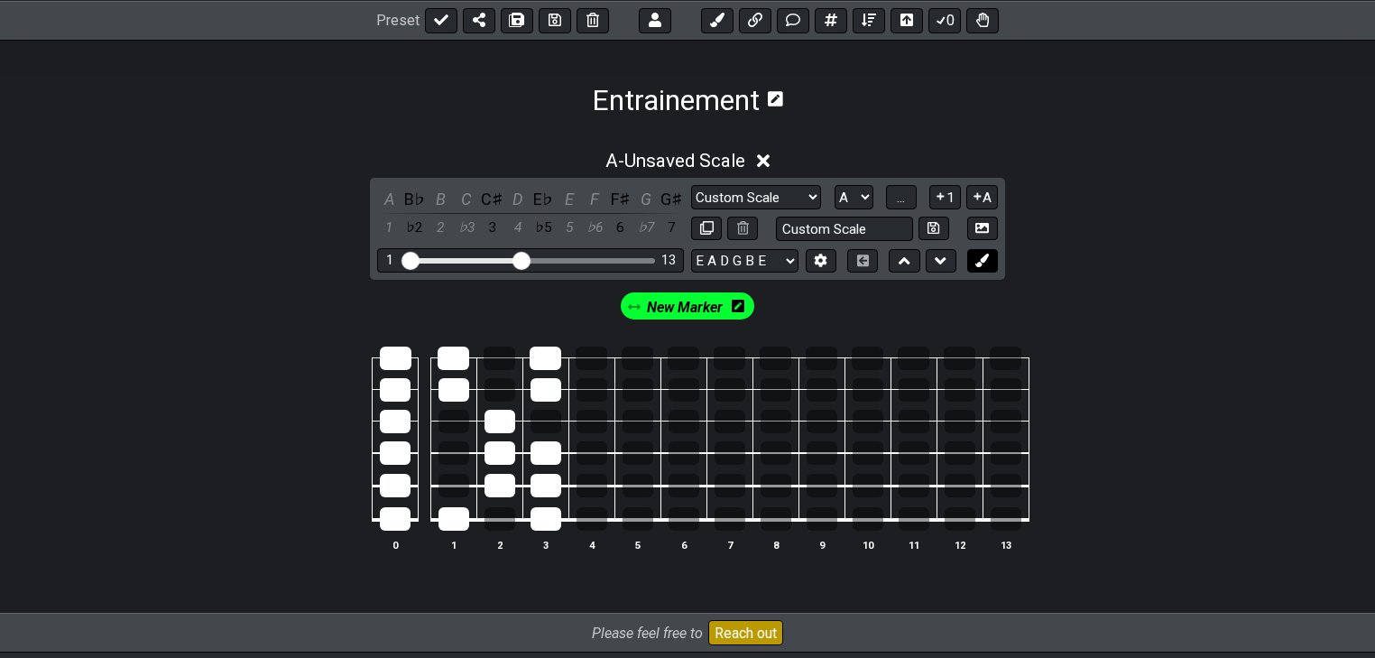
click at [982, 268] on button at bounding box center [982, 261] width 31 height 24
click at [617, 305] on span "New Marker" at bounding box center [615, 307] width 84 height 26
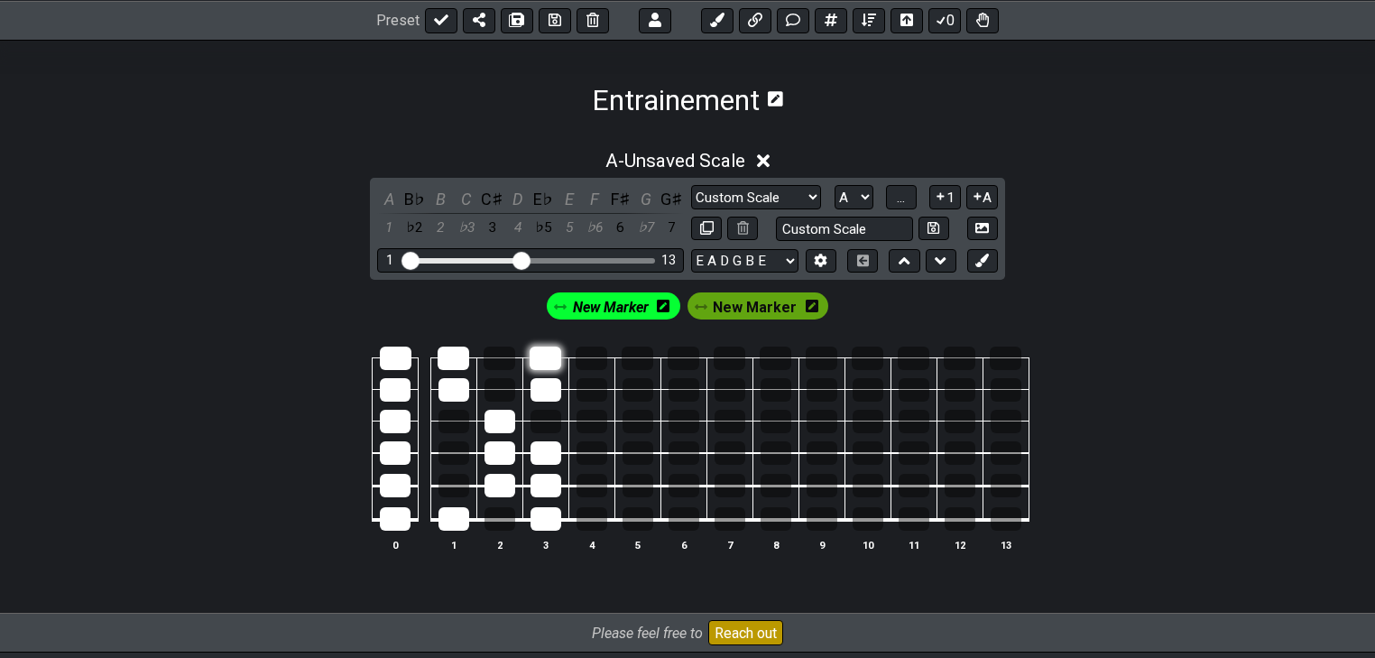
click at [546, 364] on div at bounding box center [545, 357] width 32 height 23
click at [540, 390] on div at bounding box center [545, 389] width 31 height 23
click at [459, 355] on div at bounding box center [453, 357] width 32 height 23
click at [451, 378] on div at bounding box center [453, 389] width 31 height 23
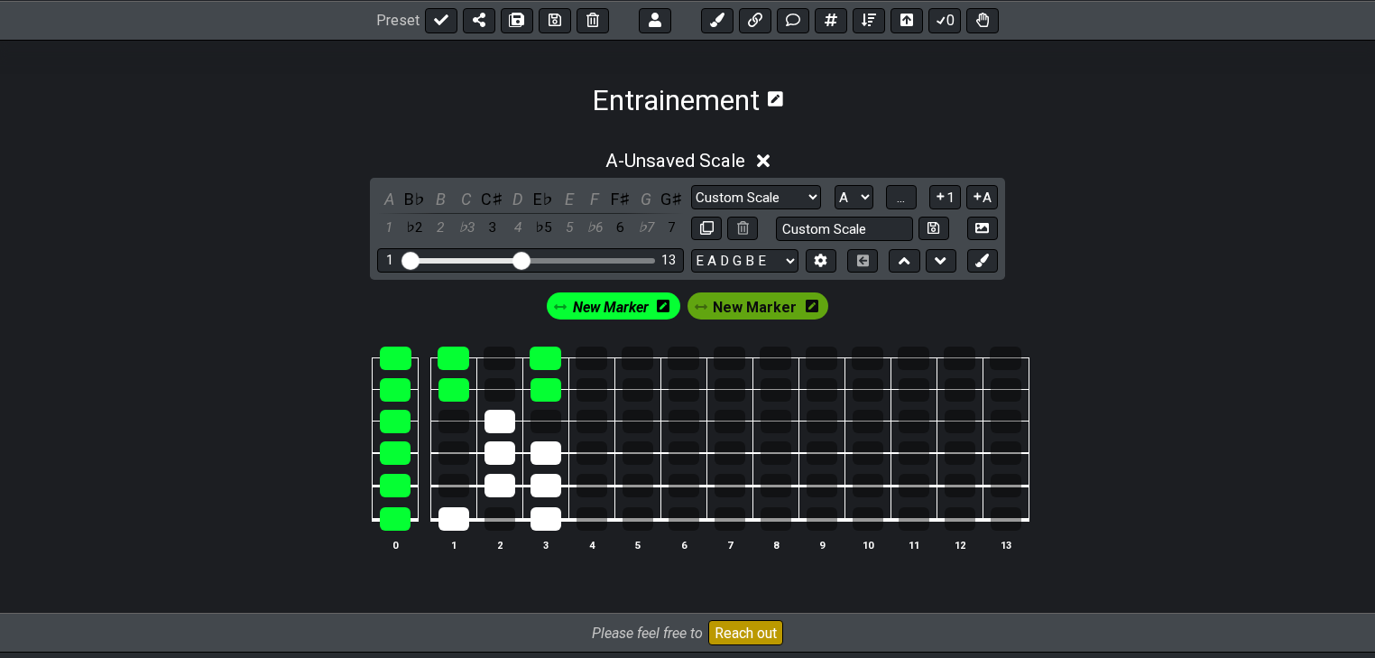
drag, startPoint x: 396, startPoint y: 360, endPoint x: 422, endPoint y: 516, distance: 158.2
click at [402, 520] on tbody "0 1 2 3 4 5 6 7 8 9 10 11 12 13" at bounding box center [683, 433] width 690 height 212
click at [456, 518] on div at bounding box center [453, 518] width 31 height 23
click at [489, 478] on div at bounding box center [499, 485] width 31 height 23
drag, startPoint x: 496, startPoint y: 439, endPoint x: 499, endPoint y: 421, distance: 18.2
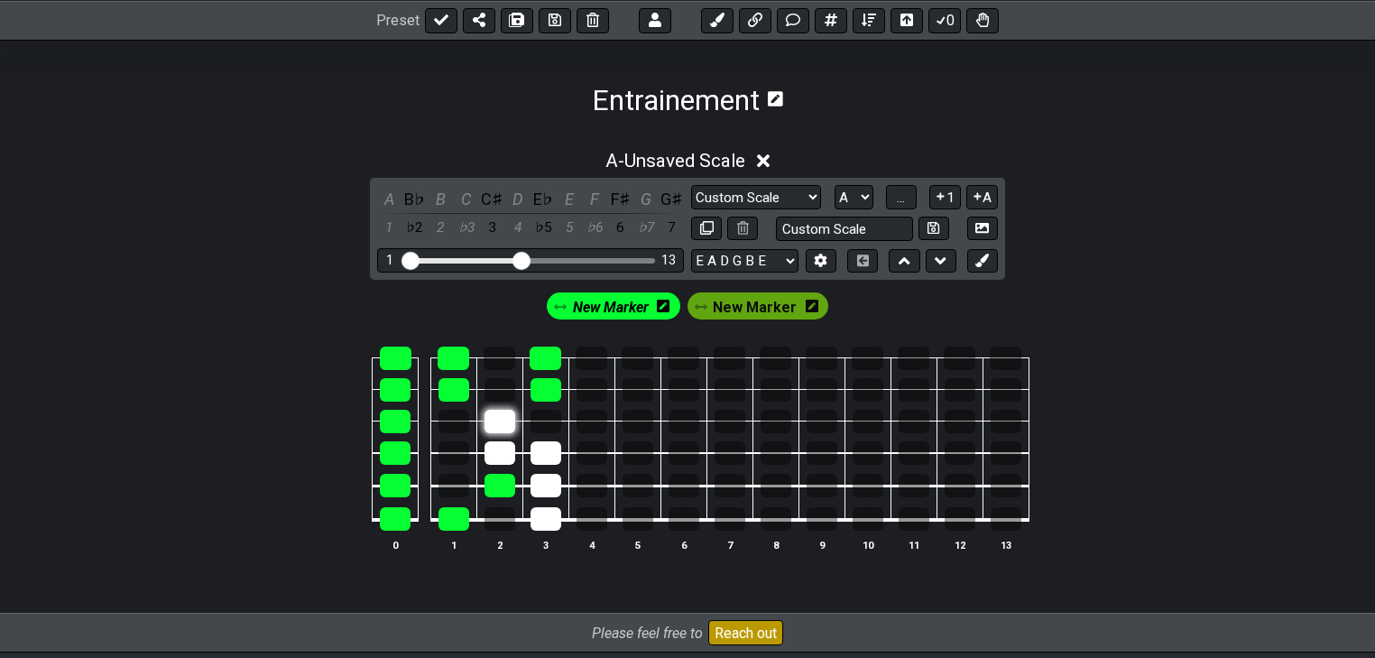
click at [496, 438] on td at bounding box center [499, 437] width 46 height 32
click at [500, 414] on div at bounding box center [499, 421] width 31 height 23
click at [511, 447] on div at bounding box center [499, 452] width 31 height 23
click at [542, 451] on div at bounding box center [545, 452] width 31 height 23
click at [552, 487] on div at bounding box center [545, 485] width 31 height 23
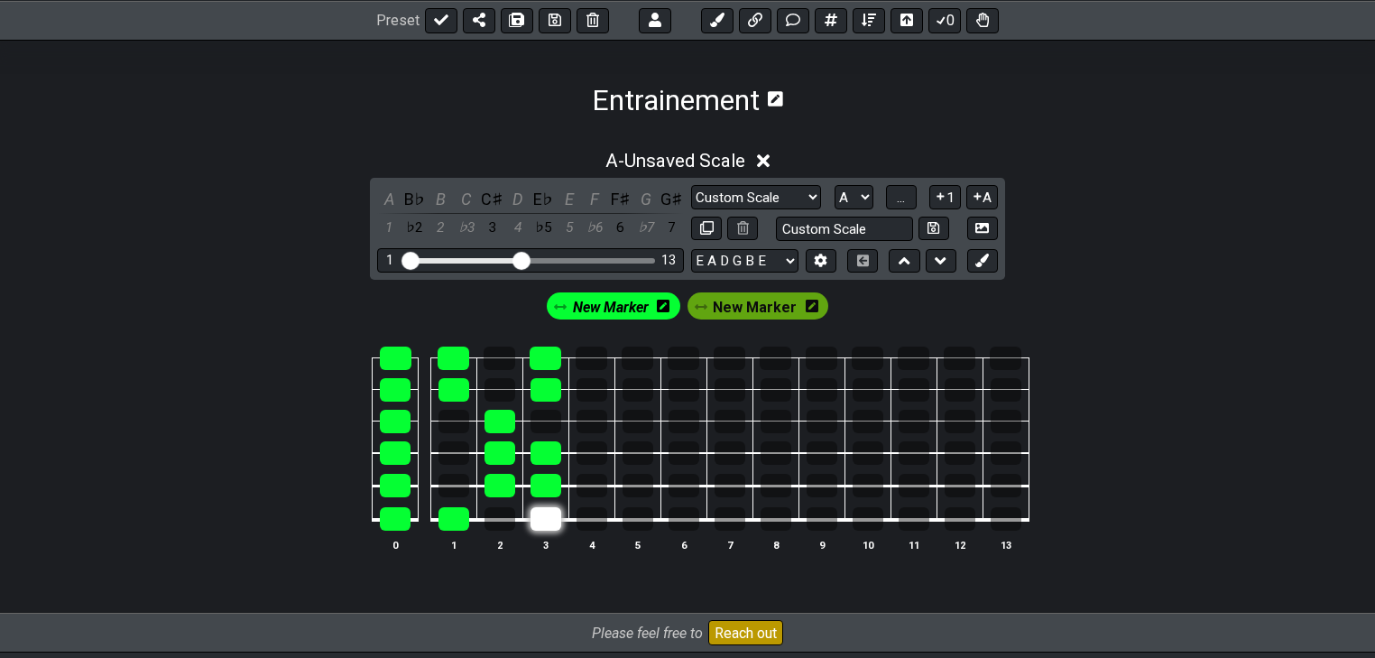
click at [555, 515] on div at bounding box center [545, 518] width 31 height 23
click at [732, 310] on span "New Marker" at bounding box center [755, 307] width 84 height 26
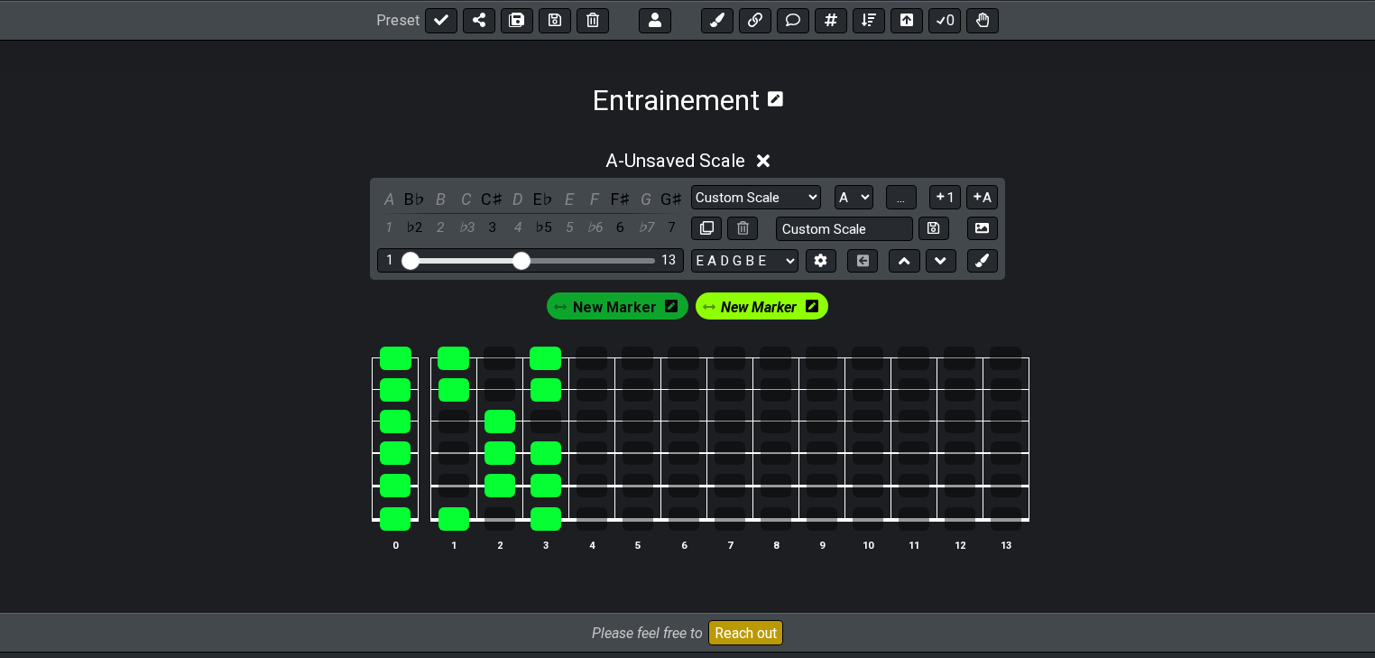
click at [812, 309] on icon at bounding box center [811, 305] width 13 height 13
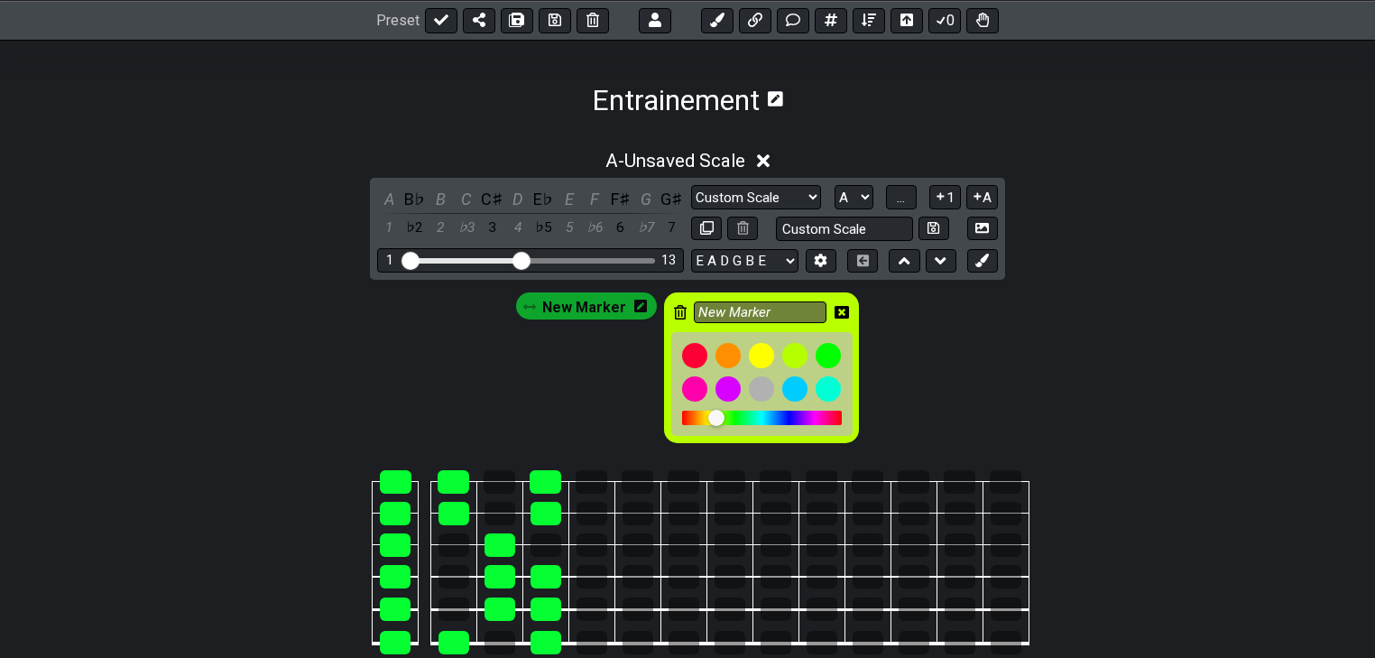
click at [713, 419] on div at bounding box center [716, 418] width 16 height 16
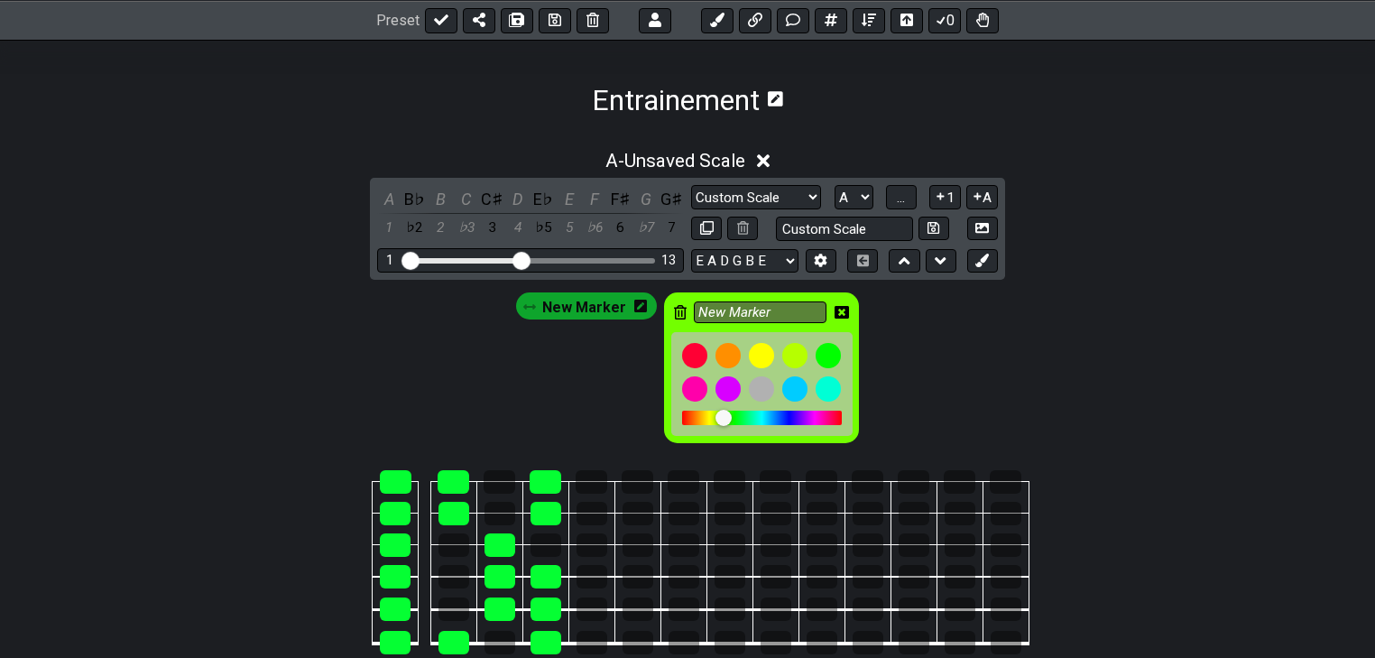
click at [722, 419] on div at bounding box center [723, 418] width 16 height 16
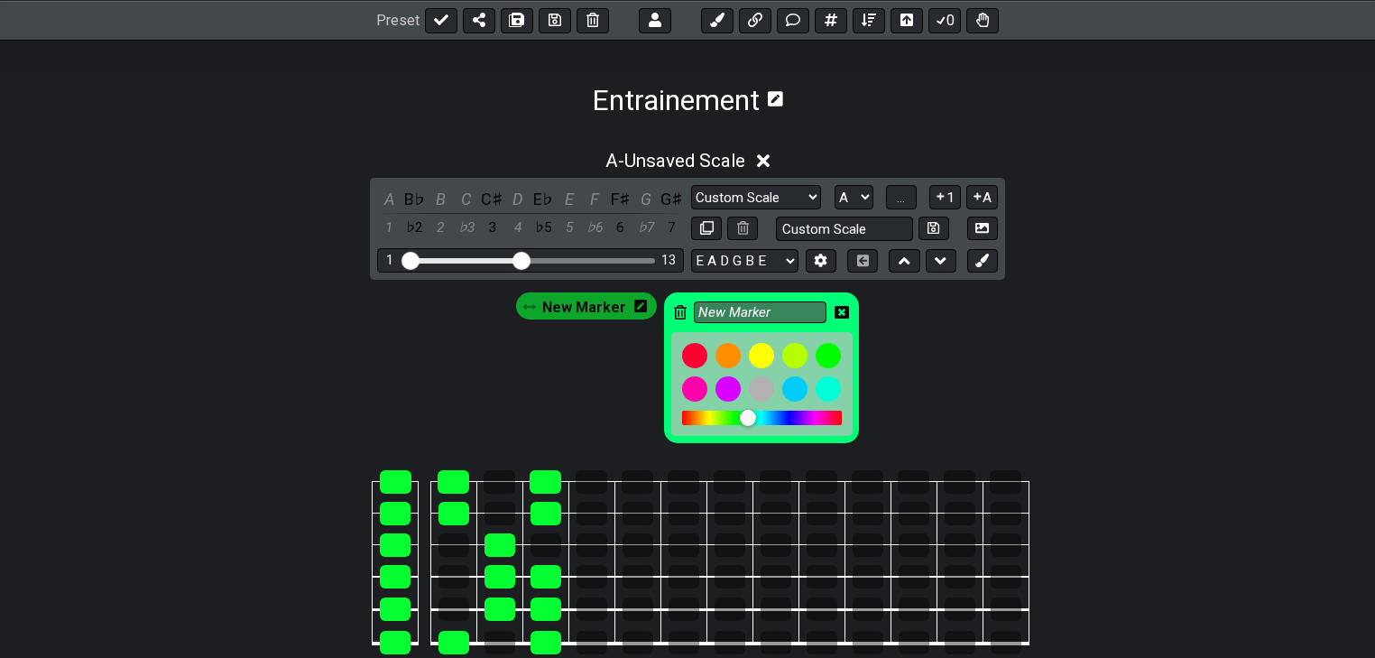
drag, startPoint x: 726, startPoint y: 417, endPoint x: 745, endPoint y: 422, distance: 19.7
click at [745, 422] on div at bounding box center [748, 418] width 16 height 16
click at [897, 412] on div "New Marker New Marker" at bounding box center [687, 363] width 1375 height 167
click at [602, 303] on span "New Marker" at bounding box center [584, 307] width 84 height 26
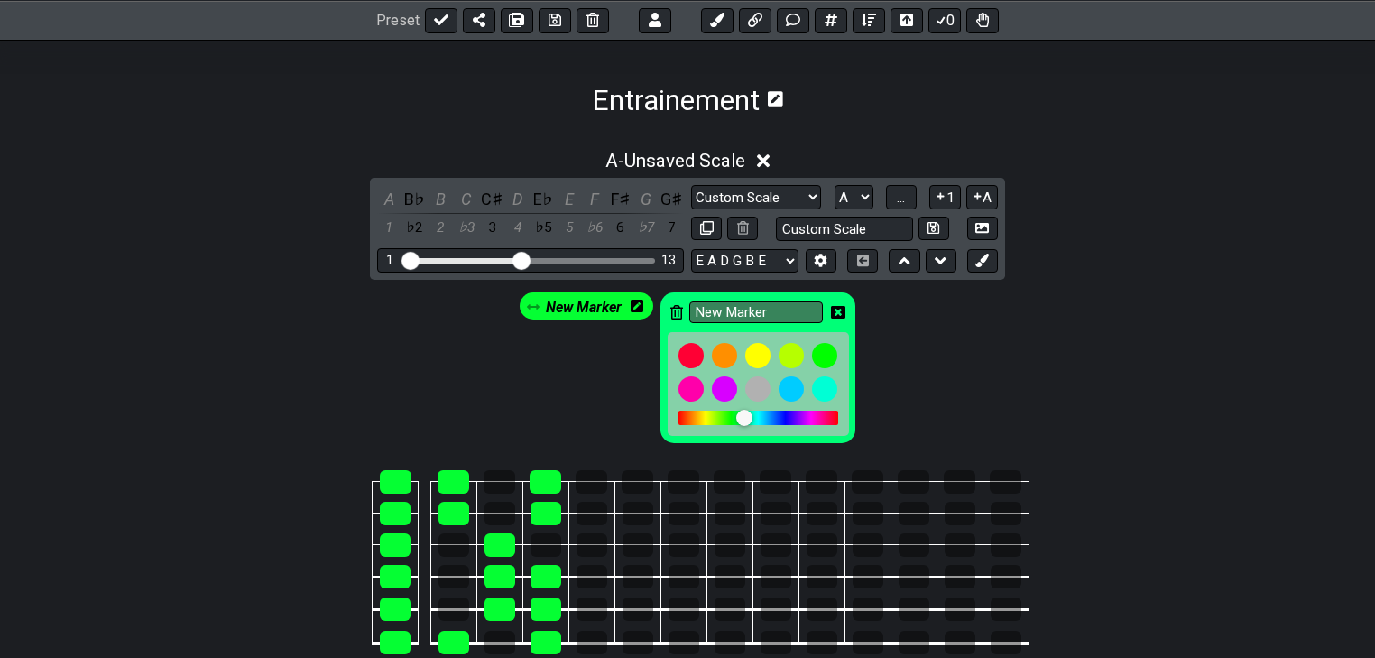
drag, startPoint x: 741, startPoint y: 417, endPoint x: 726, endPoint y: 419, distance: 14.5
click at [726, 419] on div at bounding box center [758, 417] width 160 height 14
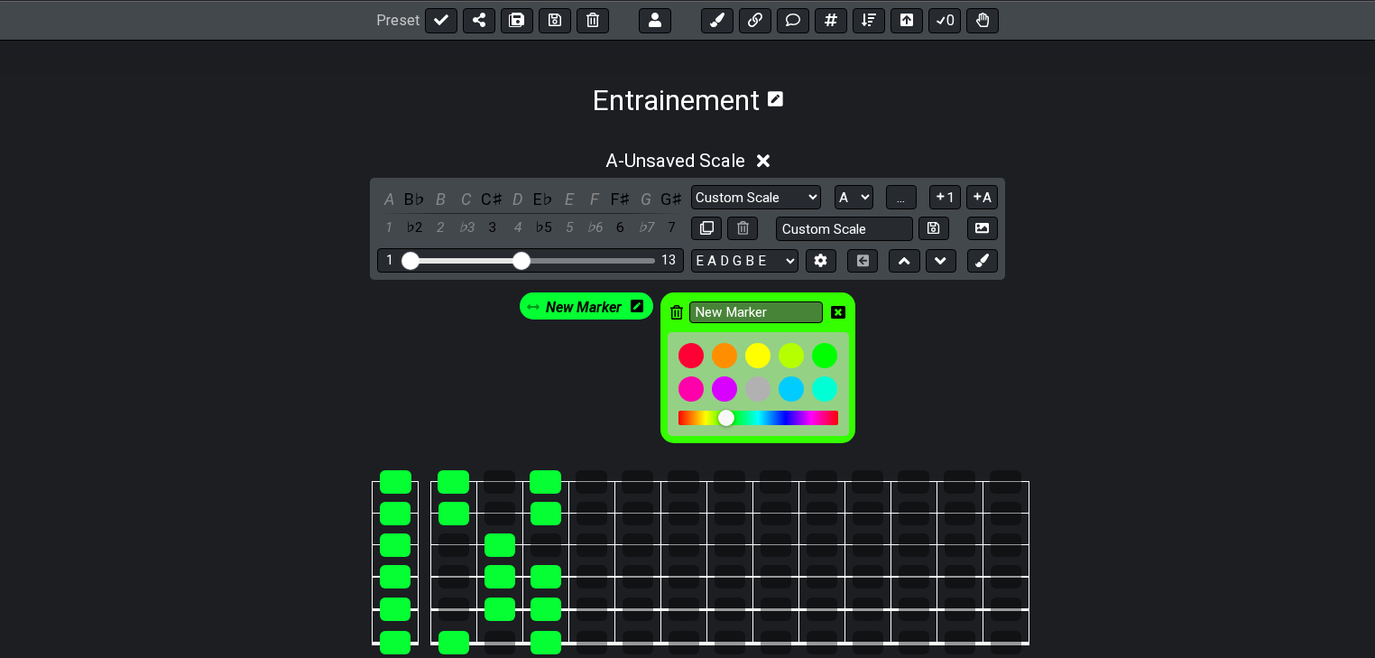
click at [726, 419] on div at bounding box center [726, 418] width 16 height 16
click at [718, 419] on div at bounding box center [726, 418] width 16 height 16
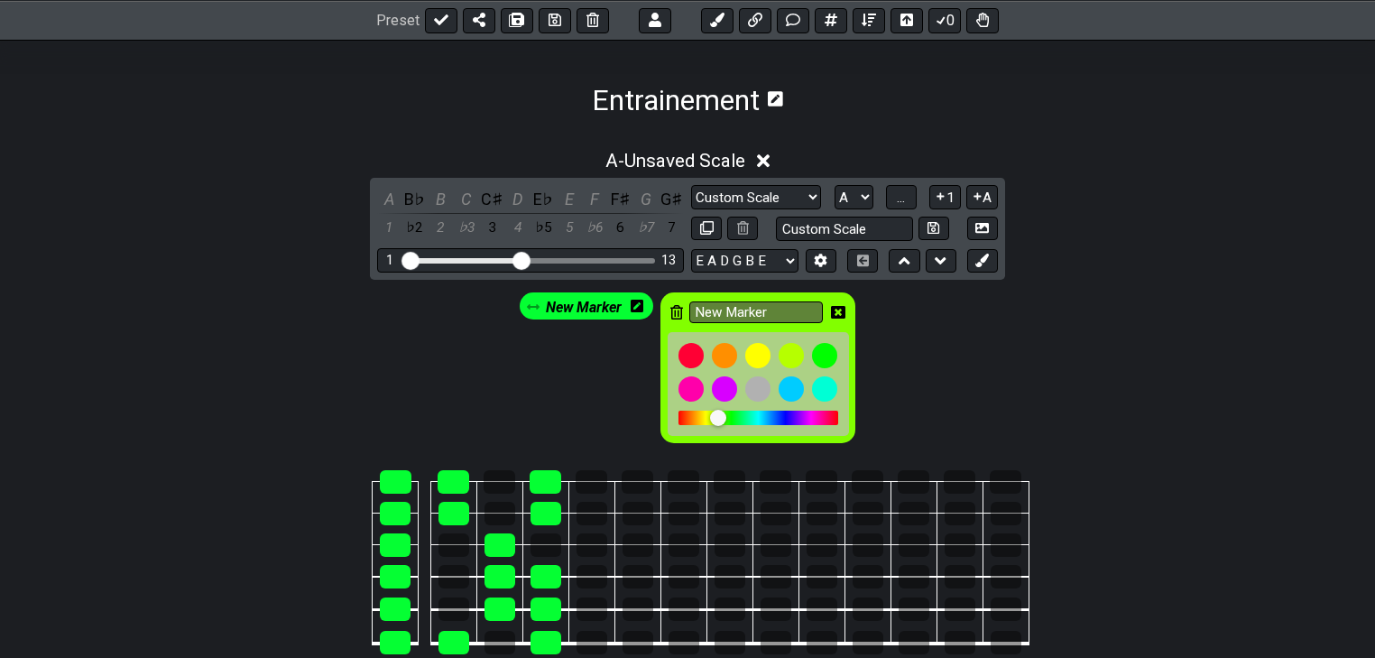
click at [713, 422] on div at bounding box center [718, 418] width 16 height 16
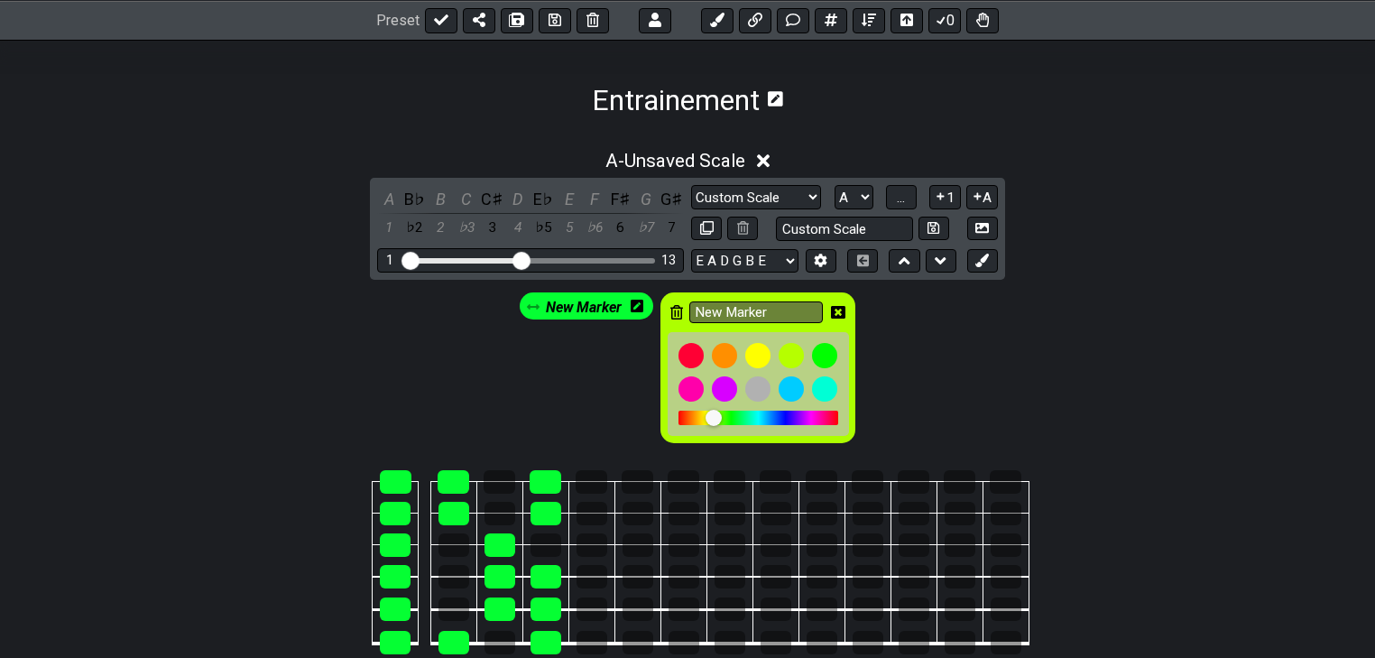
click at [714, 419] on div at bounding box center [713, 418] width 16 height 16
click at [700, 419] on div at bounding box center [758, 417] width 160 height 14
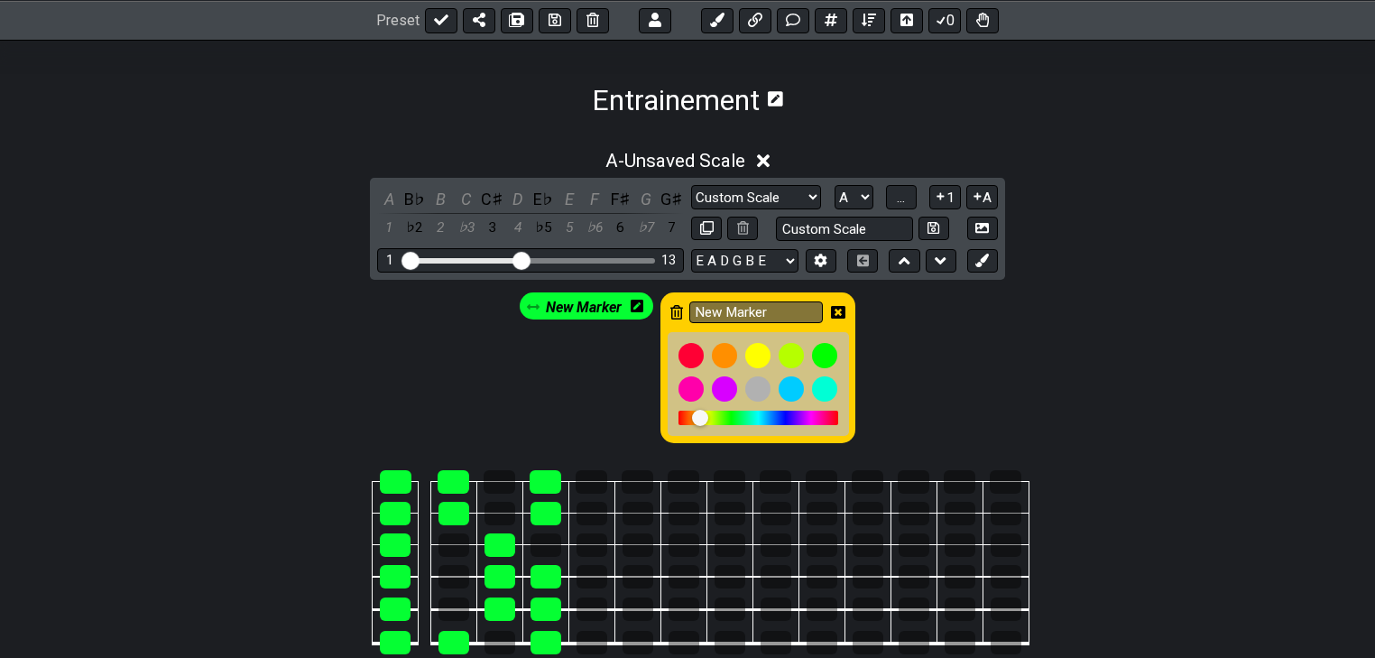
click at [709, 419] on div at bounding box center [708, 418] width 16 height 16
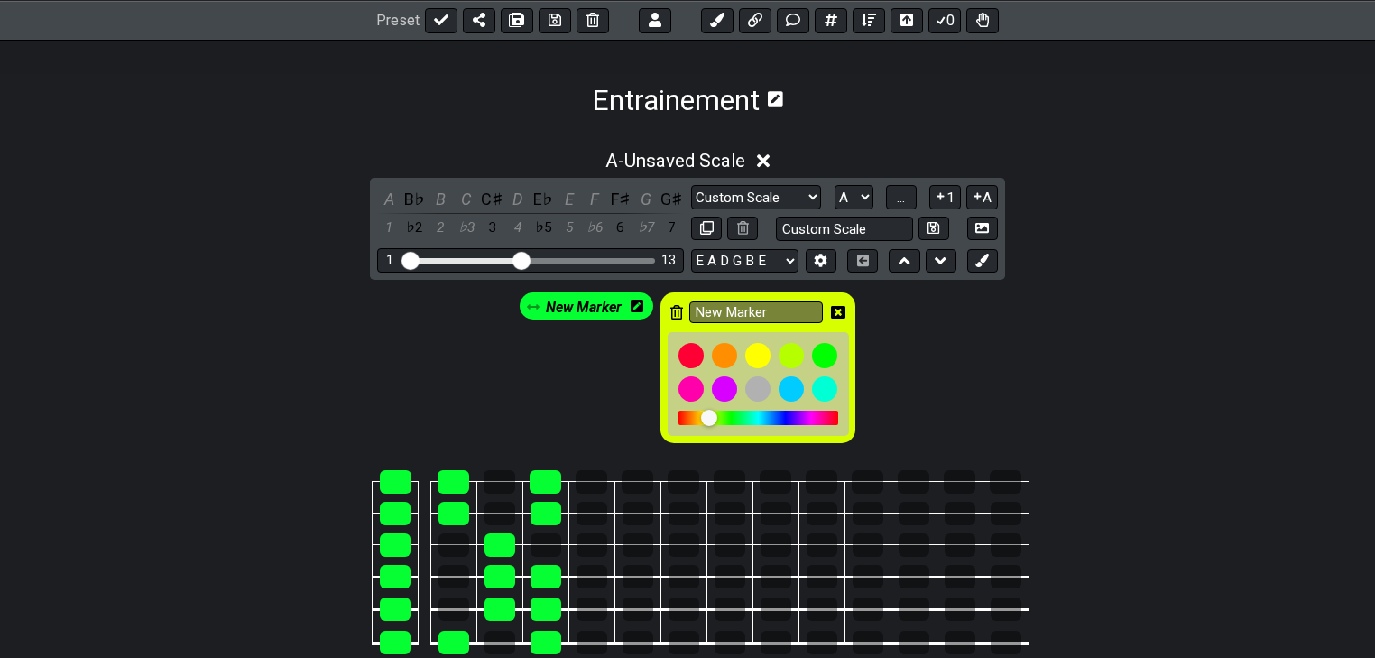
click at [716, 418] on div at bounding box center [709, 418] width 16 height 16
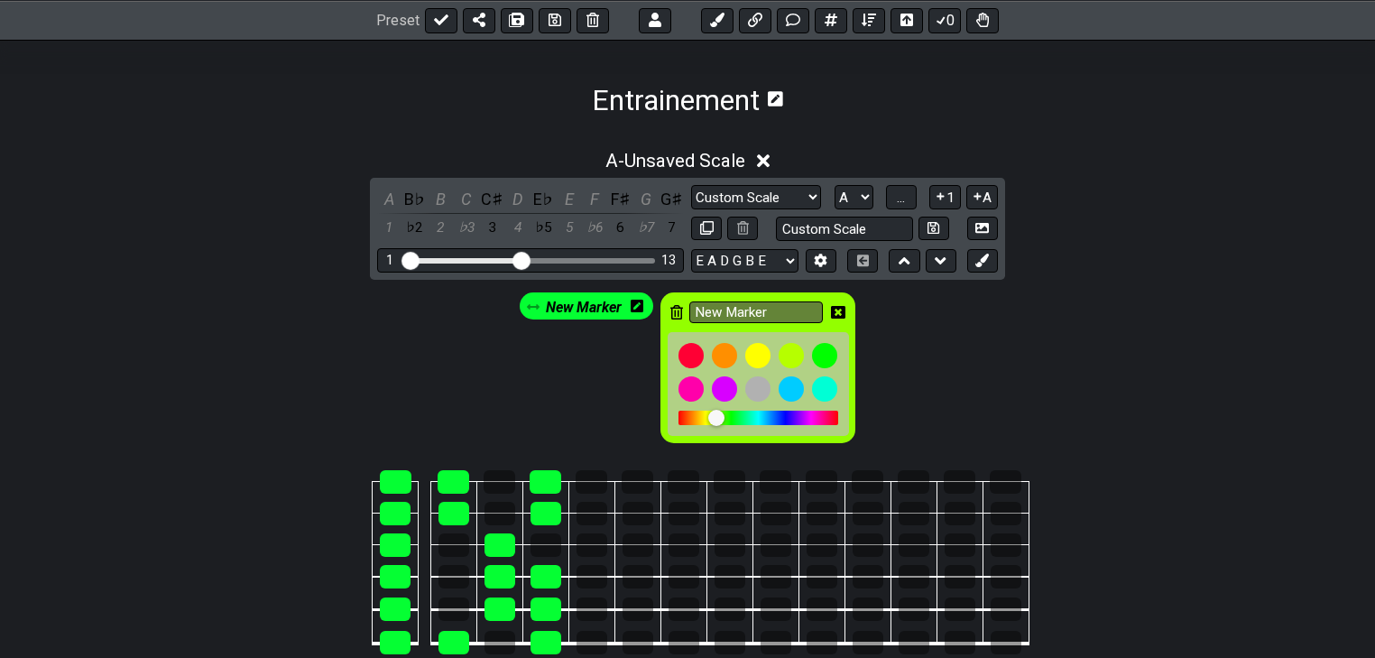
click at [719, 419] on div at bounding box center [716, 418] width 16 height 16
click at [724, 419] on div at bounding box center [716, 418] width 16 height 16
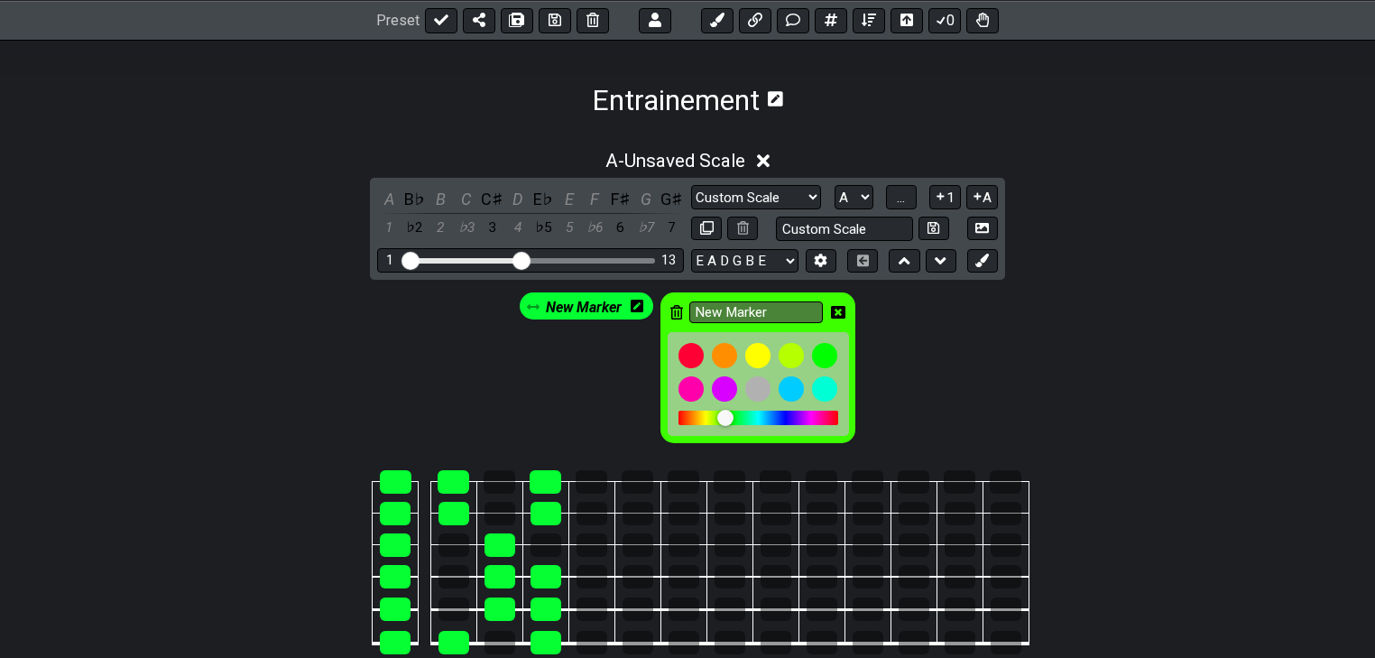
click at [733, 418] on div at bounding box center [733, 418] width 16 height 16
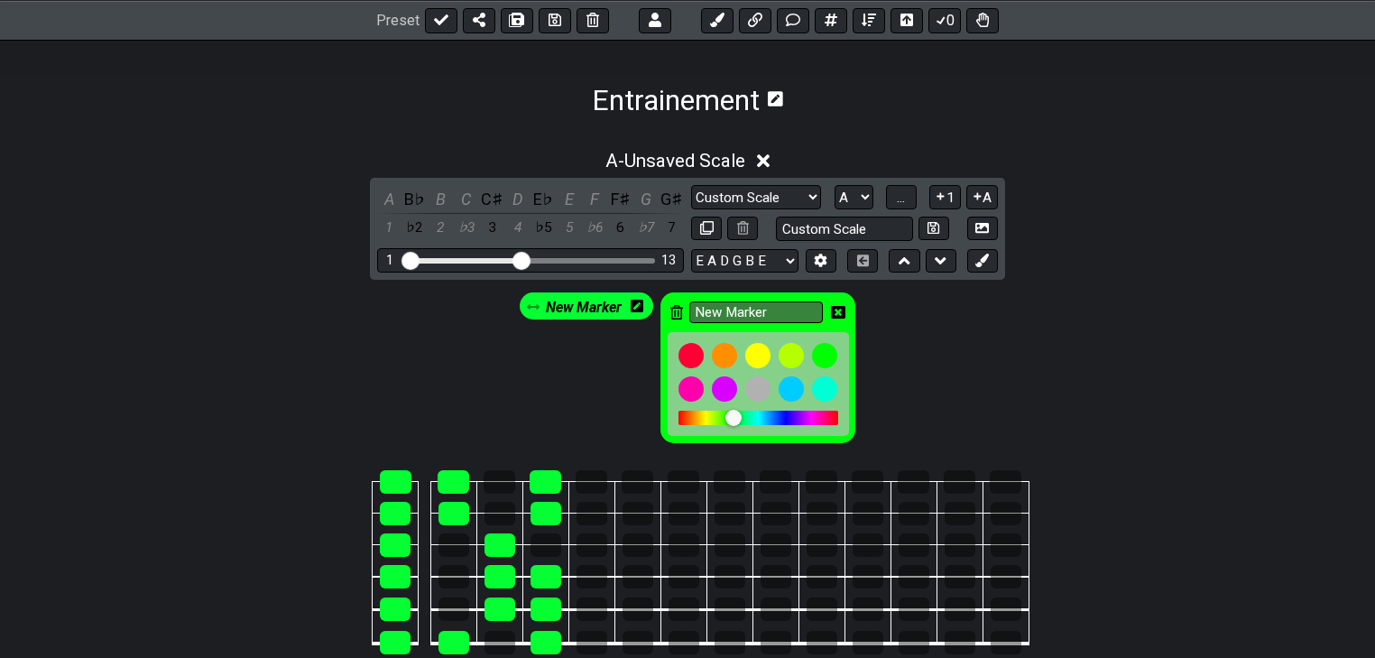
click at [838, 316] on icon at bounding box center [838, 312] width 14 height 13
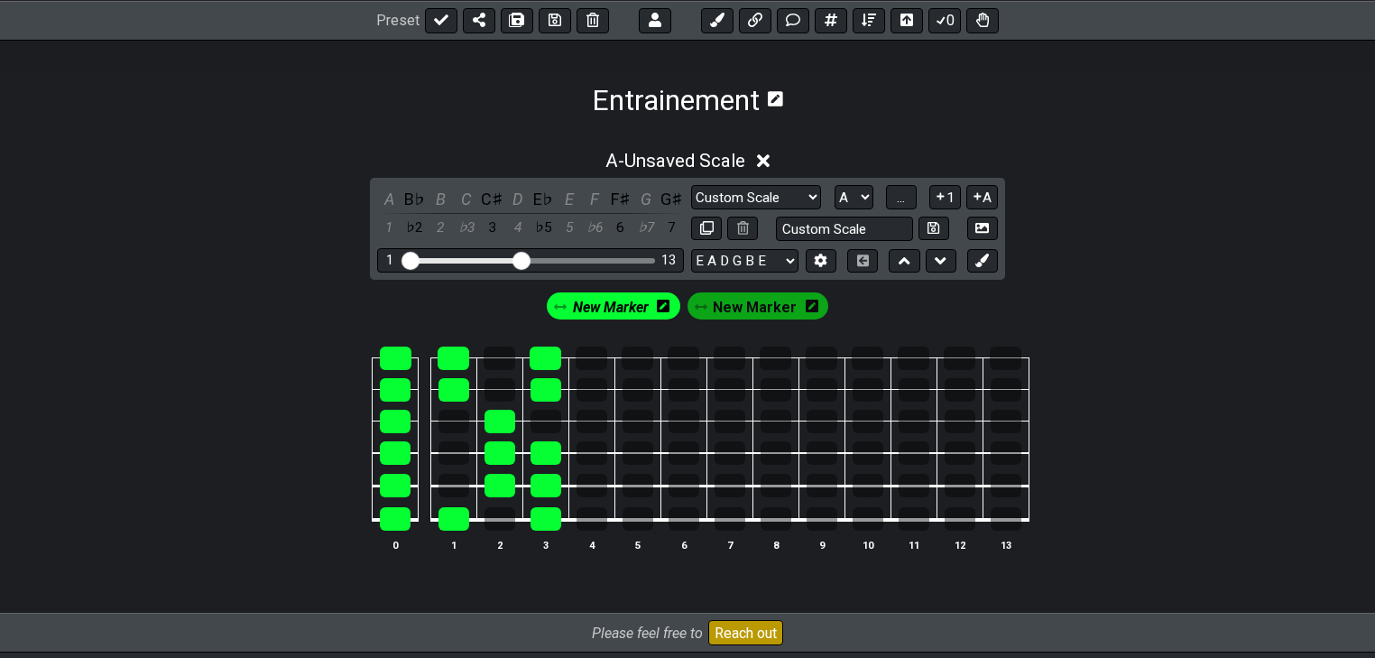
click at [611, 306] on span "New Marker" at bounding box center [611, 307] width 76 height 26
click at [629, 313] on span "New Marker" at bounding box center [610, 307] width 84 height 26
drag, startPoint x: 641, startPoint y: 306, endPoint x: 657, endPoint y: 310, distance: 16.0
click at [642, 306] on span "New Marker" at bounding box center [611, 307] width 76 height 26
click at [669, 307] on icon at bounding box center [667, 305] width 13 height 13
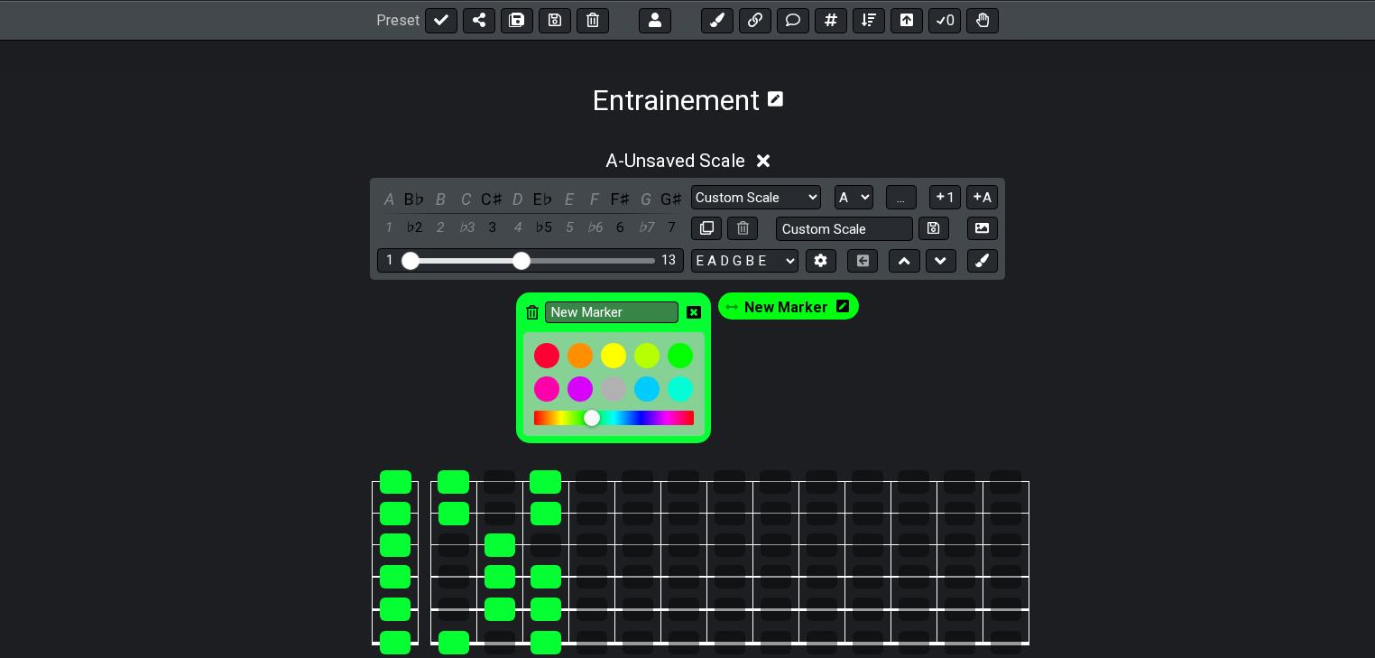
click at [581, 419] on div at bounding box center [614, 417] width 160 height 14
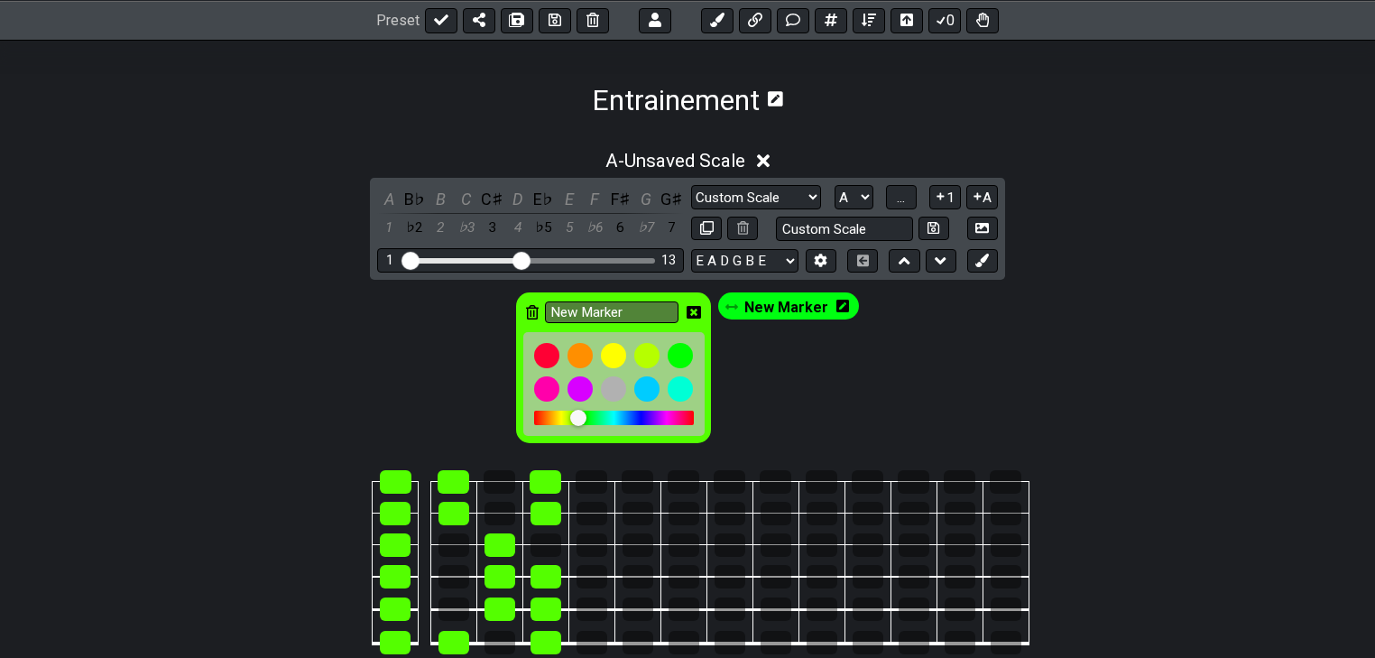
click at [579, 419] on div at bounding box center [578, 418] width 16 height 16
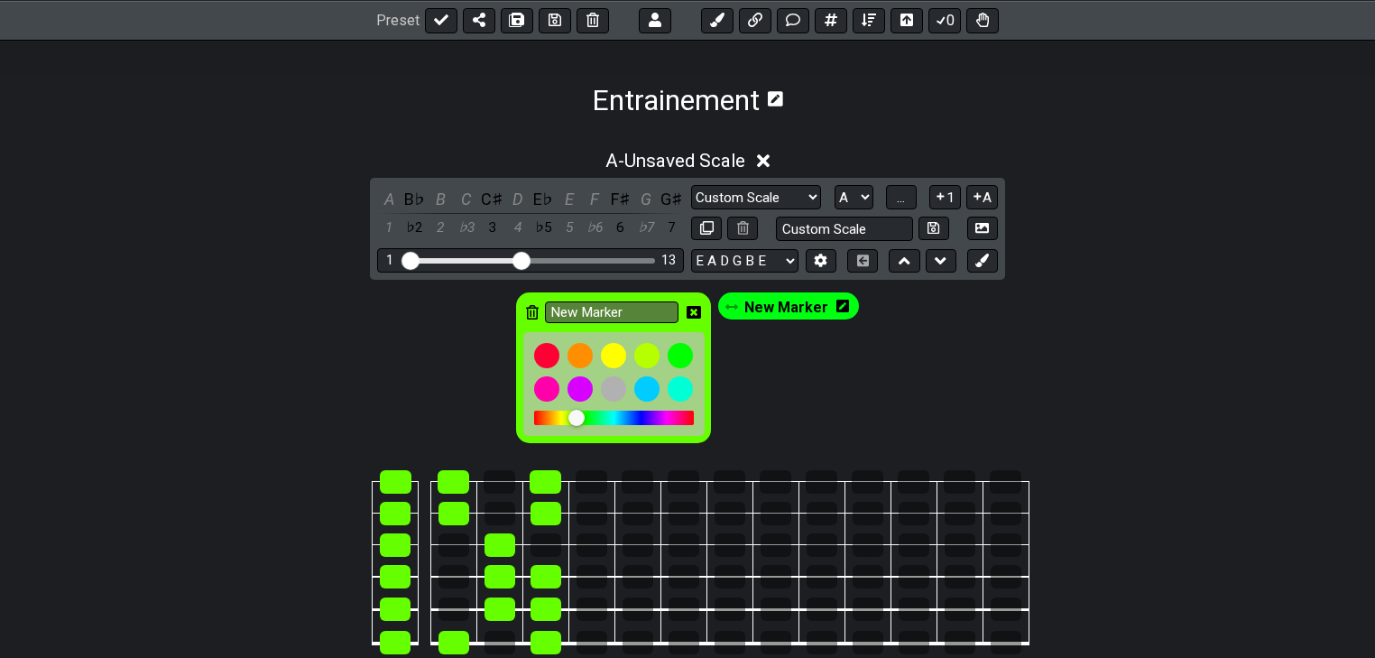
click at [575, 419] on div at bounding box center [576, 418] width 16 height 16
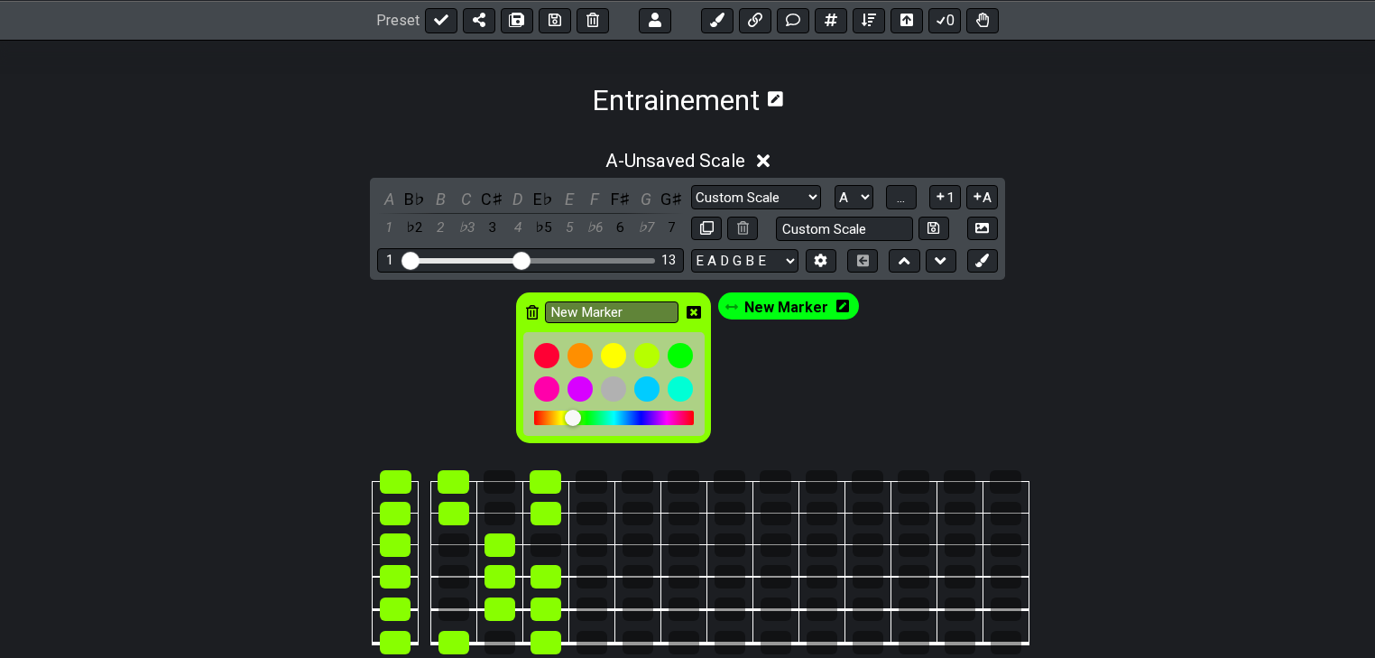
click at [698, 310] on icon at bounding box center [693, 312] width 14 height 13
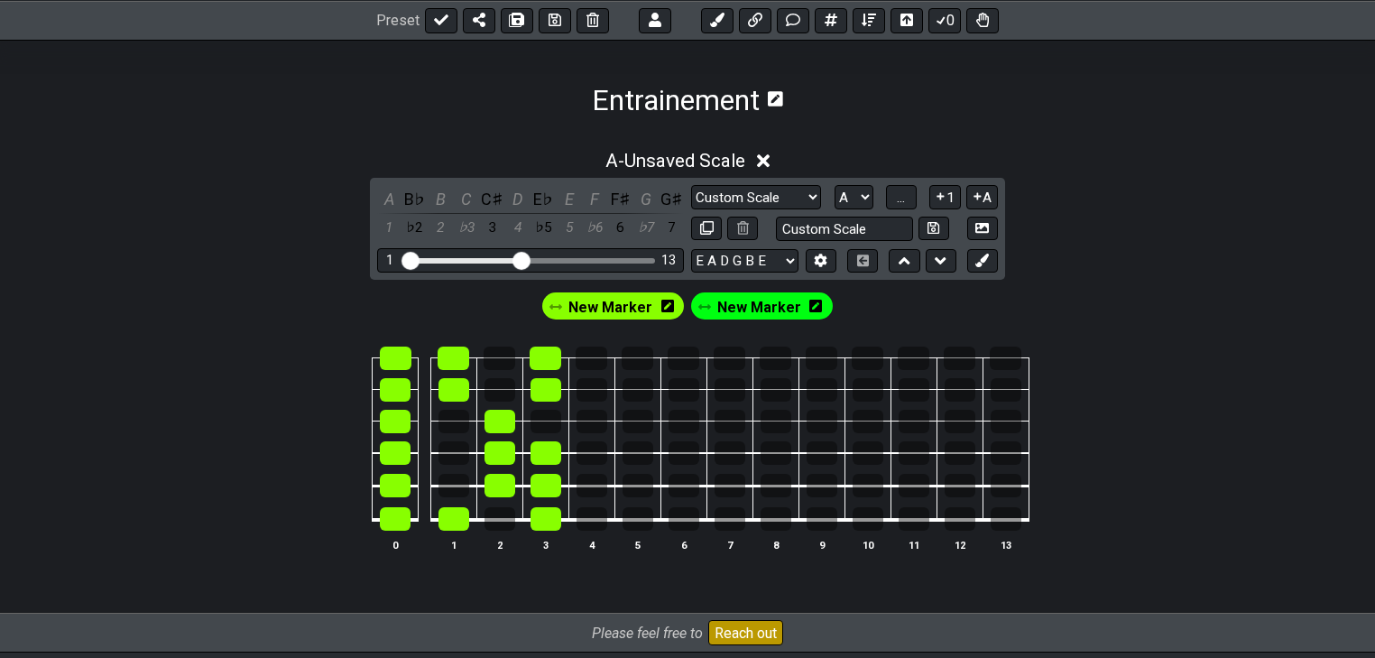
click at [758, 308] on span "New Marker" at bounding box center [759, 307] width 84 height 26
click at [805, 305] on icon at bounding box center [811, 305] width 13 height 13
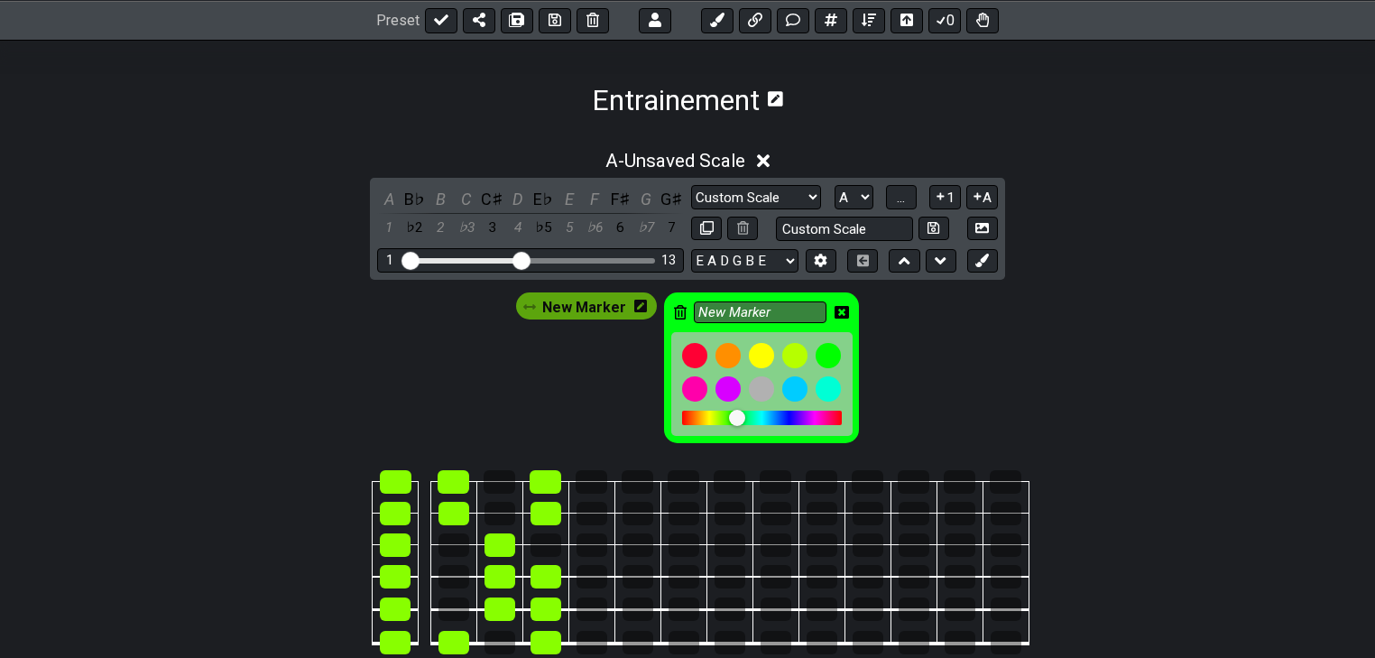
click at [742, 421] on div at bounding box center [745, 418] width 16 height 16
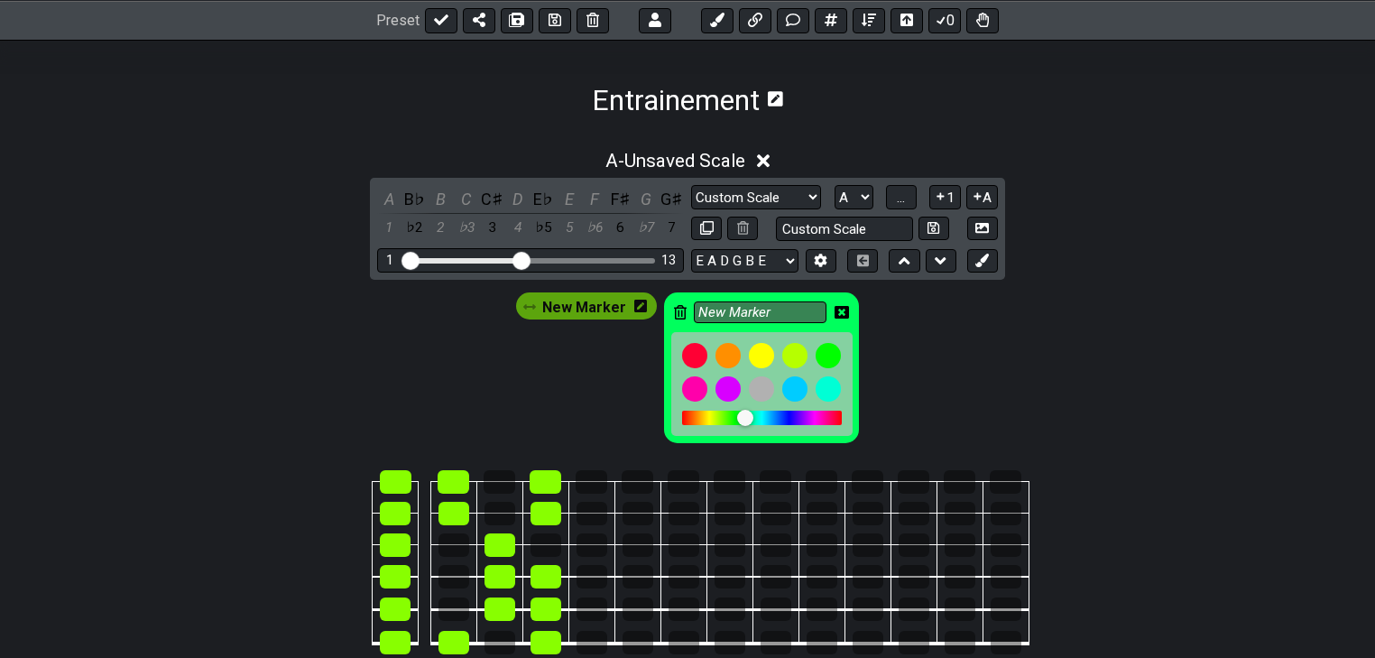
click at [752, 419] on div at bounding box center [753, 418] width 16 height 16
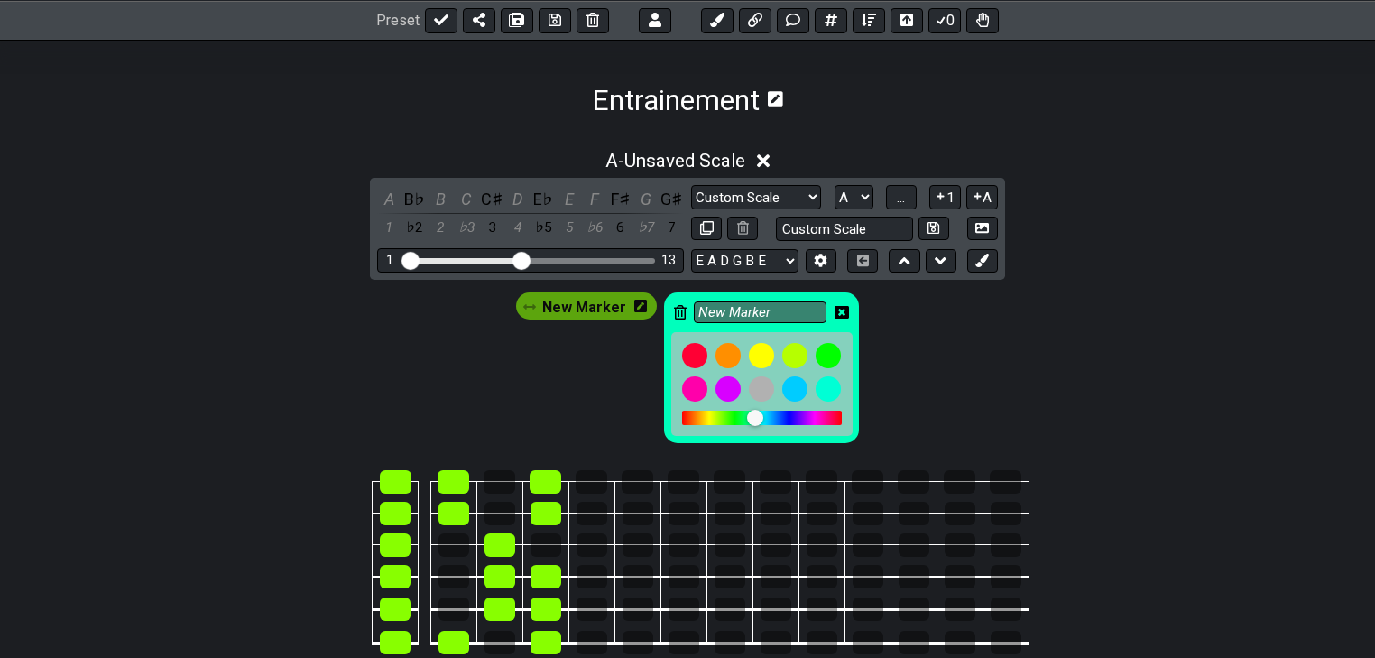
click at [842, 310] on icon at bounding box center [841, 312] width 14 height 13
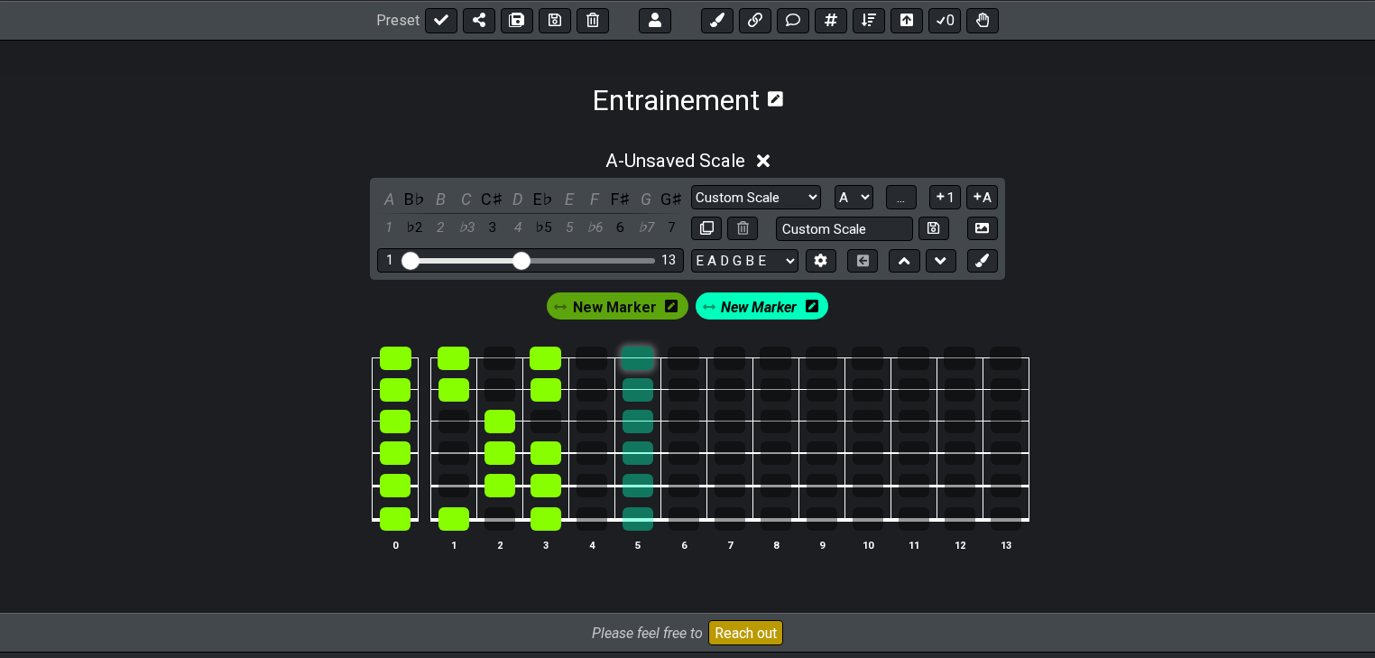
drag, startPoint x: 641, startPoint y: 521, endPoint x: 639, endPoint y: 357, distance: 164.2
click at [639, 357] on tbody "0 1 2 3 4 5 6 7 8 9 10 11 12 13" at bounding box center [683, 433] width 690 height 212
drag, startPoint x: 552, startPoint y: 484, endPoint x: 552, endPoint y: 458, distance: 26.2
click at [552, 453] on tbody "0 1 2 3 4 5 6 7 8 9 10 11 12 13" at bounding box center [683, 433] width 690 height 212
drag, startPoint x: 552, startPoint y: 447, endPoint x: 549, endPoint y: 525, distance: 77.6
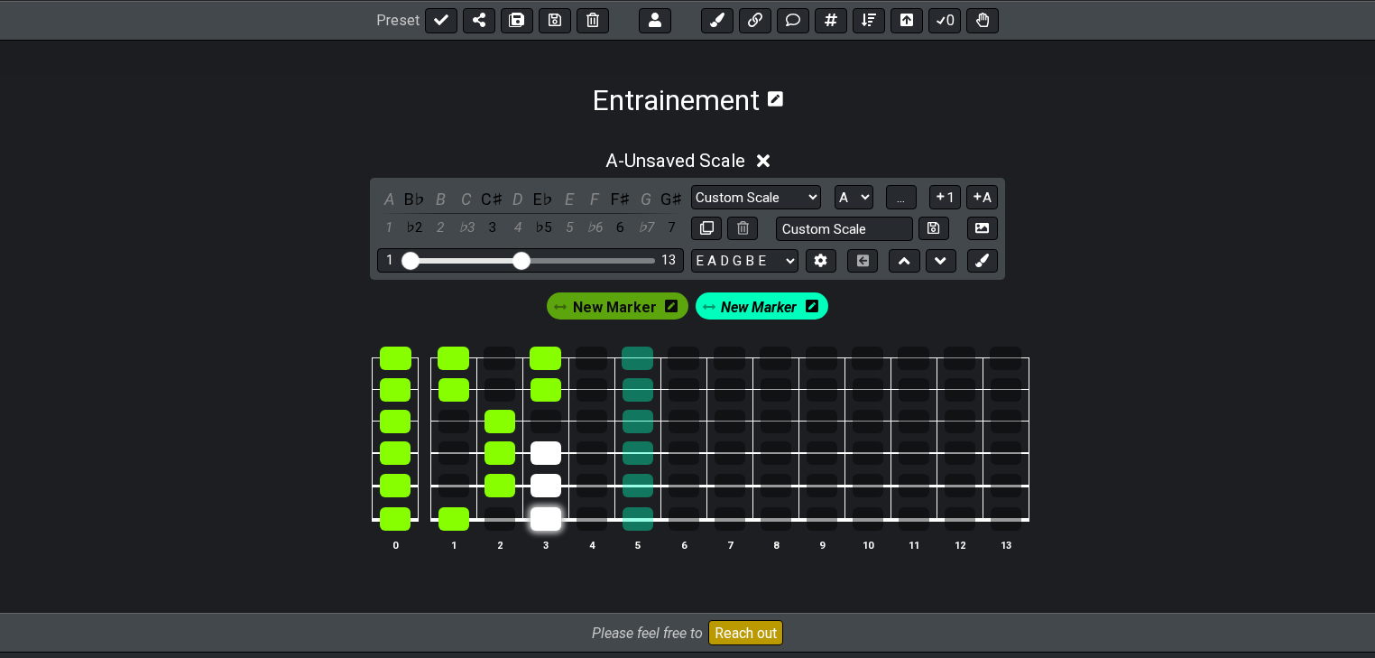
click at [549, 525] on tbody "0 1 2 3 4 5 6 7 8 9 10 11 12 13" at bounding box center [683, 433] width 690 height 212
click at [620, 310] on span "New Marker" at bounding box center [615, 307] width 84 height 26
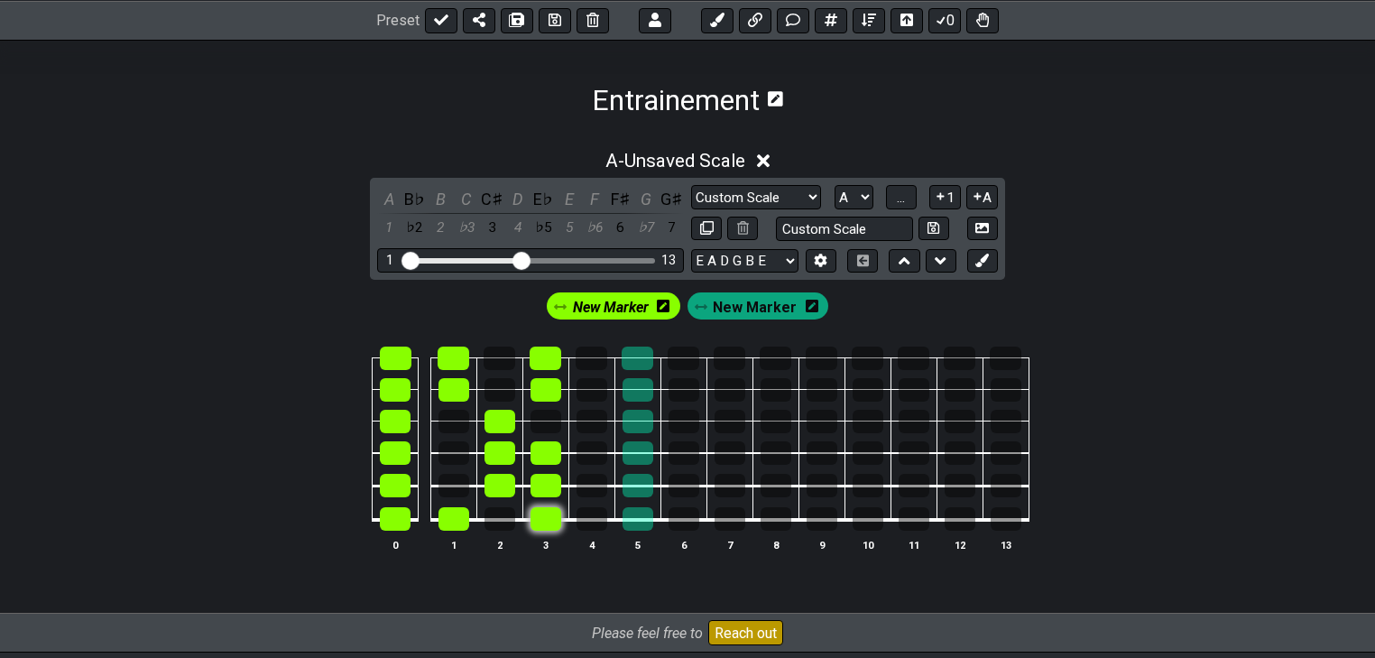
drag, startPoint x: 545, startPoint y: 461, endPoint x: 555, endPoint y: 523, distance: 63.0
click at [542, 523] on tbody "0 1 2 3 4 5 6 7 8 9 10 11 12 13" at bounding box center [683, 433] width 690 height 212
click at [714, 315] on div "New Marker" at bounding box center [758, 305] width 142 height 27
click at [734, 307] on span "New Marker" at bounding box center [755, 307] width 84 height 26
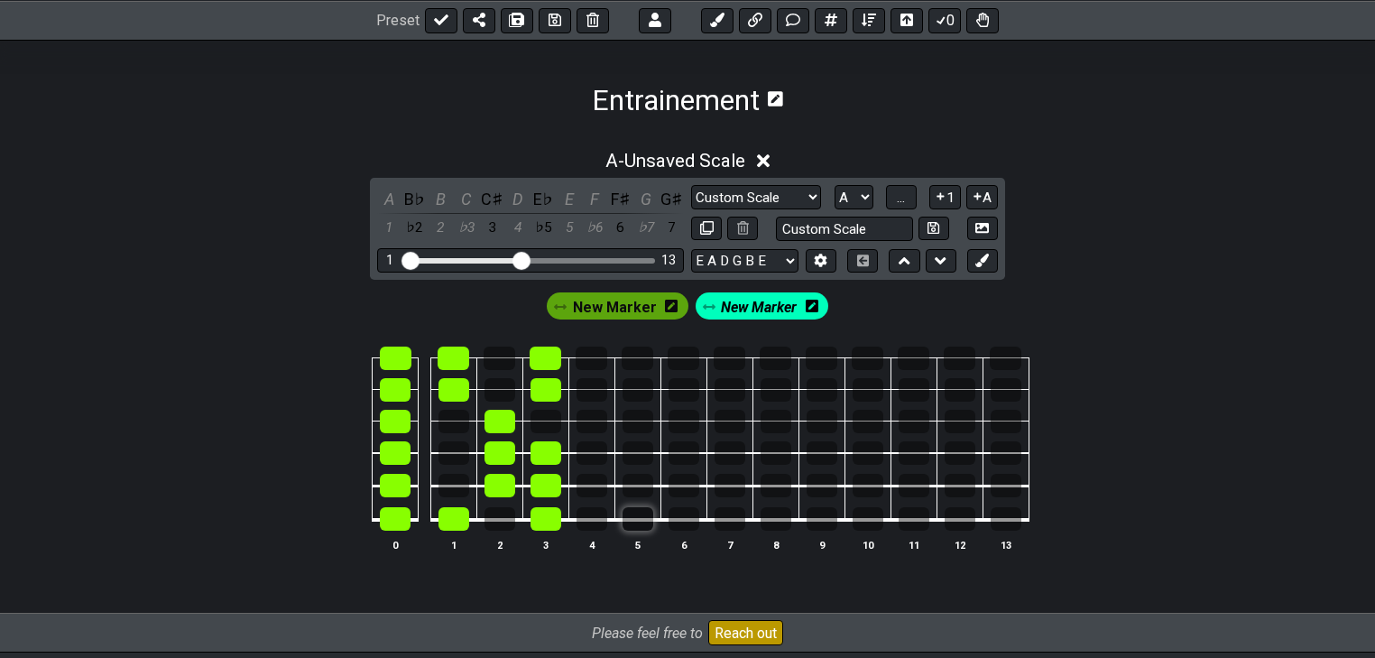
drag, startPoint x: 640, startPoint y: 350, endPoint x: 622, endPoint y: 515, distance: 166.0
click at [622, 515] on tbody "0 1 2 3 4 5 6 7 8 9 10 11 12 13" at bounding box center [683, 433] width 690 height 212
drag, startPoint x: 630, startPoint y: 516, endPoint x: 634, endPoint y: 364, distance: 151.6
click at [634, 364] on tbody "0 1 2 3 4 5 6 7 8 9 10 11 12 13" at bounding box center [683, 433] width 690 height 212
click at [644, 306] on span "New Marker" at bounding box center [615, 307] width 84 height 26
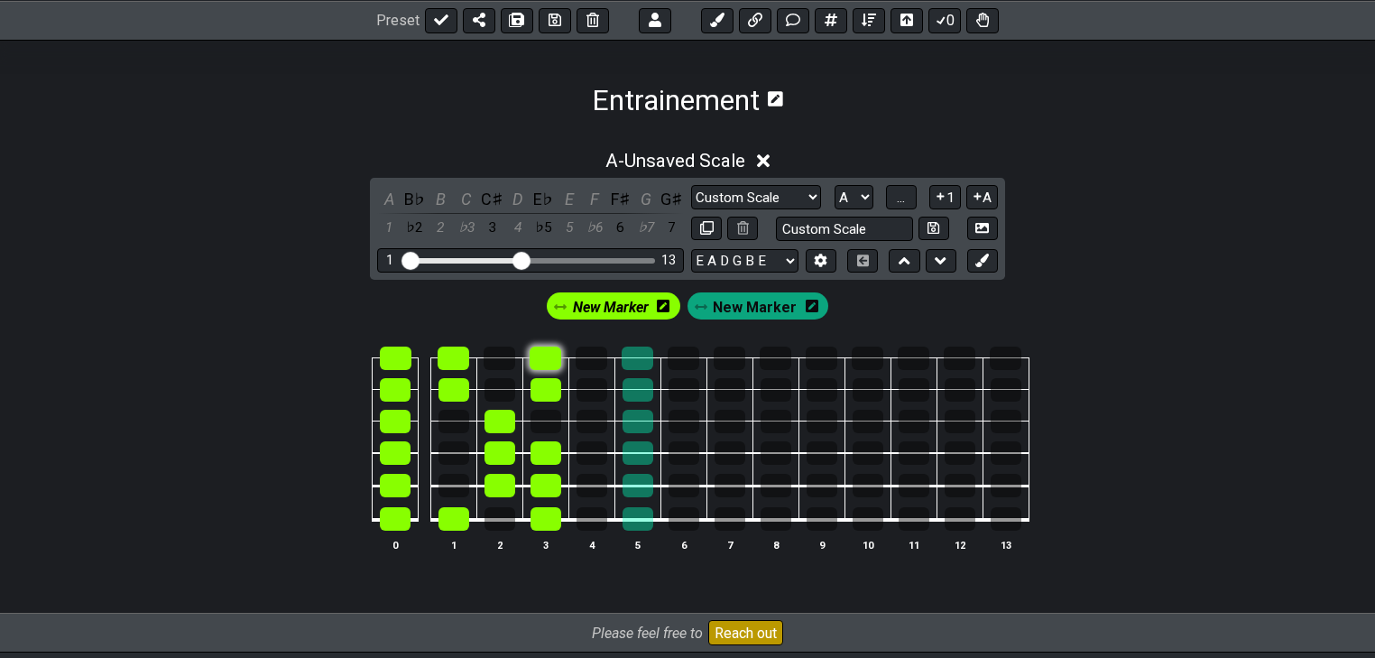
click at [551, 355] on div at bounding box center [545, 357] width 32 height 23
click at [555, 388] on div at bounding box center [545, 389] width 31 height 23
drag, startPoint x: 549, startPoint y: 465, endPoint x: 550, endPoint y: 520, distance: 55.0
click at [550, 520] on tbody "0 1 2 3 4 5 6 7 8 9 10 11 12 13" at bounding box center [683, 433] width 690 height 212
drag, startPoint x: 549, startPoint y: 506, endPoint x: 546, endPoint y: 451, distance: 55.1
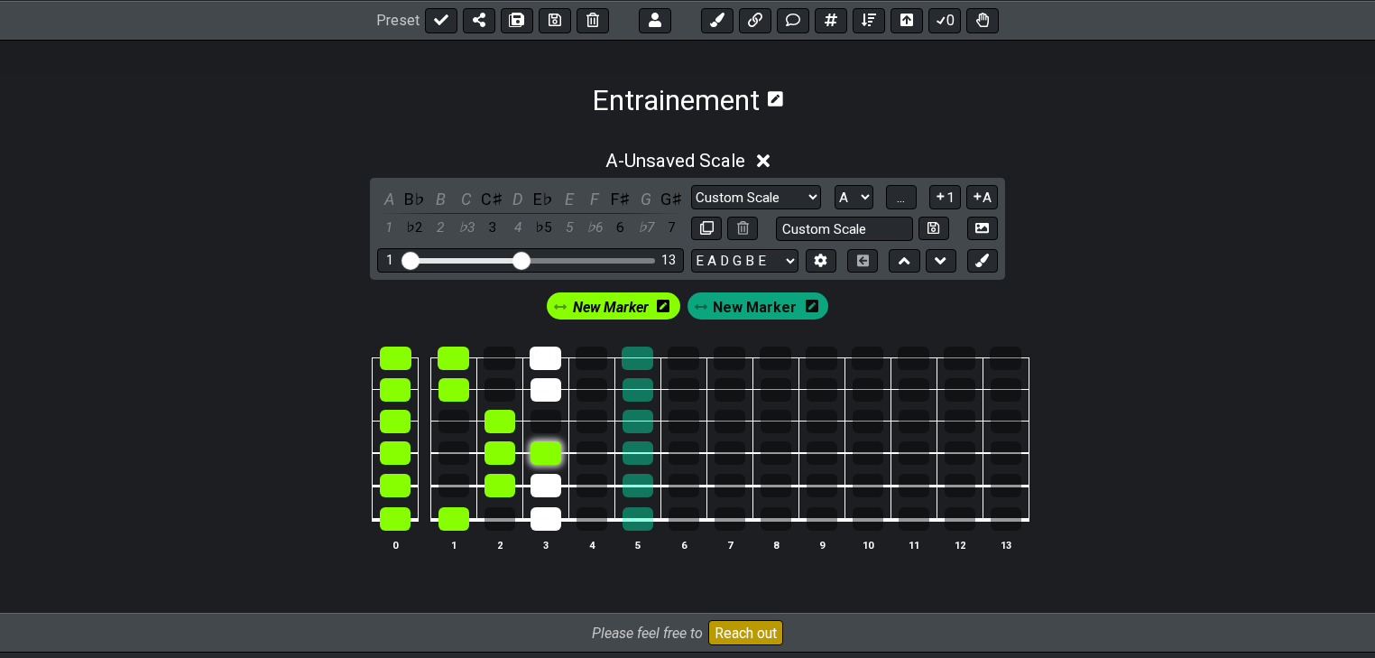
click at [546, 451] on tbody "0 1 2 3 4 5 6 7 8 9 10 11 12 13" at bounding box center [683, 433] width 690 height 212
drag, startPoint x: 508, startPoint y: 484, endPoint x: 502, endPoint y: 428, distance: 57.2
click at [505, 408] on tbody "0 1 2 3 4 5 6 7 8 9 10 11 12 13" at bounding box center [683, 433] width 690 height 212
click at [456, 512] on div at bounding box center [453, 518] width 31 height 23
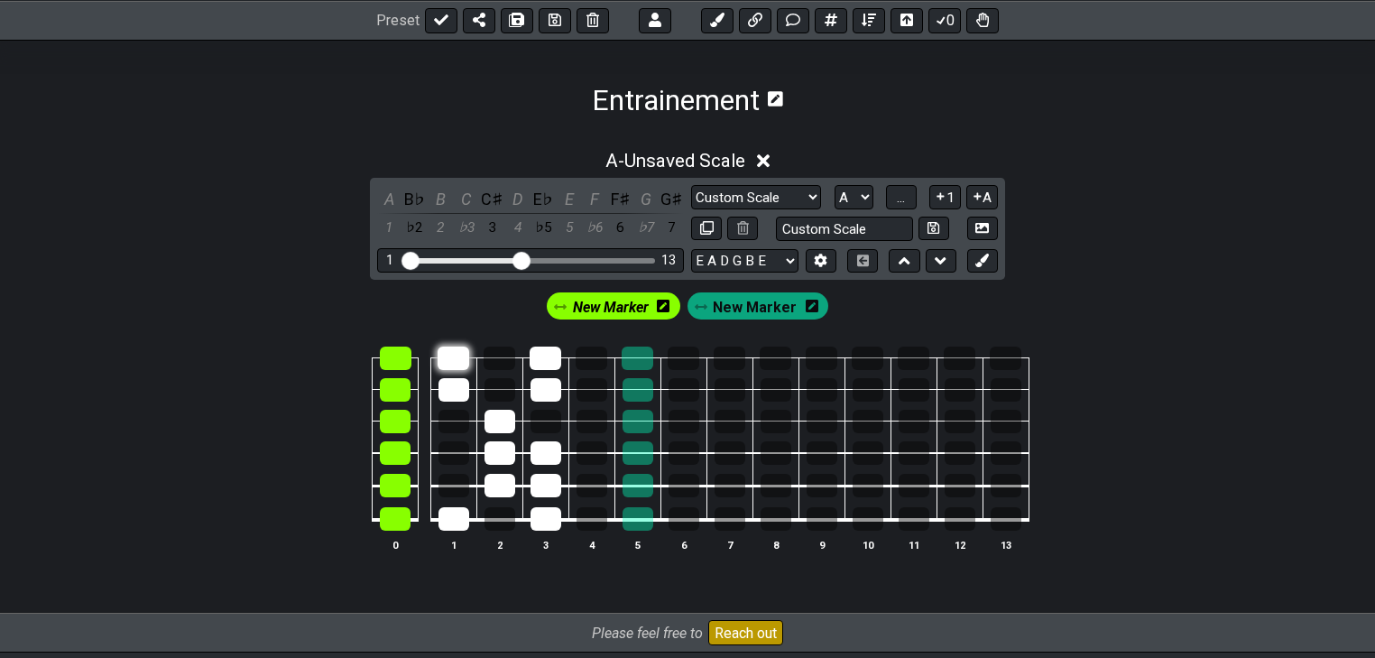
click at [458, 359] on tbody "0 1 2 3 4 5 6 7 8 9 10 11 12 13" at bounding box center [683, 433] width 690 height 212
drag, startPoint x: 397, startPoint y: 364, endPoint x: 387, endPoint y: 528, distance: 163.6
click at [387, 528] on tbody "0 1 2 3 4 5 6 7 8 9 10 11 12 13" at bounding box center [683, 433] width 690 height 212
click at [613, 318] on div "New Marker" at bounding box center [613, 305] width 133 height 27
click at [596, 308] on span "New Marker" at bounding box center [611, 307] width 76 height 26
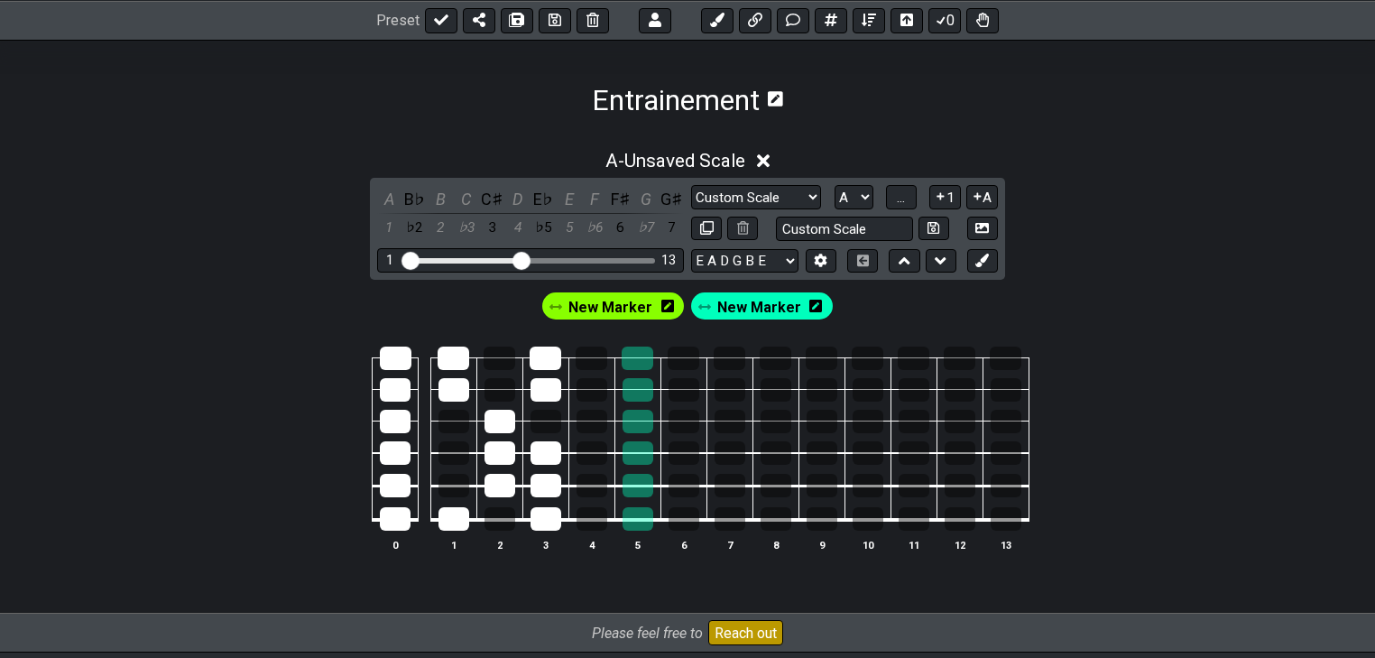
click at [588, 307] on span "New Marker" at bounding box center [610, 307] width 84 height 26
drag, startPoint x: 546, startPoint y: 358, endPoint x: 547, endPoint y: 389, distance: 30.7
click at [547, 389] on tbody "0 1 2 3 4 5 6 7 8 9 10 11 12 13" at bounding box center [683, 433] width 690 height 212
drag, startPoint x: 546, startPoint y: 388, endPoint x: 548, endPoint y: 351, distance: 37.0
click at [548, 351] on tbody "0 1 2 3 4 5 6 7 8 9 10 11 12 13" at bounding box center [683, 433] width 690 height 212
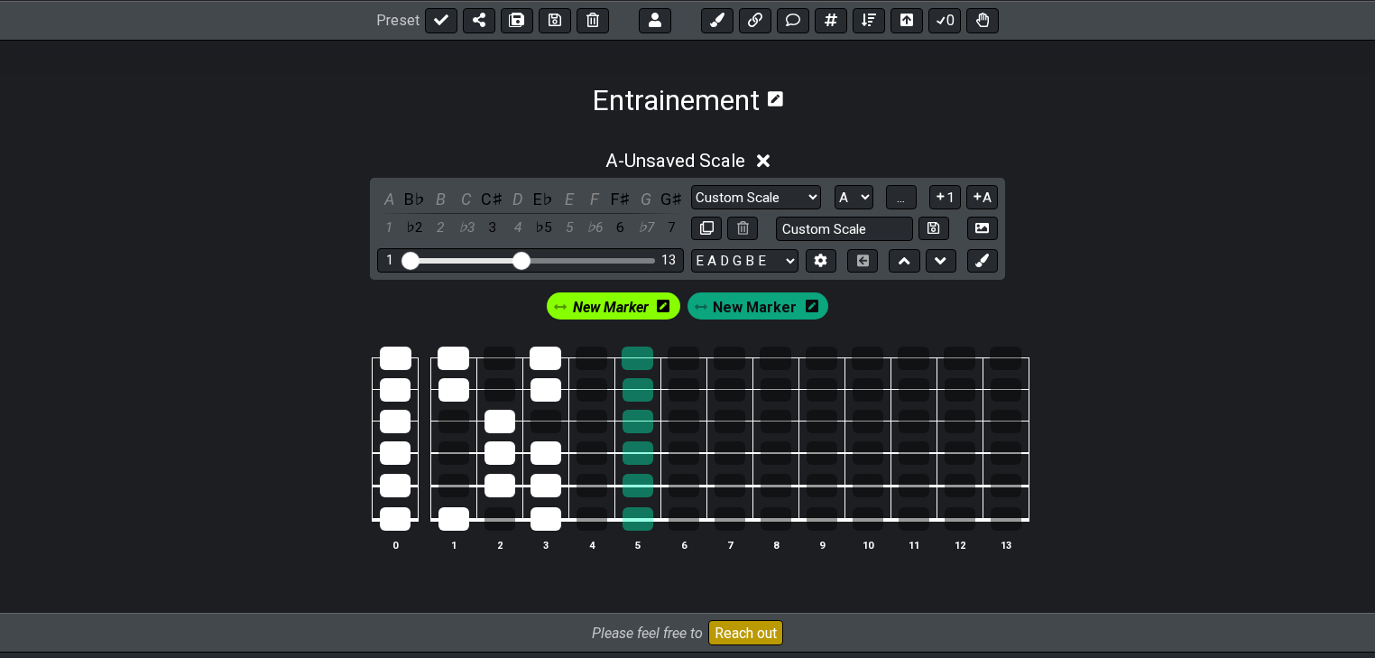
click at [611, 311] on span "New Marker" at bounding box center [611, 307] width 76 height 26
drag, startPoint x: 552, startPoint y: 383, endPoint x: 552, endPoint y: 396, distance: 12.6
click at [552, 396] on tbody "0 1 2 3 4 5 6 7 8 9 10 11 12 13" at bounding box center [683, 433] width 690 height 212
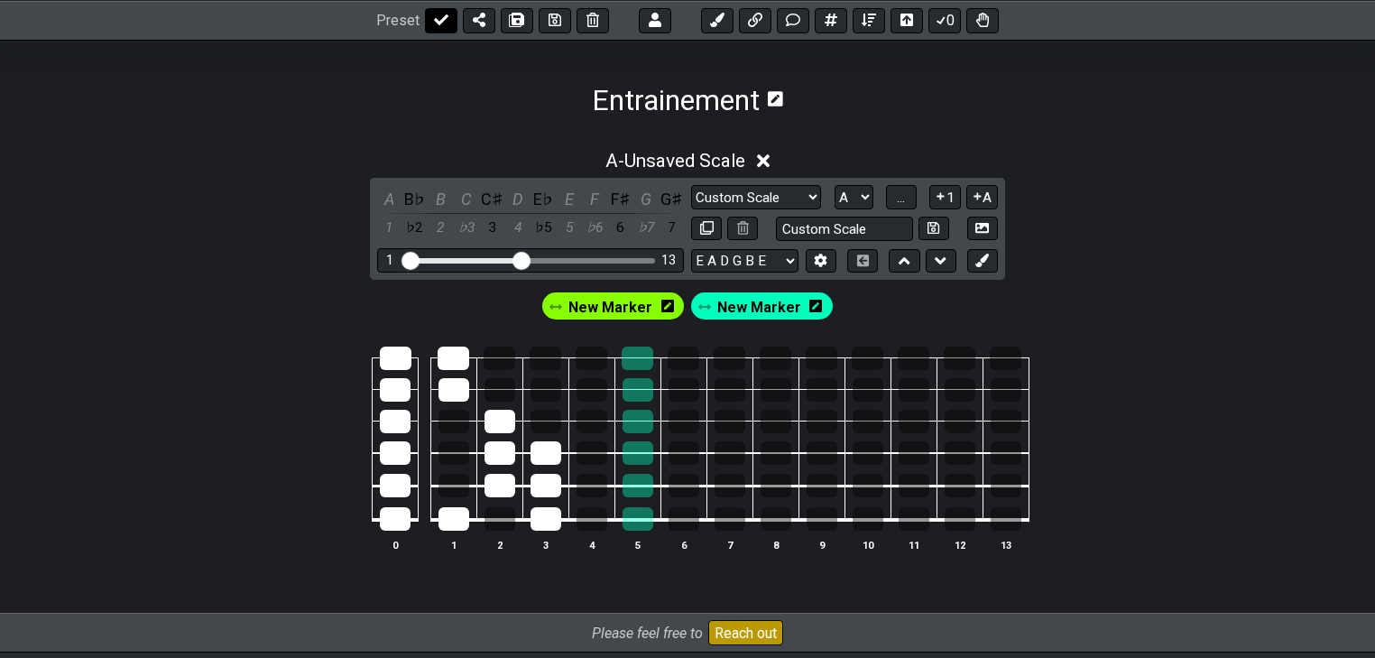
click at [448, 27] on button at bounding box center [441, 19] width 32 height 25
select select "/02SJ1M66"
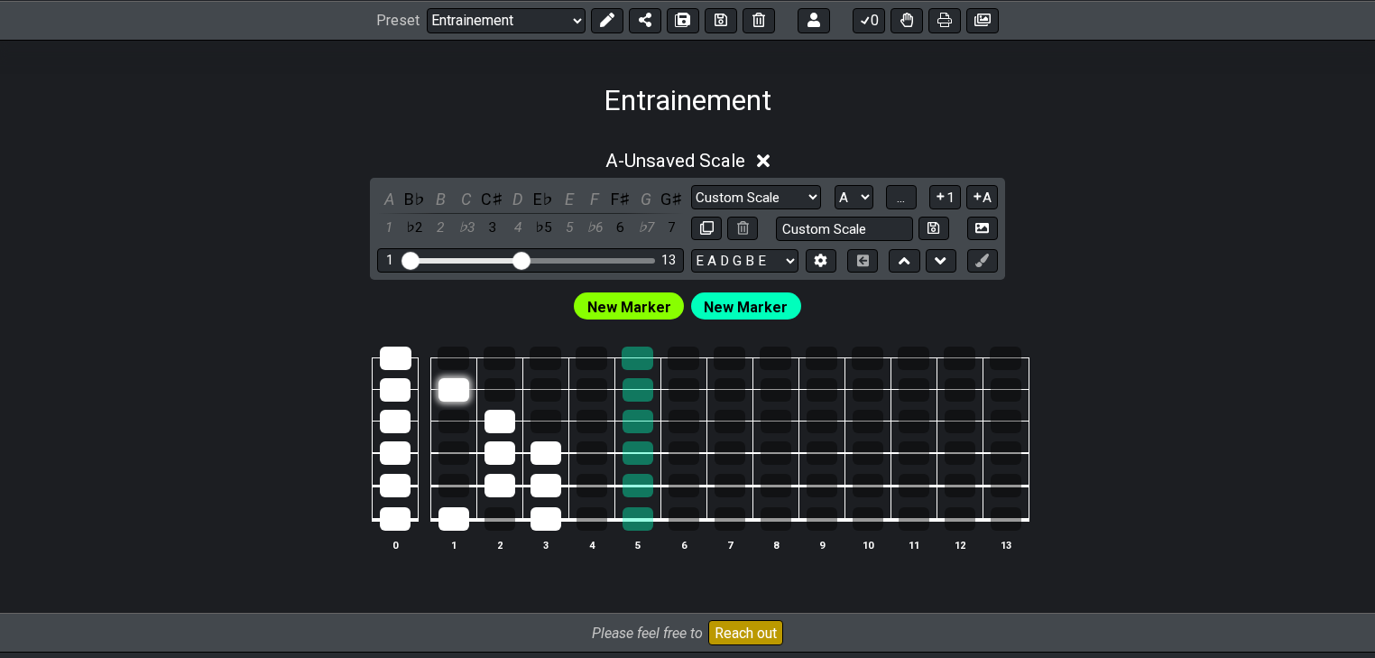
drag, startPoint x: 457, startPoint y: 364, endPoint x: 455, endPoint y: 396, distance: 32.6
click at [455, 396] on tbody "0 1 2 3 4 5 6 7 8 9 10 11 12 13" at bounding box center [683, 433] width 690 height 212
drag, startPoint x: 503, startPoint y: 424, endPoint x: 515, endPoint y: 480, distance: 57.1
click at [507, 482] on tbody "0 1 2 3 4 5 6 7 8 9 10 11 12 13" at bounding box center [683, 433] width 690 height 212
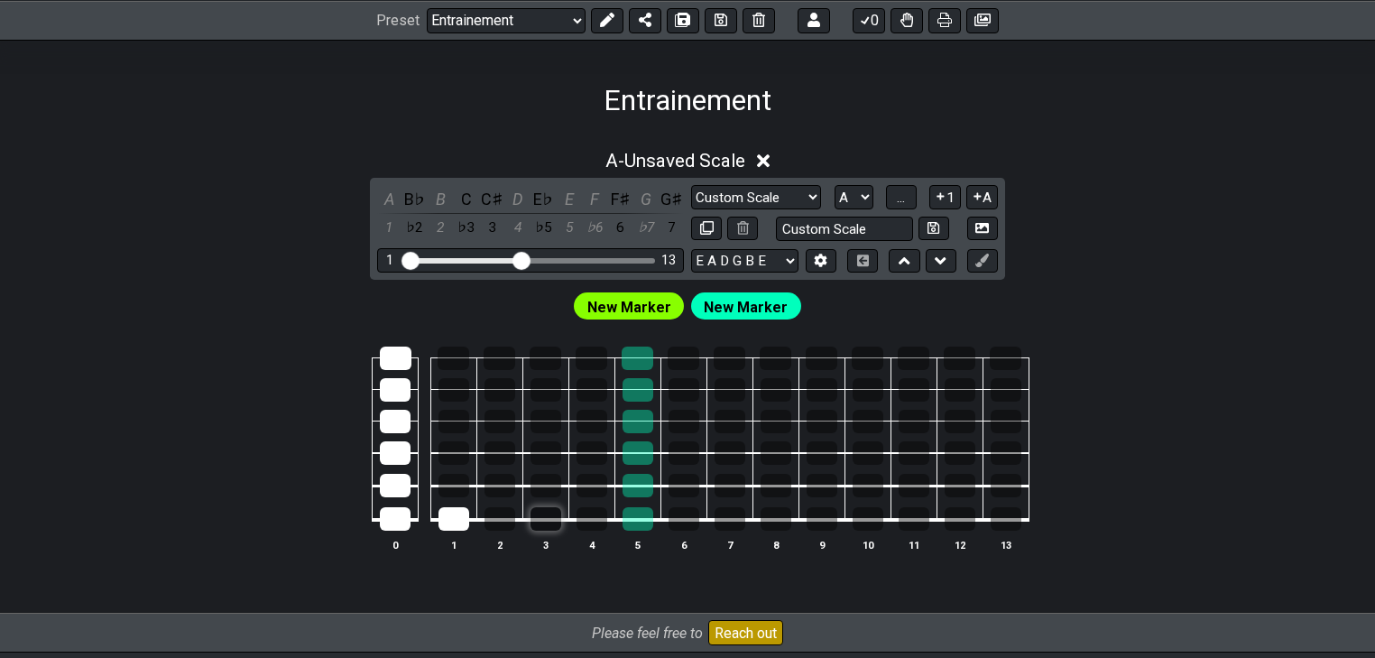
drag, startPoint x: 553, startPoint y: 444, endPoint x: 539, endPoint y: 522, distance: 79.6
click at [546, 520] on tbody "0 1 2 3 4 5 6 7 8 9 10 11 12 13" at bounding box center [683, 433] width 690 height 212
click at [457, 512] on div at bounding box center [453, 518] width 31 height 23
click at [411, 517] on td at bounding box center [396, 503] width 46 height 34
drag, startPoint x: 405, startPoint y: 501, endPoint x: 400, endPoint y: 511, distance: 10.9
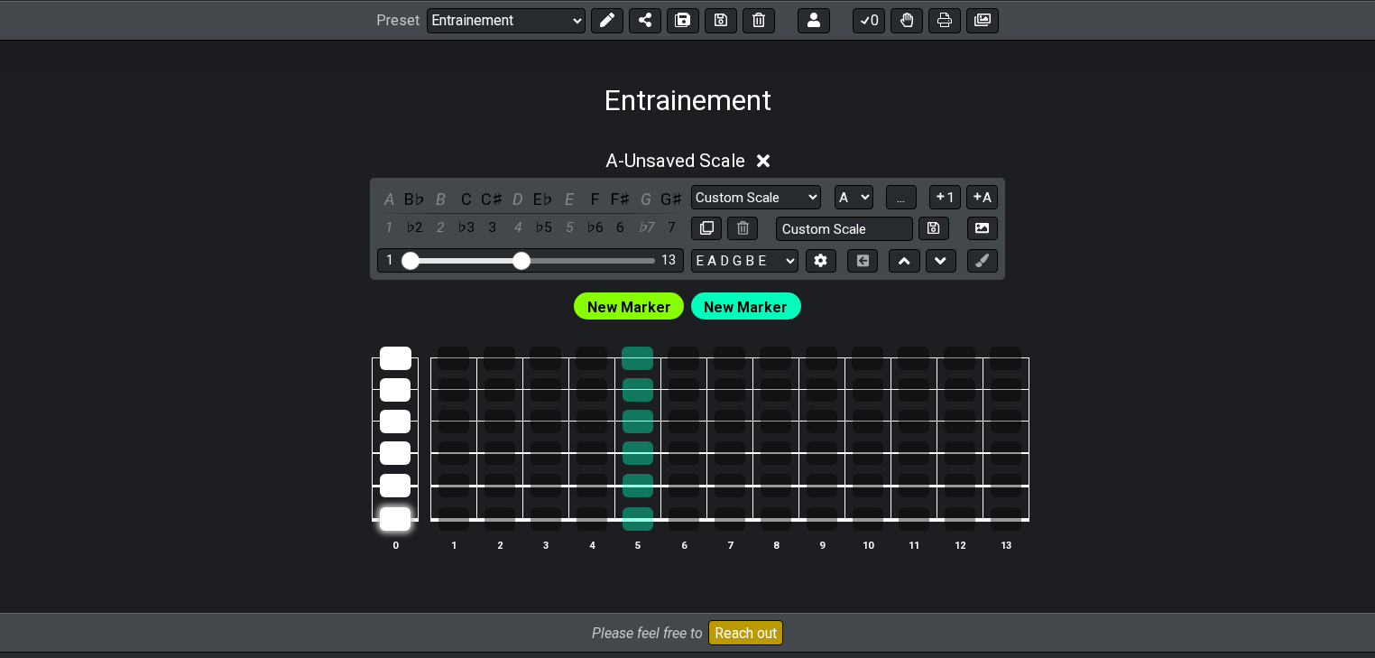
click at [404, 502] on td at bounding box center [396, 503] width 46 height 34
drag, startPoint x: 400, startPoint y: 511, endPoint x: 398, endPoint y: 433, distance: 77.6
click at [400, 347] on tbody "0 1 2 3 4 5 6 7 8 9 10 11 12 13" at bounding box center [683, 433] width 690 height 212
click at [401, 523] on div at bounding box center [395, 518] width 31 height 23
click at [617, 313] on span "New Marker" at bounding box center [629, 307] width 84 height 26
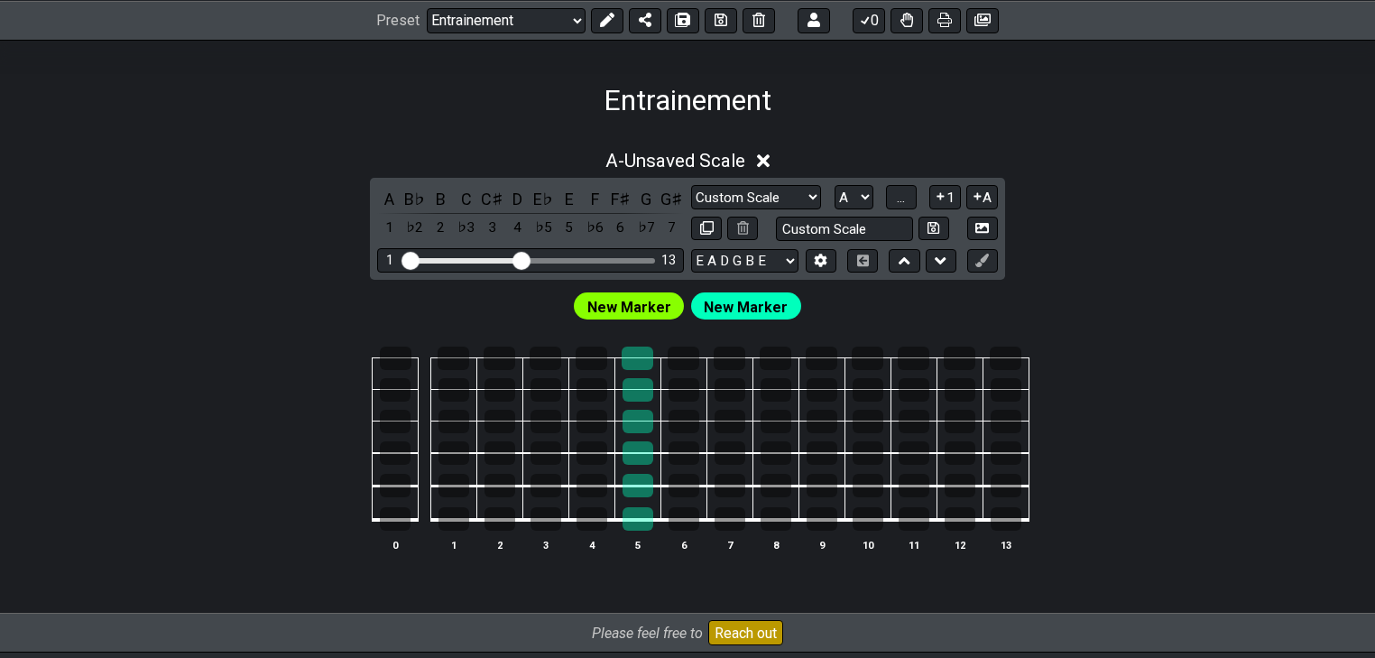
click at [642, 305] on span "New Marker" at bounding box center [629, 307] width 84 height 26
click at [668, 312] on span "New Marker" at bounding box center [629, 307] width 84 height 26
click at [621, 310] on span "New Marker" at bounding box center [629, 307] width 84 height 26
click at [607, 309] on span "New Marker" at bounding box center [629, 307] width 84 height 26
click at [610, 23] on icon at bounding box center [607, 20] width 14 height 14
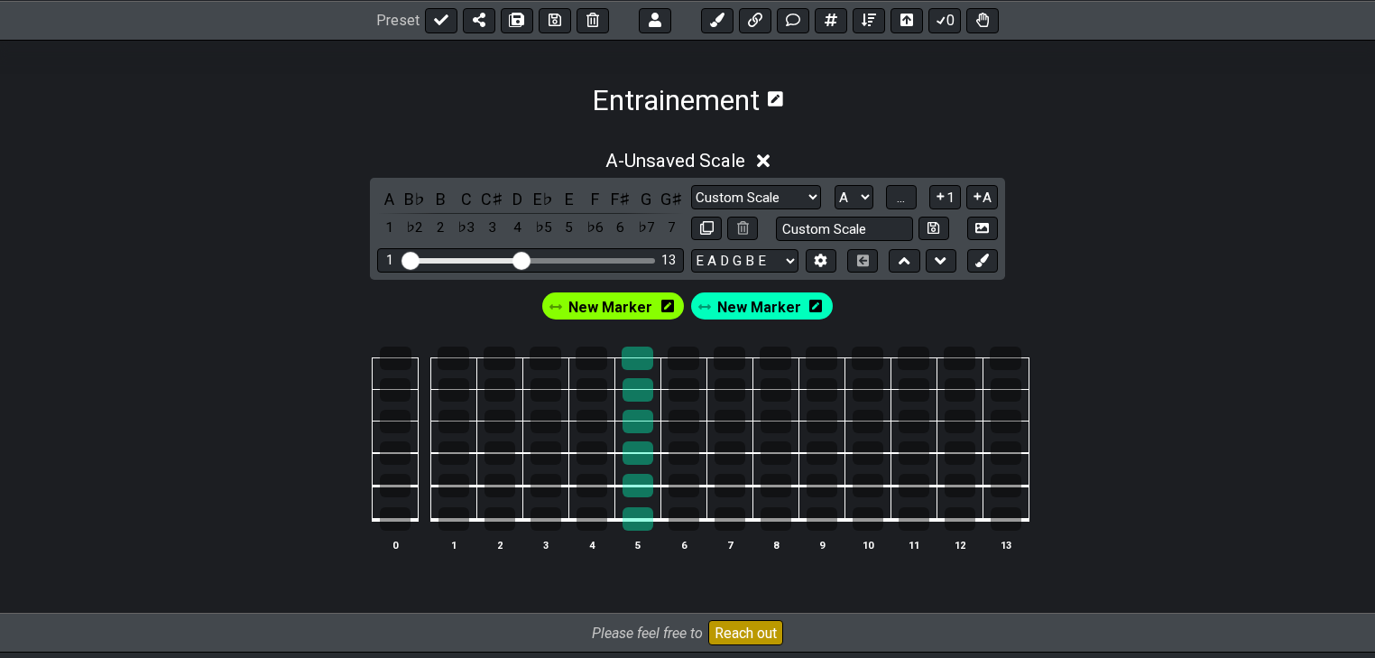
click at [601, 307] on span "New Marker" at bounding box center [610, 307] width 84 height 26
click at [594, 299] on span "New Marker" at bounding box center [611, 307] width 76 height 26
drag, startPoint x: 400, startPoint y: 361, endPoint x: 387, endPoint y: 511, distance: 150.3
click at [387, 511] on tbody "0 1 2 3 4 5 6 7 8 9 10 11 12 13" at bounding box center [683, 433] width 690 height 212
drag, startPoint x: 394, startPoint y: 521, endPoint x: 402, endPoint y: 362, distance: 159.9
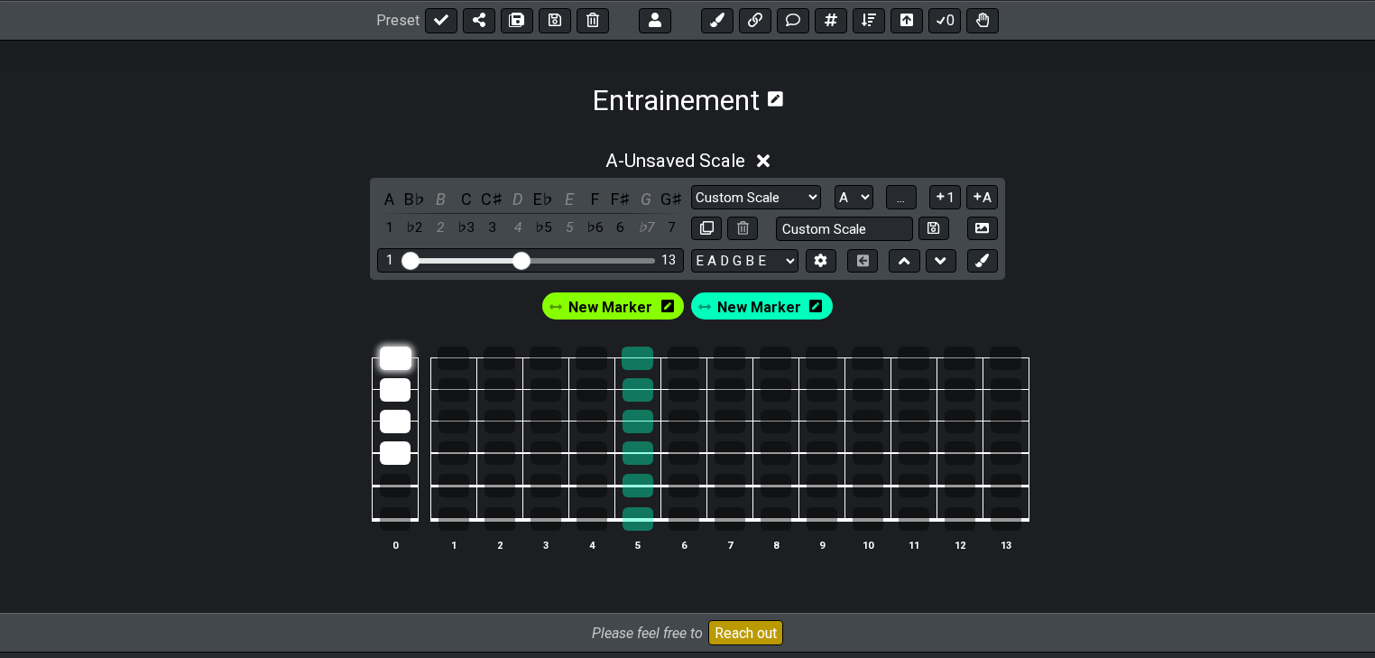
click at [402, 362] on tbody "0 1 2 3 4 5 6 7 8 9 10 11 12 13" at bounding box center [683, 433] width 690 height 212
click at [594, 307] on span "New Marker" at bounding box center [610, 307] width 84 height 26
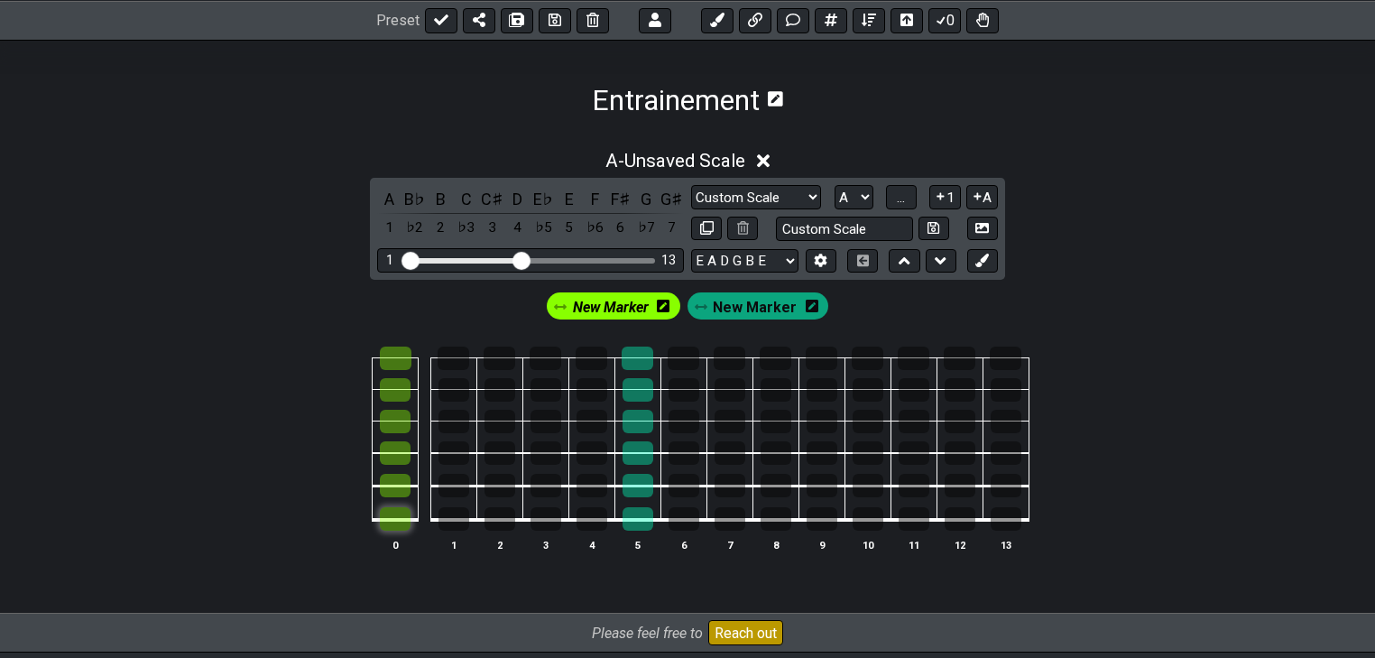
drag, startPoint x: 397, startPoint y: 358, endPoint x: 398, endPoint y: 511, distance: 153.3
click at [398, 511] on tbody "0 1 2 3 4 5 6 7 8 9 10 11 12 13" at bounding box center [683, 433] width 690 height 212
click at [601, 311] on span "New Marker" at bounding box center [611, 307] width 76 height 26
click at [628, 307] on span "New Marker" at bounding box center [610, 307] width 84 height 26
drag, startPoint x: 463, startPoint y: 359, endPoint x: 466, endPoint y: 382, distance: 22.8
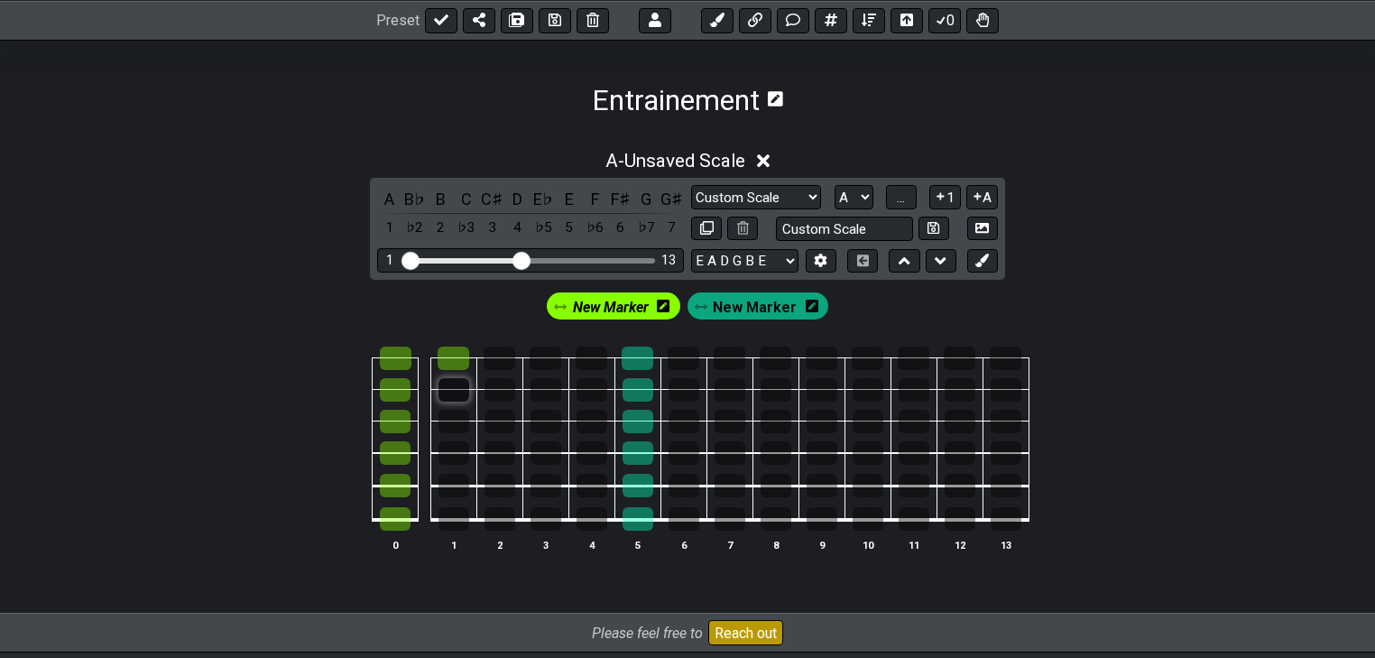
click at [466, 382] on tbody "0 1 2 3 4 5 6 7 8 9 10 11 12 13" at bounding box center [683, 433] width 690 height 212
click at [459, 357] on div at bounding box center [453, 357] width 32 height 23
click at [458, 382] on div at bounding box center [453, 389] width 31 height 23
click at [672, 390] on div at bounding box center [683, 389] width 31 height 23
click at [592, 426] on div at bounding box center [591, 421] width 31 height 23
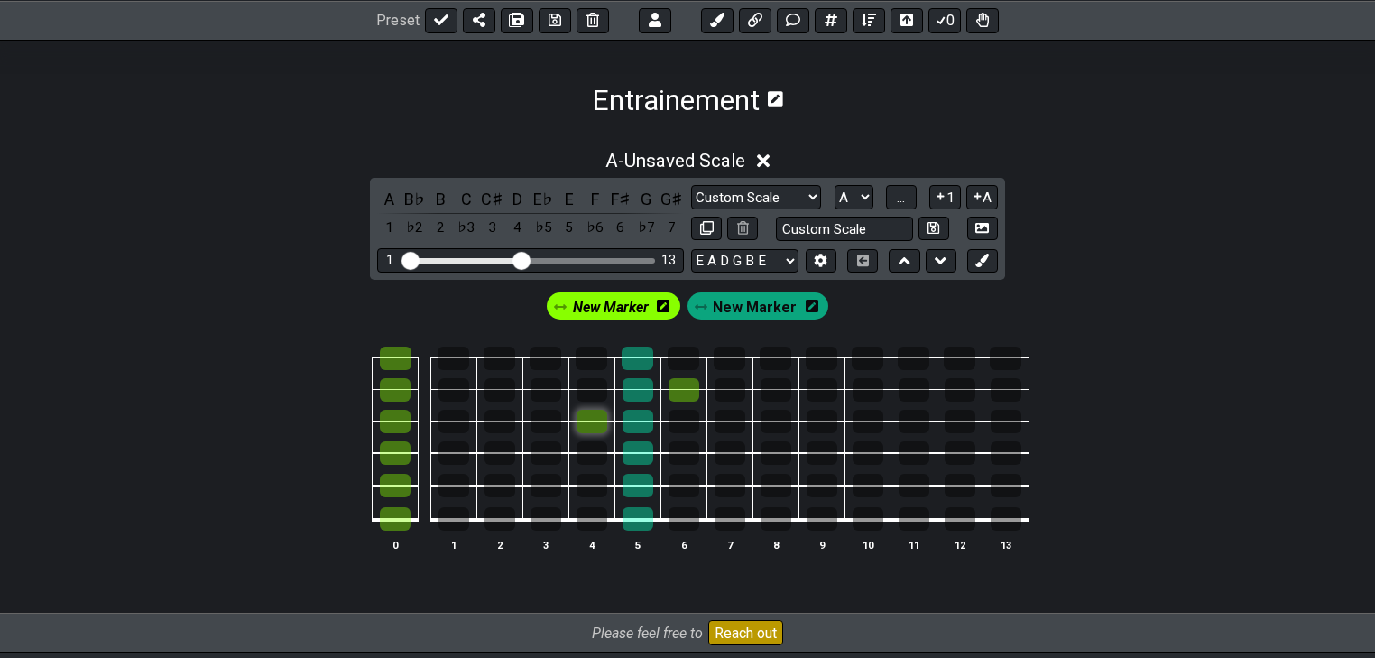
click at [584, 422] on div at bounding box center [591, 421] width 31 height 23
click at [673, 397] on div at bounding box center [683, 389] width 31 height 23
click at [743, 318] on span "New Marker" at bounding box center [755, 307] width 84 height 26
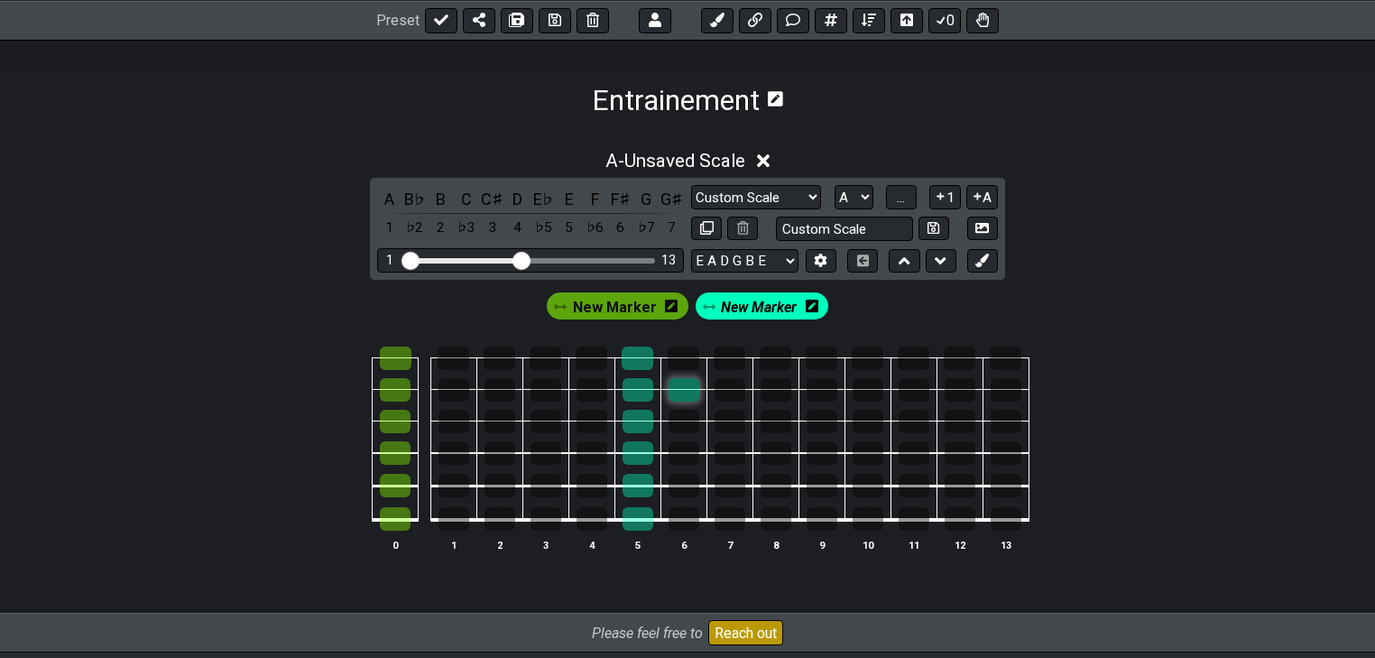
click at [686, 382] on div at bounding box center [683, 389] width 31 height 23
click at [601, 419] on div at bounding box center [591, 421] width 31 height 23
drag, startPoint x: 732, startPoint y: 354, endPoint x: 774, endPoint y: 384, distance: 52.3
click at [774, 384] on tbody "0 1 2 3 4 5 6 7 8 9 10 11 12 13" at bounding box center [683, 433] width 690 height 212
drag, startPoint x: 776, startPoint y: 518, endPoint x: 729, endPoint y: 519, distance: 46.9
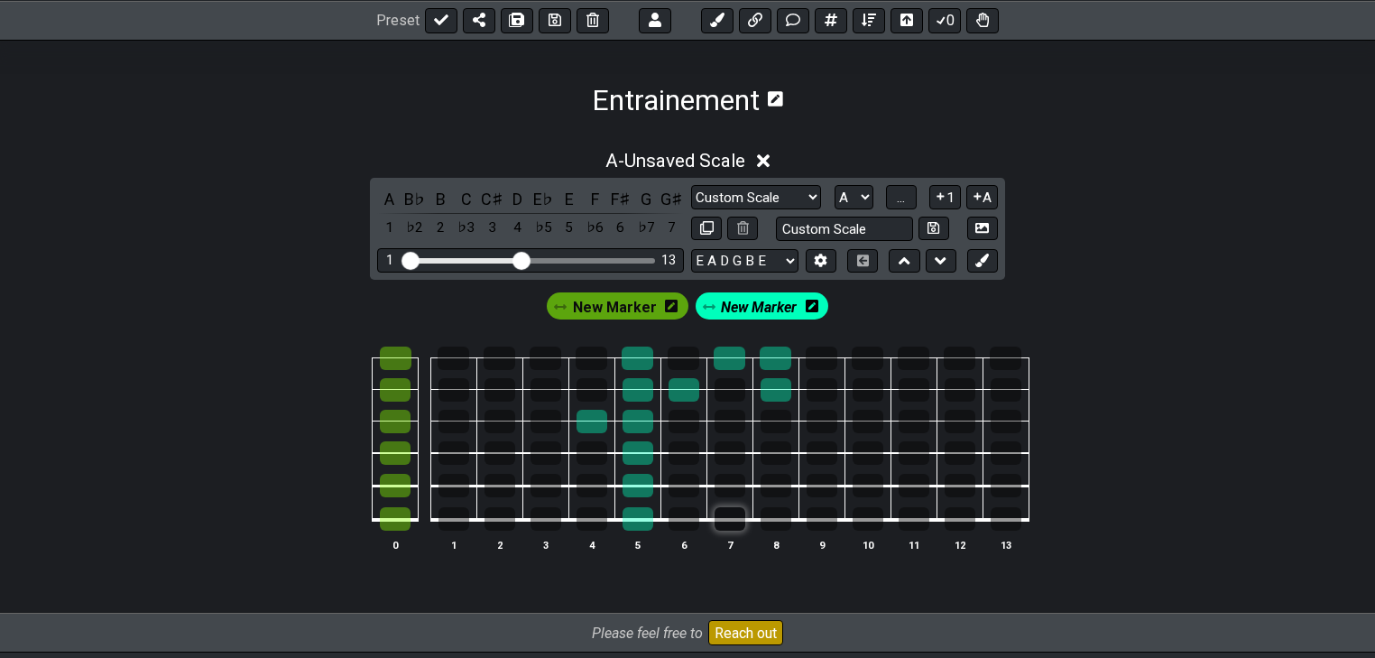
click at [729, 519] on tr at bounding box center [683, 503] width 690 height 34
drag, startPoint x: 730, startPoint y: 519, endPoint x: 730, endPoint y: 440, distance: 78.5
click at [730, 440] on tbody "0 1 2 3 4 5 6 7 8 9 10 11 12 13" at bounding box center [683, 433] width 690 height 212
click at [732, 520] on div at bounding box center [729, 518] width 31 height 23
click at [732, 424] on div at bounding box center [729, 421] width 31 height 23
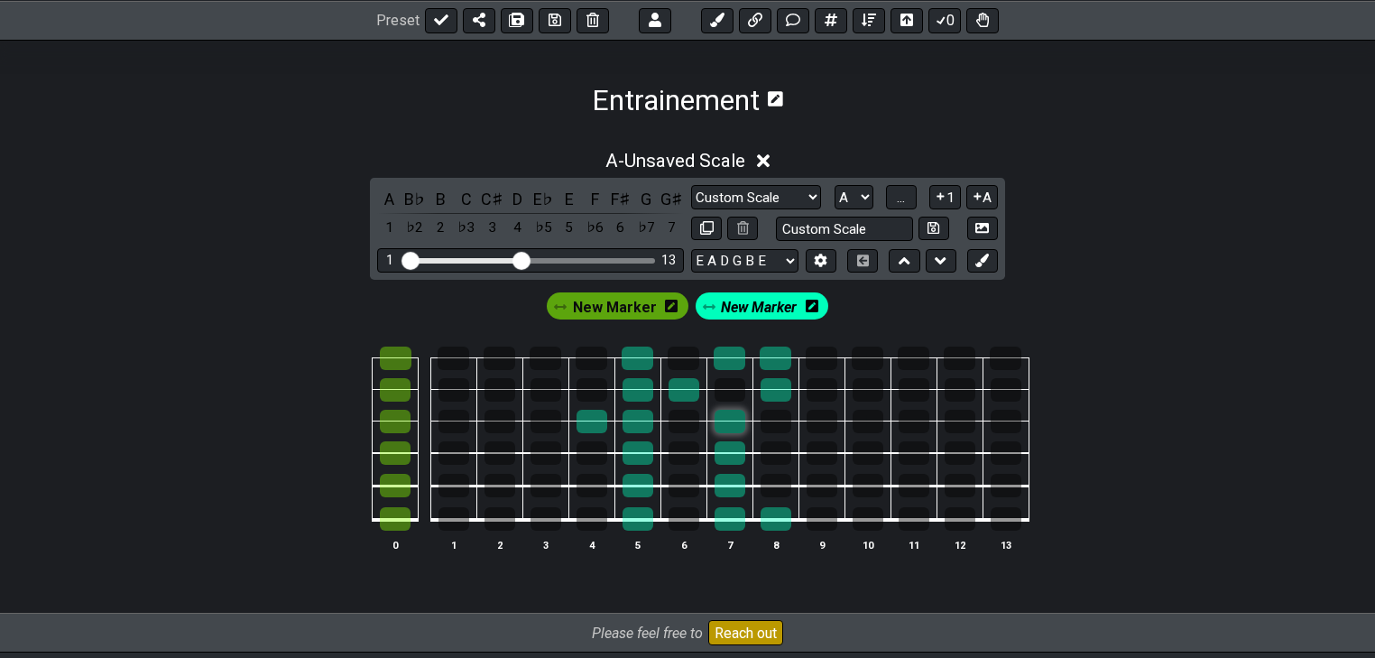
click at [738, 422] on div at bounding box center [729, 421] width 31 height 23
click at [776, 483] on div at bounding box center [775, 485] width 31 height 23
click at [728, 416] on div at bounding box center [729, 421] width 31 height 23
click at [637, 312] on span "New Marker" at bounding box center [615, 307] width 84 height 26
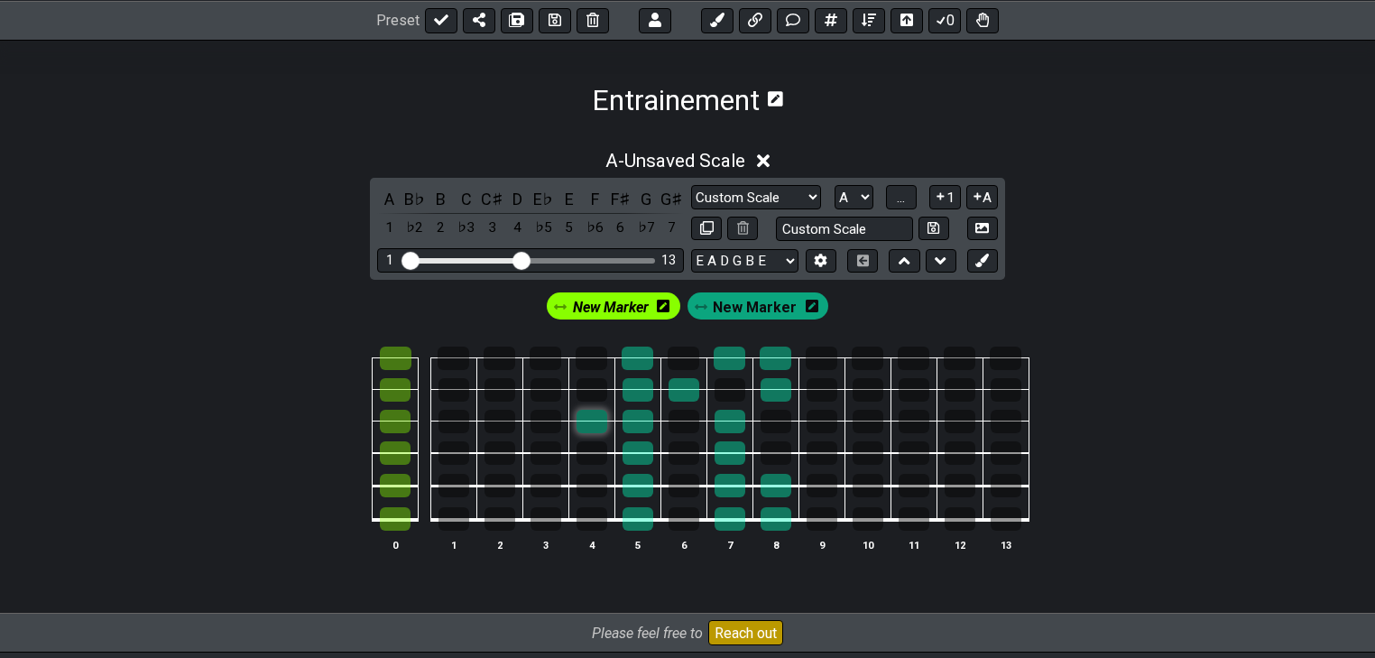
click at [592, 419] on div at bounding box center [591, 421] width 31 height 23
click at [597, 421] on div at bounding box center [591, 421] width 31 height 23
click at [595, 426] on div at bounding box center [591, 421] width 31 height 23
click at [602, 412] on div at bounding box center [591, 421] width 31 height 23
click at [725, 312] on span "New Marker" at bounding box center [755, 307] width 84 height 26
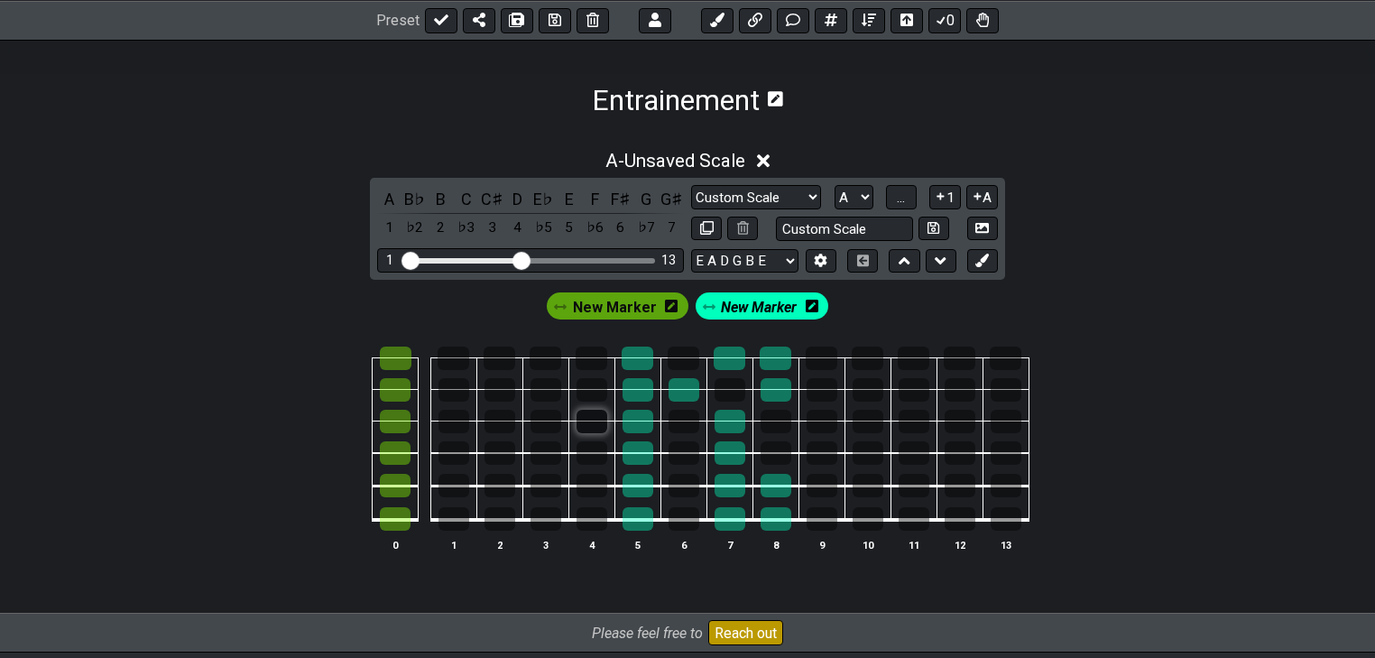
click at [592, 419] on div at bounding box center [591, 421] width 31 height 23
click at [631, 324] on div "0 1 2 3 4 5 6 7 8 9 10 11 12 13" at bounding box center [687, 449] width 1375 height 253
click at [632, 309] on span "New Marker" at bounding box center [615, 307] width 84 height 26
click at [654, 309] on div "New Marker" at bounding box center [613, 305] width 133 height 27
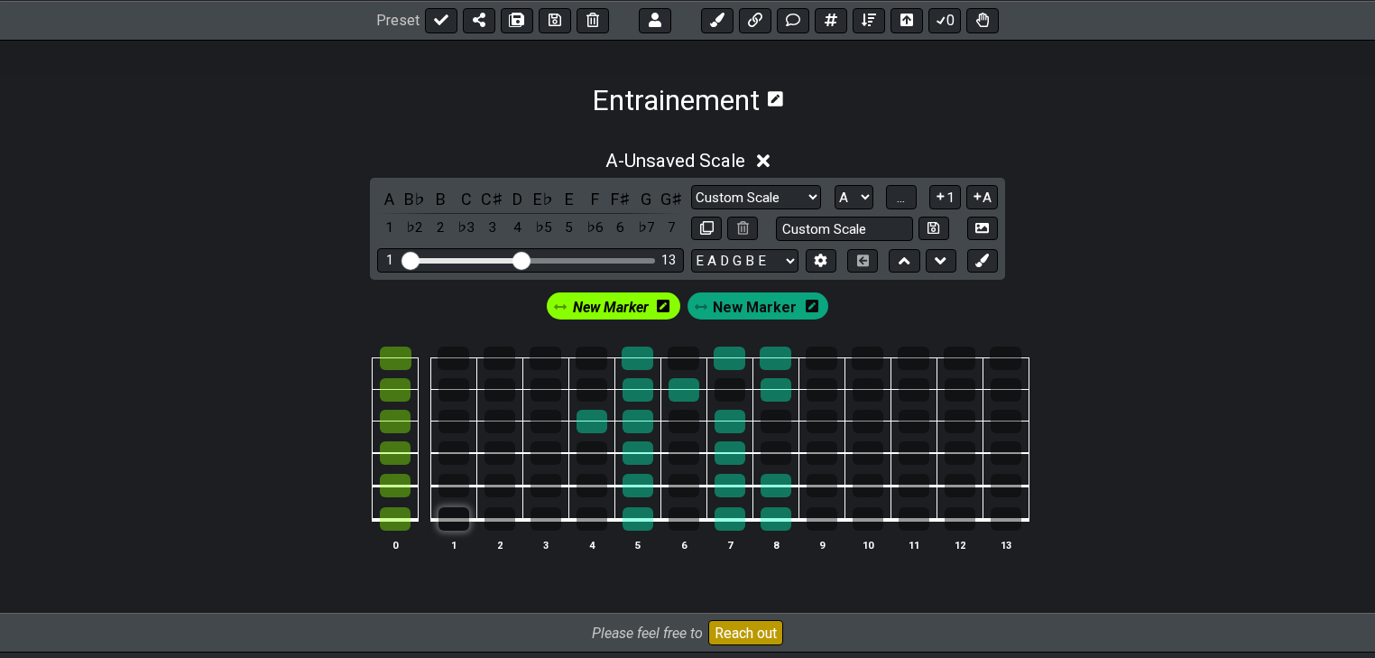
click at [453, 529] on div at bounding box center [453, 518] width 31 height 23
click at [545, 522] on div at bounding box center [545, 518] width 31 height 23
drag, startPoint x: 505, startPoint y: 483, endPoint x: 531, endPoint y: 484, distance: 26.2
click at [531, 484] on tr at bounding box center [683, 469] width 690 height 33
drag, startPoint x: 497, startPoint y: 450, endPoint x: 532, endPoint y: 449, distance: 35.2
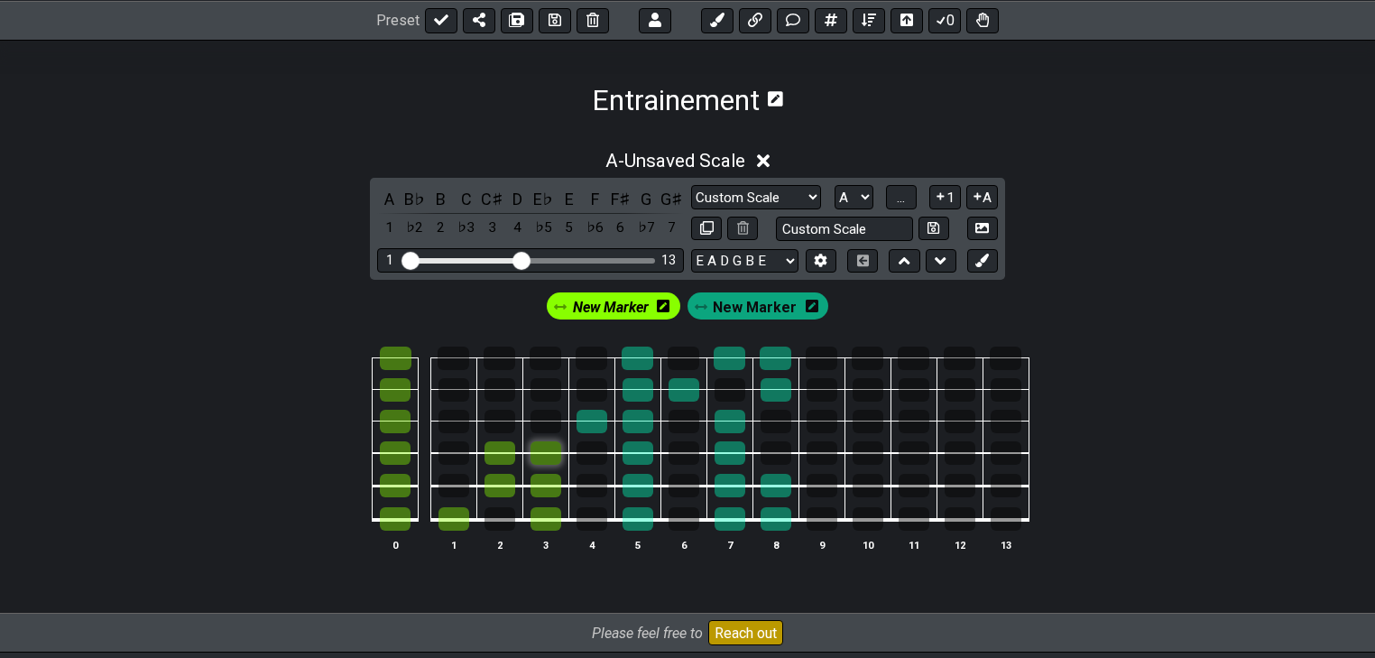
click at [532, 449] on tr at bounding box center [683, 437] width 690 height 32
drag, startPoint x: 455, startPoint y: 390, endPoint x: 498, endPoint y: 393, distance: 43.4
click at [498, 390] on tr at bounding box center [683, 374] width 690 height 32
click at [458, 358] on div at bounding box center [453, 357] width 32 height 23
click at [531, 360] on div at bounding box center [545, 357] width 32 height 23
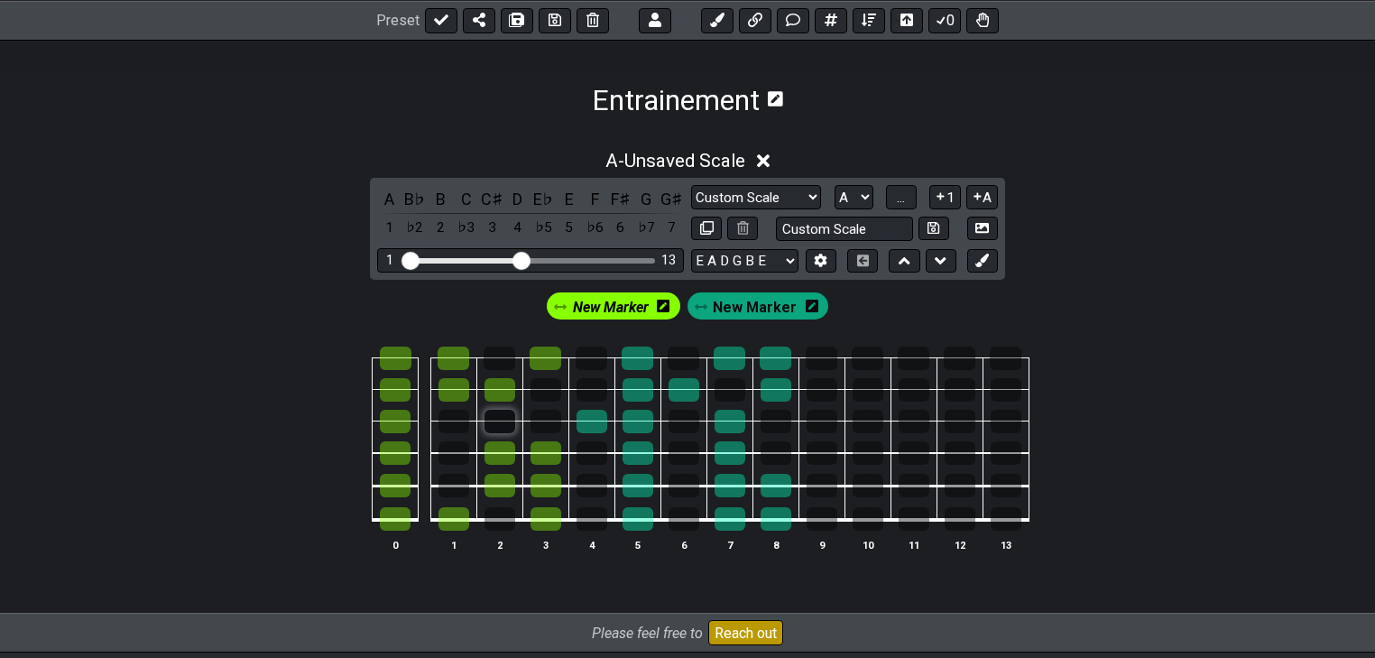
click at [502, 420] on div at bounding box center [499, 421] width 31 height 23
click at [540, 392] on div at bounding box center [545, 389] width 31 height 23
click at [501, 393] on div at bounding box center [499, 389] width 31 height 23
click at [640, 310] on span "New Marker" at bounding box center [611, 307] width 76 height 26
click at [728, 309] on span "New Marker" at bounding box center [759, 307] width 84 height 26
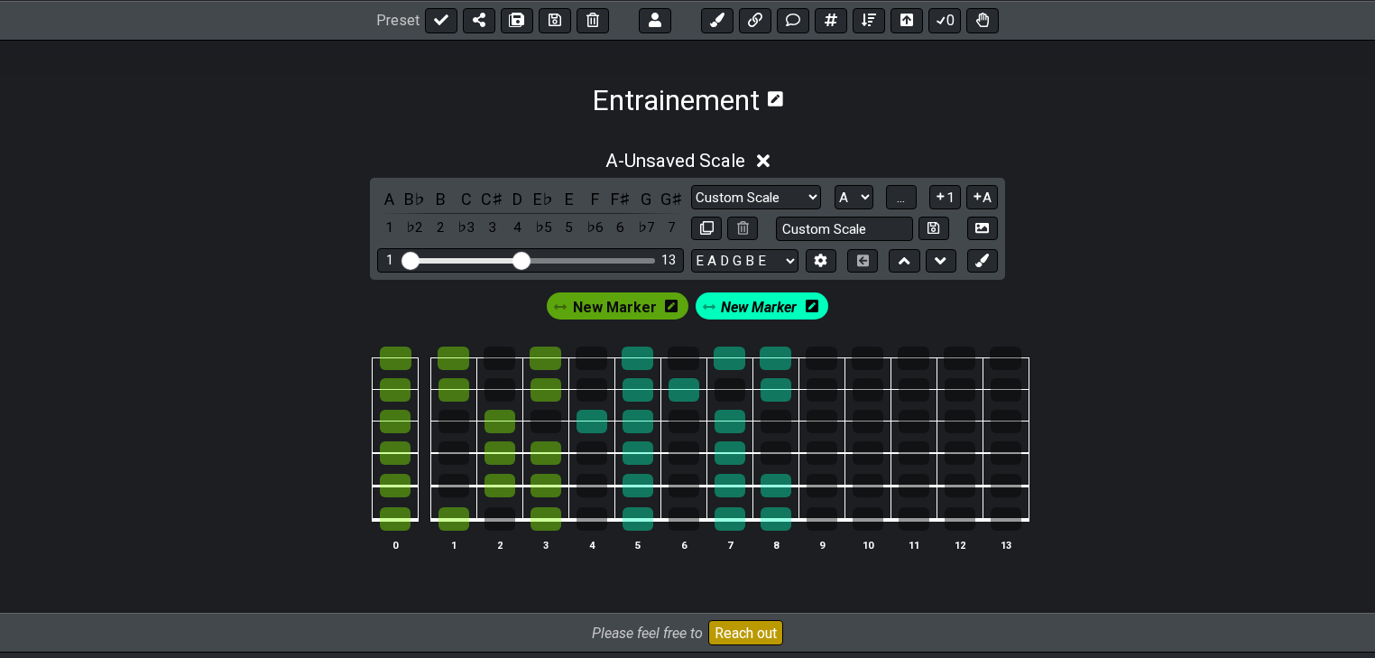
click at [629, 301] on span "New Marker" at bounding box center [615, 307] width 84 height 26
click at [629, 301] on span "New Marker" at bounding box center [611, 307] width 76 height 26
click at [716, 356] on div at bounding box center [729, 357] width 32 height 23
click at [733, 364] on div at bounding box center [729, 357] width 32 height 23
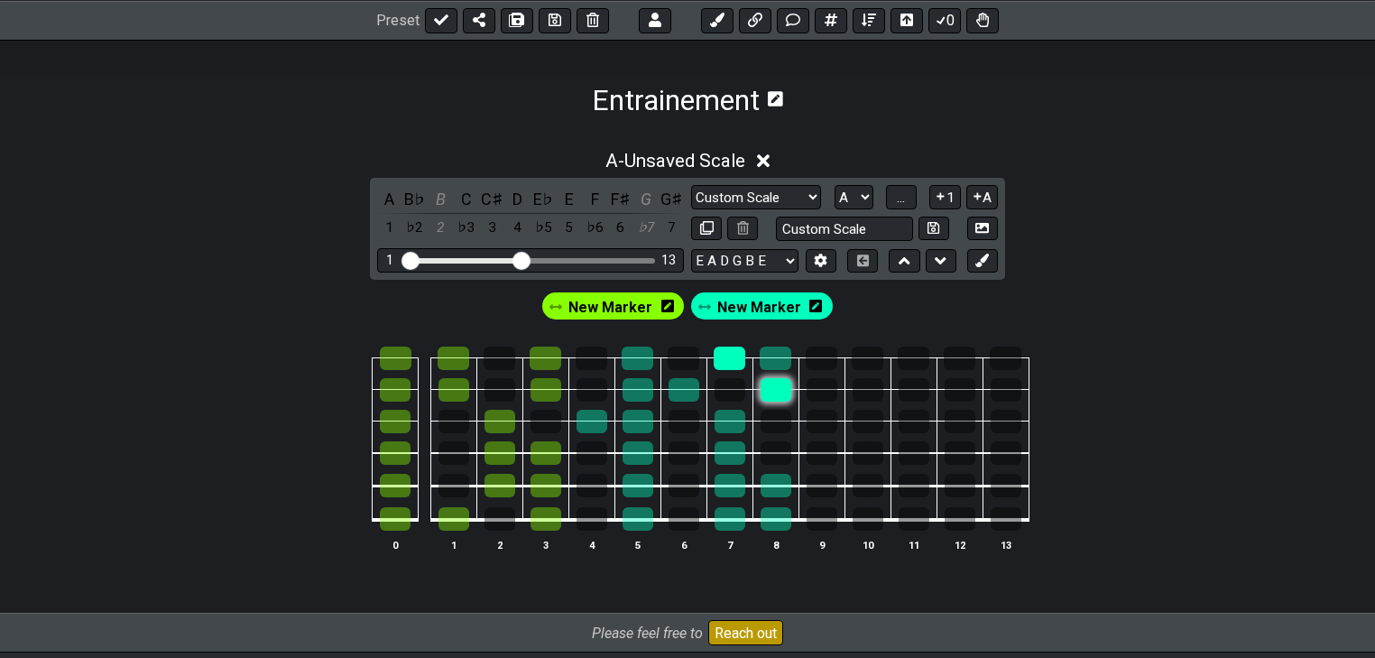
drag, startPoint x: 740, startPoint y: 364, endPoint x: 767, endPoint y: 390, distance: 37.6
click at [767, 390] on tbody "0 1 2 3 4 5 6 7 8 9 10 11 12 13" at bounding box center [683, 433] width 690 height 212
click at [556, 390] on div at bounding box center [545, 389] width 31 height 23
click at [557, 385] on div at bounding box center [545, 389] width 31 height 23
click at [633, 316] on span "New Marker" at bounding box center [610, 307] width 84 height 26
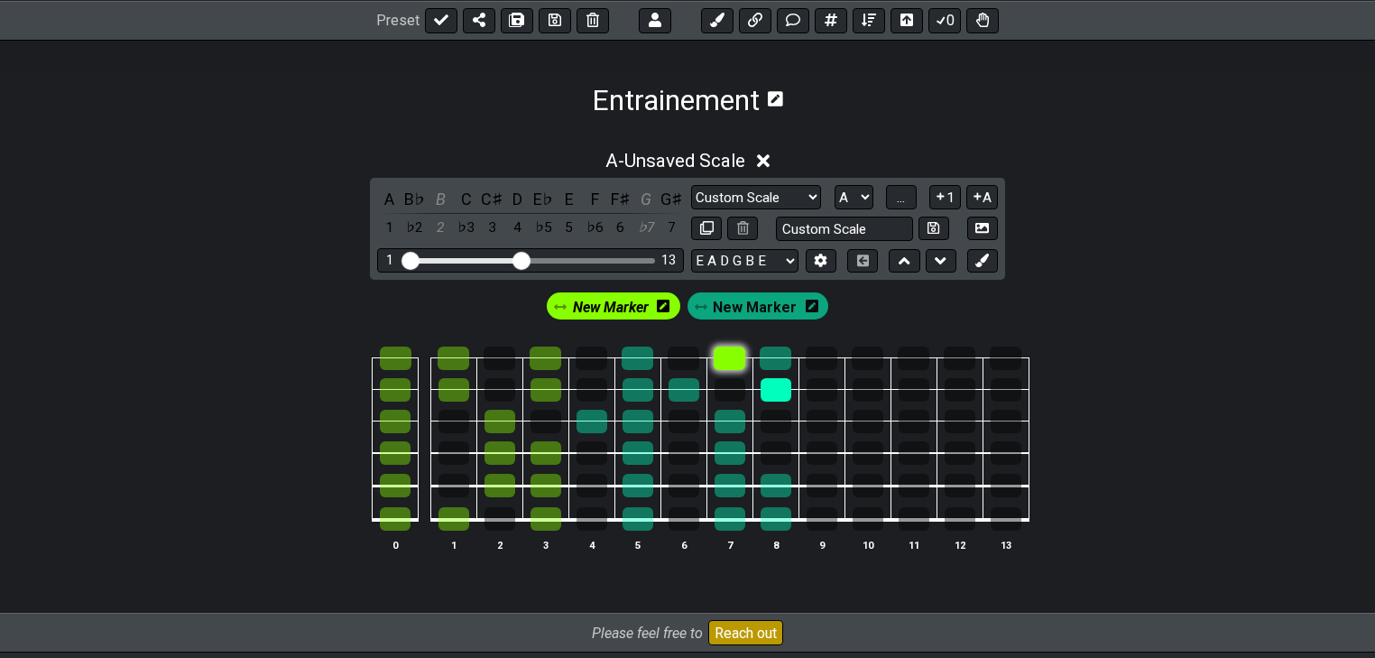
click at [727, 359] on div at bounding box center [729, 357] width 32 height 23
click at [772, 385] on div at bounding box center [775, 389] width 31 height 23
click at [770, 388] on div at bounding box center [775, 389] width 31 height 23
click at [722, 355] on div at bounding box center [729, 357] width 32 height 23
click at [618, 310] on span "New Marker" at bounding box center [611, 307] width 76 height 26
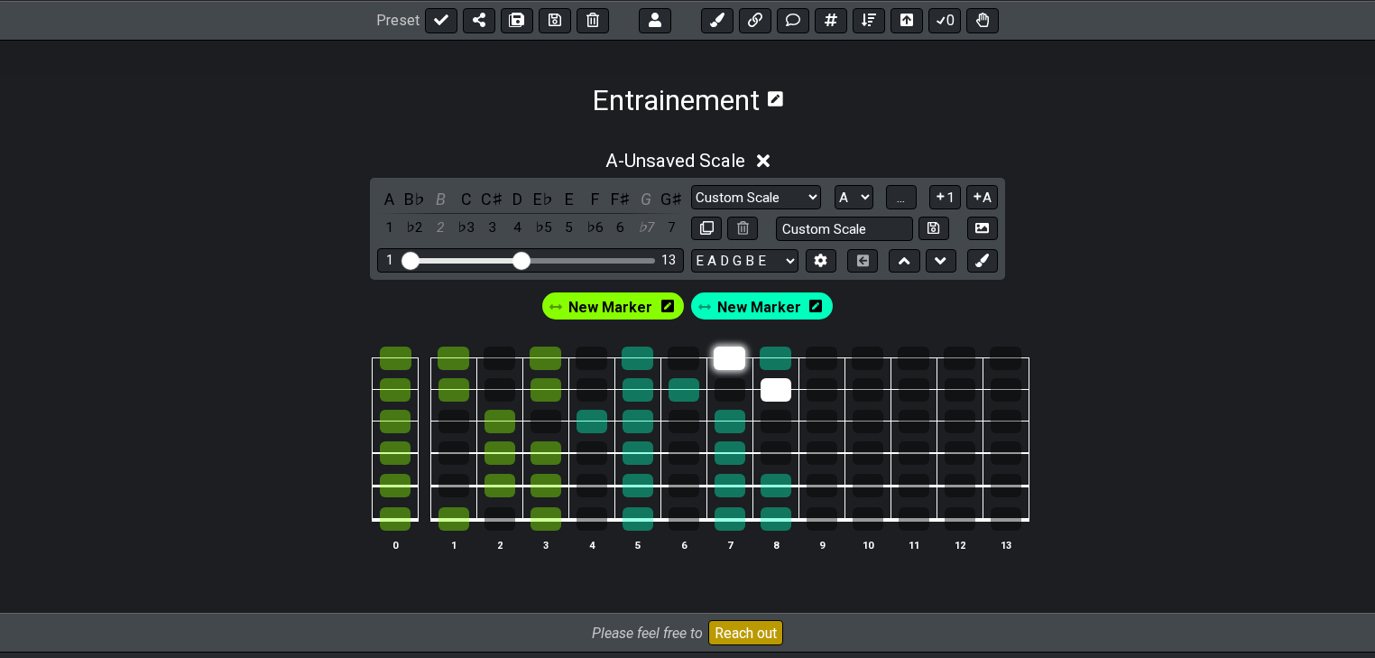
click at [734, 368] on div at bounding box center [729, 357] width 32 height 23
click at [777, 395] on div at bounding box center [775, 389] width 31 height 23
click at [639, 310] on span "New Marker" at bounding box center [610, 307] width 84 height 26
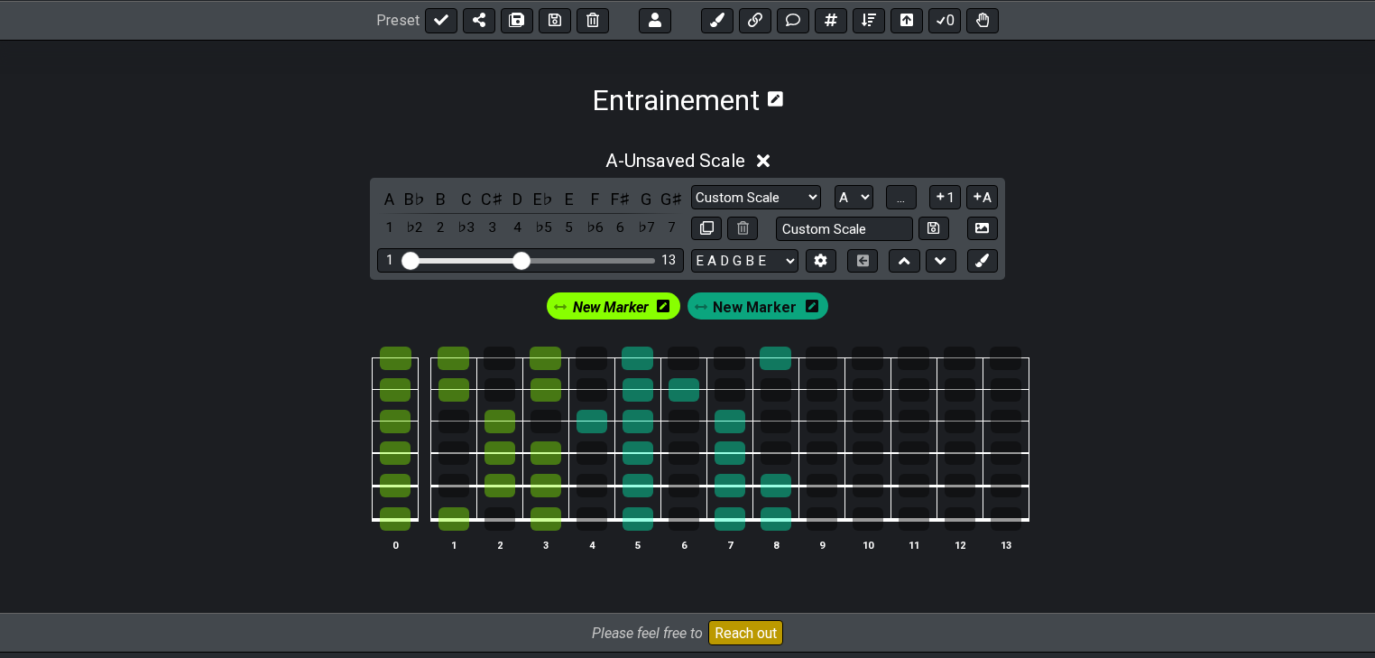
click at [725, 310] on span "New Marker" at bounding box center [755, 307] width 84 height 26
click at [653, 311] on span "New Marker" at bounding box center [615, 307] width 84 height 26
click at [729, 312] on span "New Marker" at bounding box center [755, 307] width 84 height 26
click at [630, 308] on span "New Marker" at bounding box center [615, 307] width 84 height 26
click at [722, 309] on span "New Marker" at bounding box center [755, 307] width 84 height 26
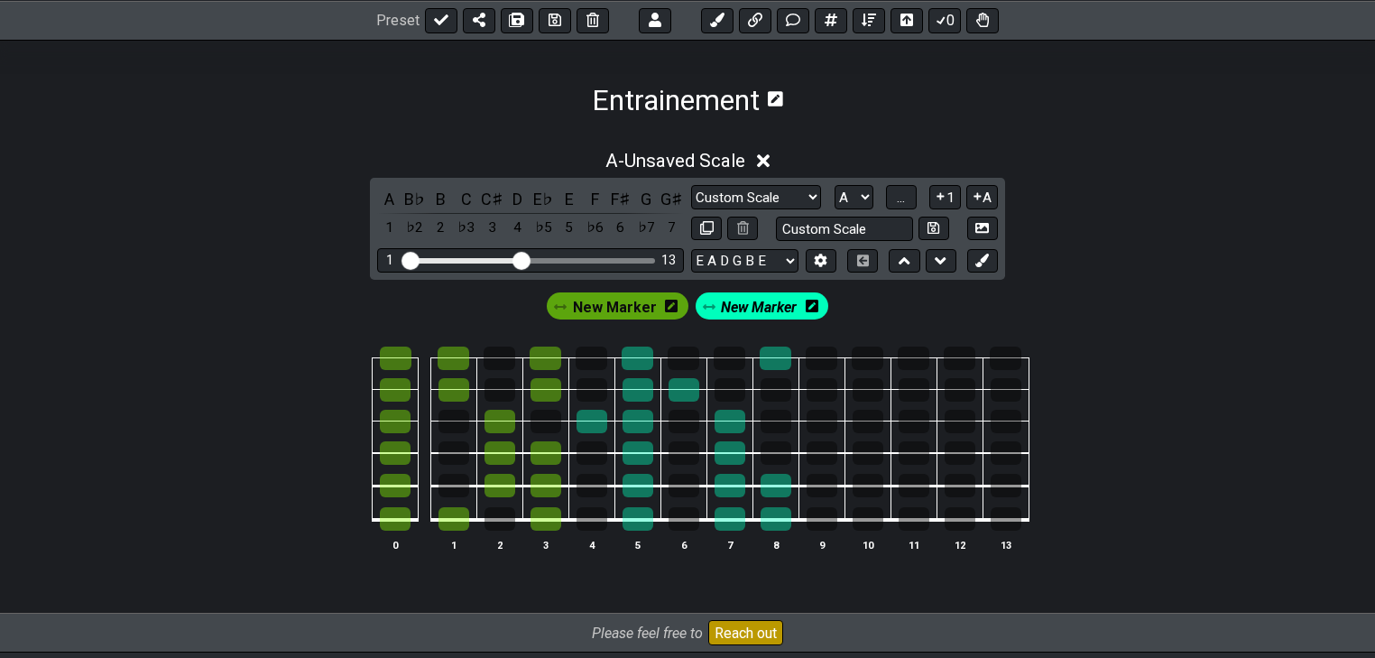
click at [624, 310] on span "New Marker" at bounding box center [615, 307] width 84 height 26
click at [722, 307] on span "New Marker" at bounding box center [755, 307] width 84 height 26
click at [703, 306] on icon at bounding box center [709, 306] width 13 height 5
click at [699, 308] on div "New Marker New Marker" at bounding box center [688, 306] width 290 height 34
click at [622, 314] on span "New Marker" at bounding box center [615, 307] width 84 height 26
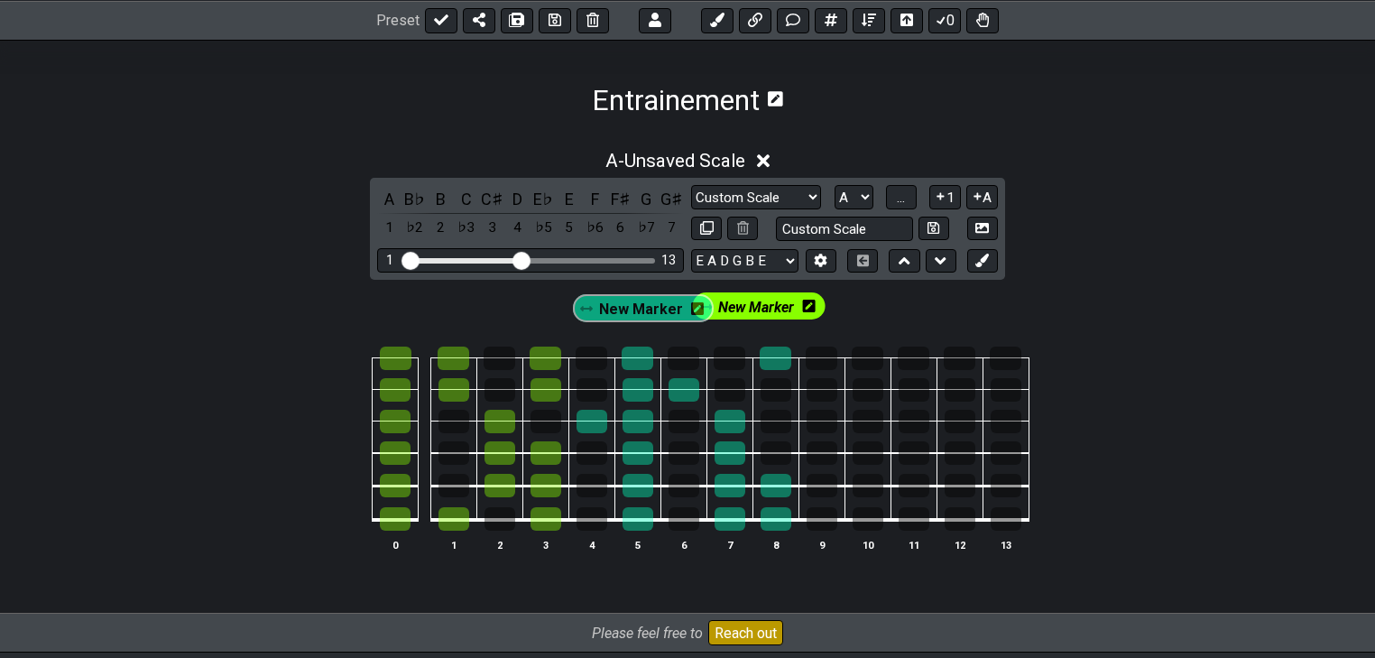
drag, startPoint x: 706, startPoint y: 307, endPoint x: 571, endPoint y: 311, distance: 135.4
click at [573, 311] on div "New Marker New Marker" at bounding box center [687, 306] width 283 height 34
drag, startPoint x: 566, startPoint y: 308, endPoint x: 729, endPoint y: 301, distance: 163.4
click at [729, 301] on div "New Marker New Marker" at bounding box center [687, 306] width 283 height 34
click at [713, 308] on div "New Marker" at bounding box center [758, 305] width 142 height 27
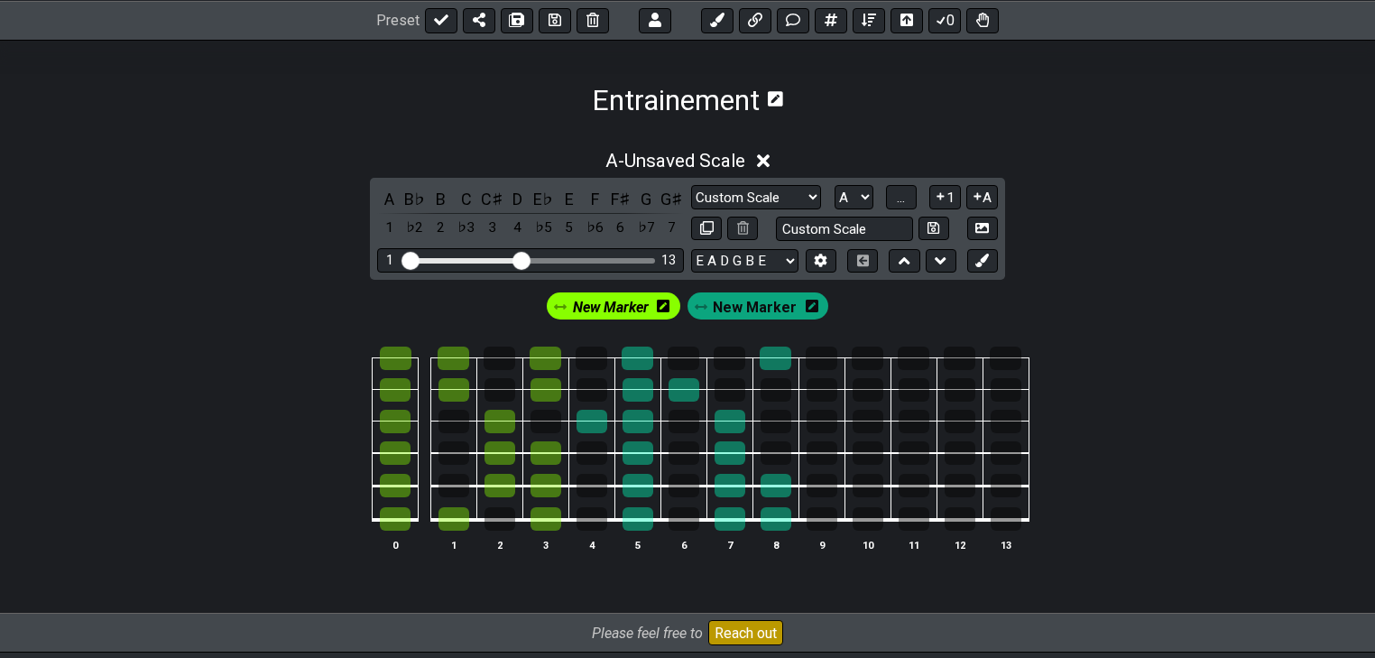
click at [721, 372] on td at bounding box center [729, 374] width 46 height 32
click at [727, 361] on div at bounding box center [729, 357] width 32 height 23
click at [717, 354] on div at bounding box center [729, 357] width 32 height 23
click at [704, 308] on icon at bounding box center [701, 306] width 13 height 13
click at [737, 299] on span "New Marker" at bounding box center [755, 307] width 84 height 26
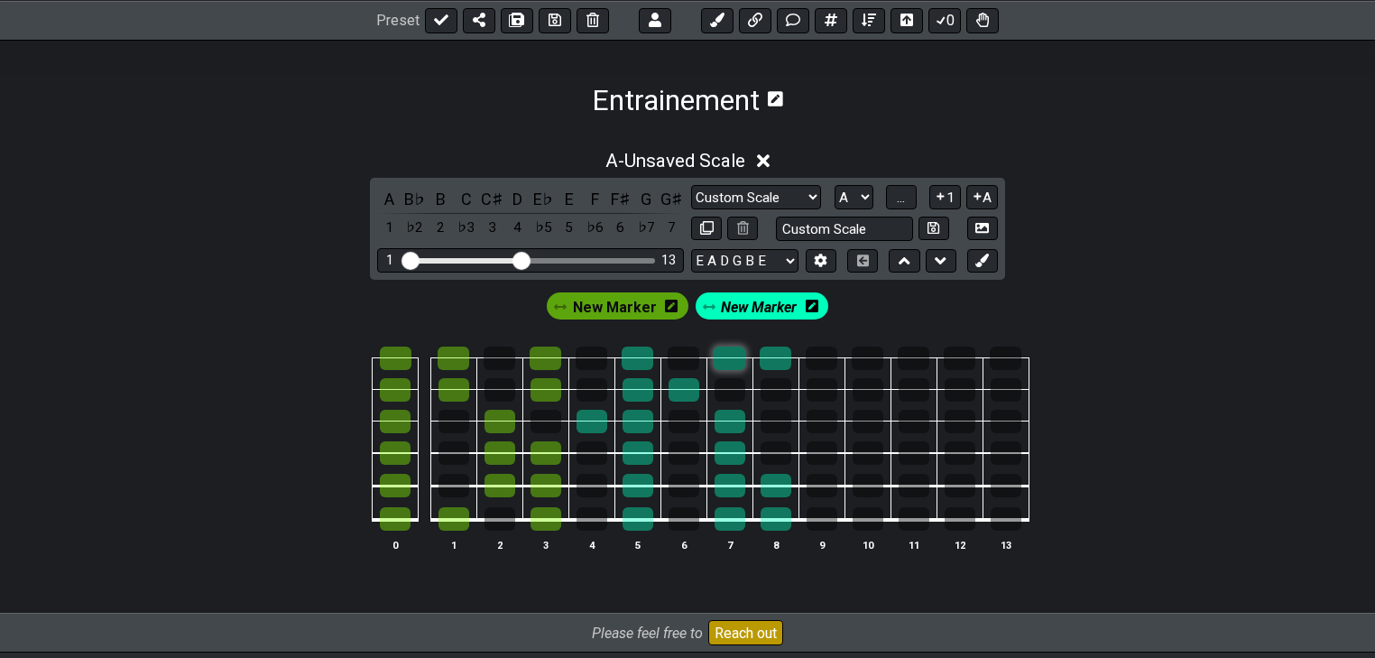
click at [736, 351] on div at bounding box center [729, 357] width 32 height 23
click at [689, 384] on div at bounding box center [683, 389] width 31 height 23
click at [772, 356] on tr at bounding box center [683, 343] width 690 height 32
drag, startPoint x: 642, startPoint y: 352, endPoint x: 641, endPoint y: 529, distance: 177.7
click at [641, 529] on tbody "0 1 2 3 4 5 6 7 8 9 10 11 12 13" at bounding box center [683, 433] width 690 height 212
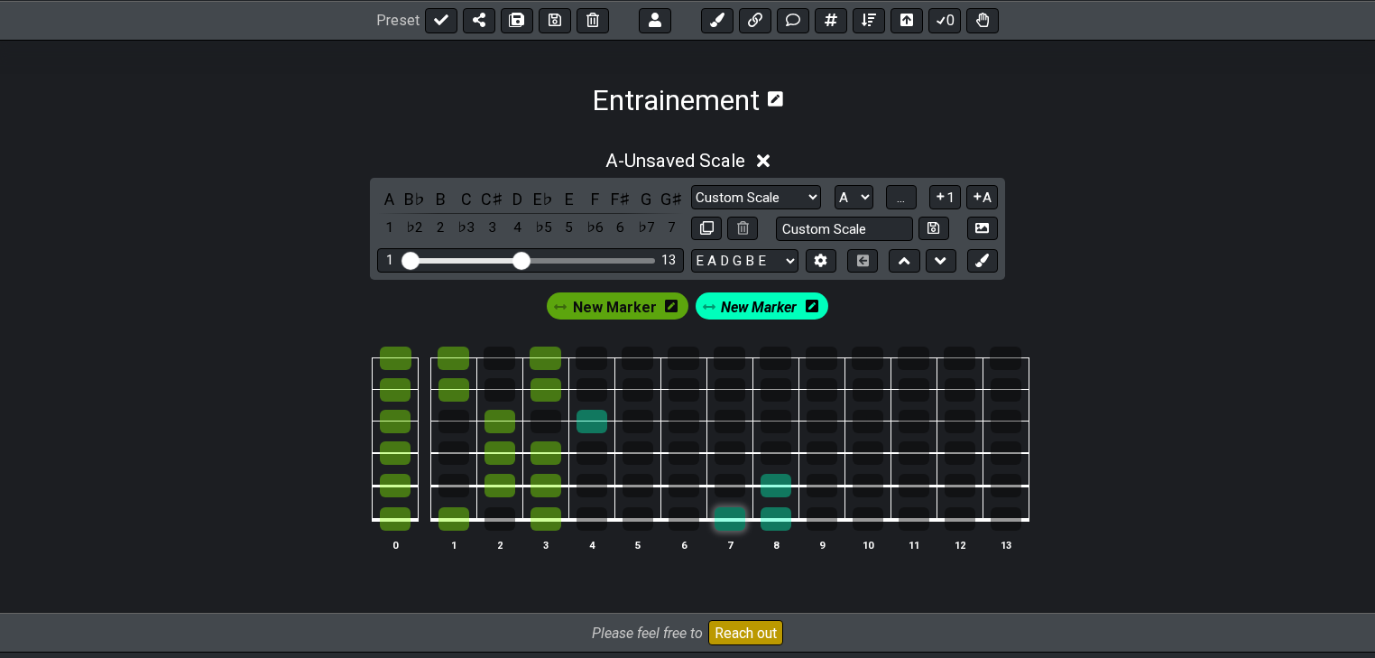
drag, startPoint x: 722, startPoint y: 489, endPoint x: 726, endPoint y: 529, distance: 39.9
click at [719, 538] on tbody "0 1 2 3 4 5 6 7 8 9 10 11 12 13" at bounding box center [683, 433] width 690 height 212
click at [768, 524] on tbody "0 1 2 3 4 5 6 7 8 9 10 11 12 13" at bounding box center [683, 433] width 690 height 212
click at [603, 419] on div at bounding box center [591, 421] width 31 height 23
drag, startPoint x: 592, startPoint y: 417, endPoint x: 635, endPoint y: 418, distance: 43.3
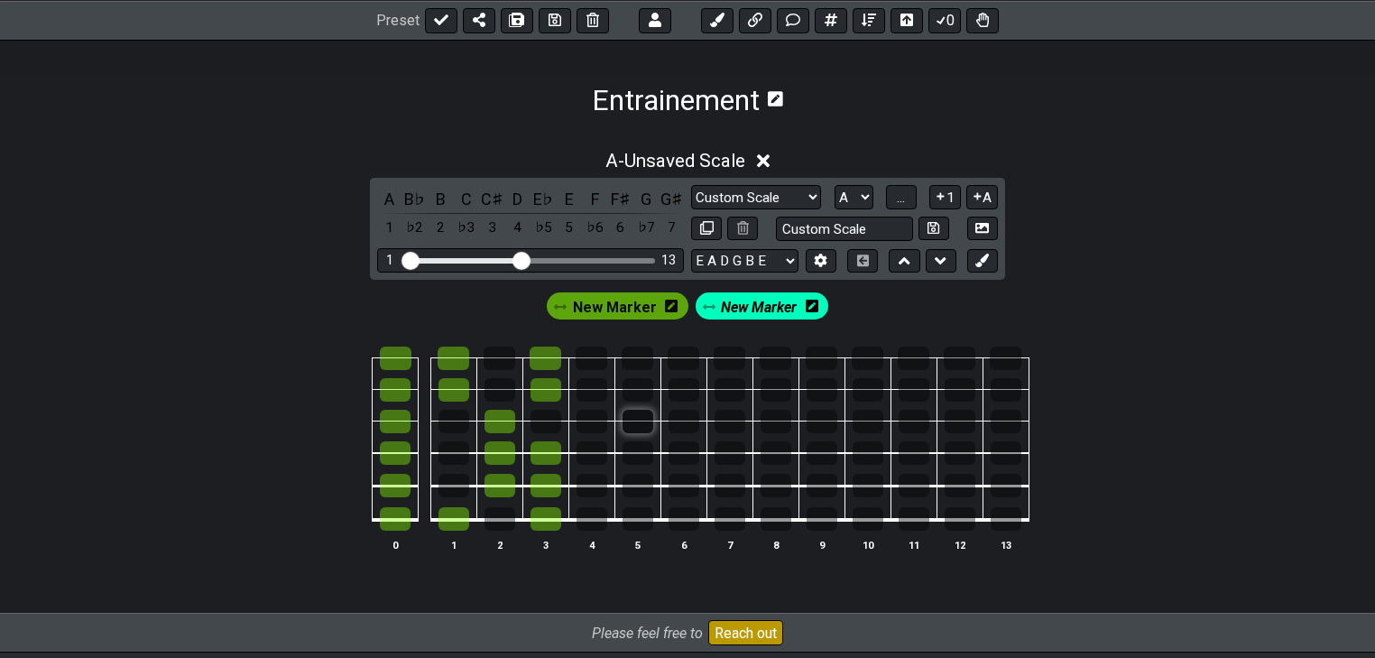
click at [635, 418] on tr at bounding box center [683, 406] width 690 height 32
click at [684, 390] on tr at bounding box center [683, 374] width 690 height 32
drag, startPoint x: 639, startPoint y: 518, endPoint x: 635, endPoint y: 449, distance: 68.6
click at [635, 449] on tbody "0 1 2 3 4 5 6 7 8 9 10 11 12 13" at bounding box center [683, 433] width 690 height 212
click at [636, 356] on div at bounding box center [637, 357] width 32 height 23
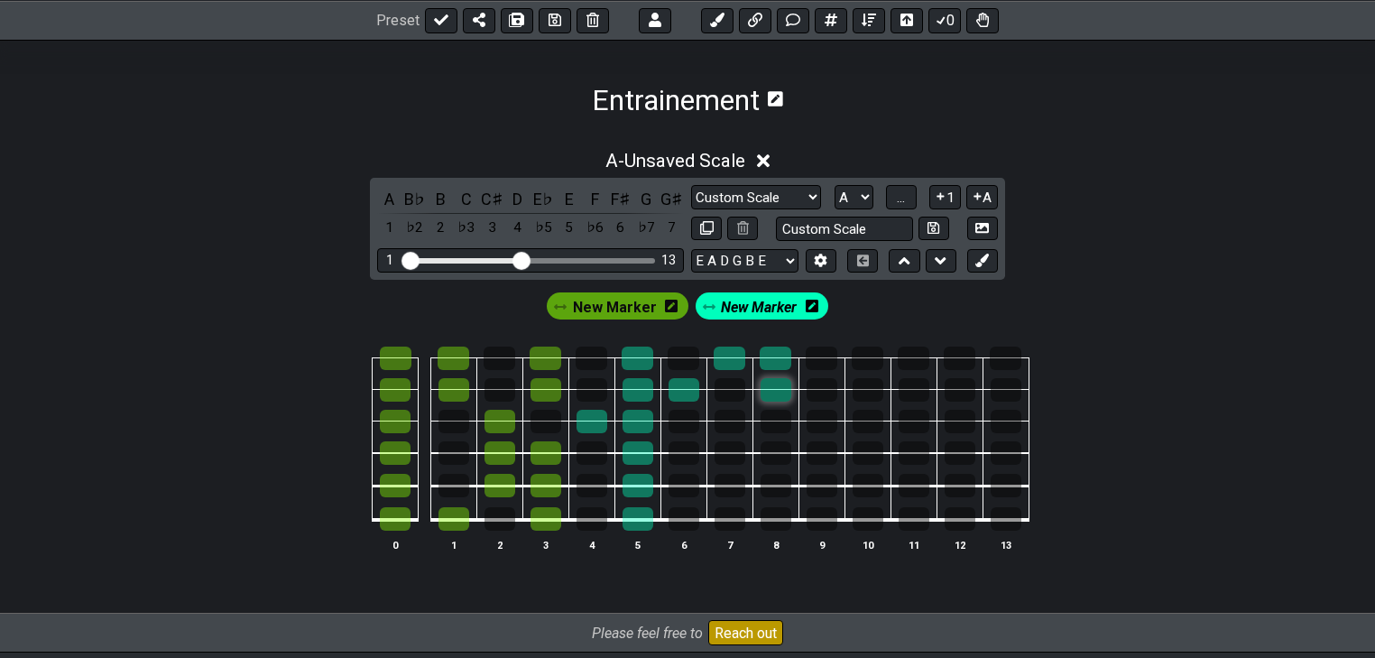
drag, startPoint x: 725, startPoint y: 358, endPoint x: 771, endPoint y: 381, distance: 51.2
click at [771, 381] on tbody "0 1 2 3 4 5 6 7 8 9 10 11 12 13" at bounding box center [683, 433] width 690 height 212
drag, startPoint x: 727, startPoint y: 417, endPoint x: 732, endPoint y: 516, distance: 99.3
click at [732, 516] on tbody "0 1 2 3 4 5 6 7 8 9 10 11 12 13" at bounding box center [683, 433] width 690 height 212
click at [761, 513] on div at bounding box center [775, 518] width 31 height 23
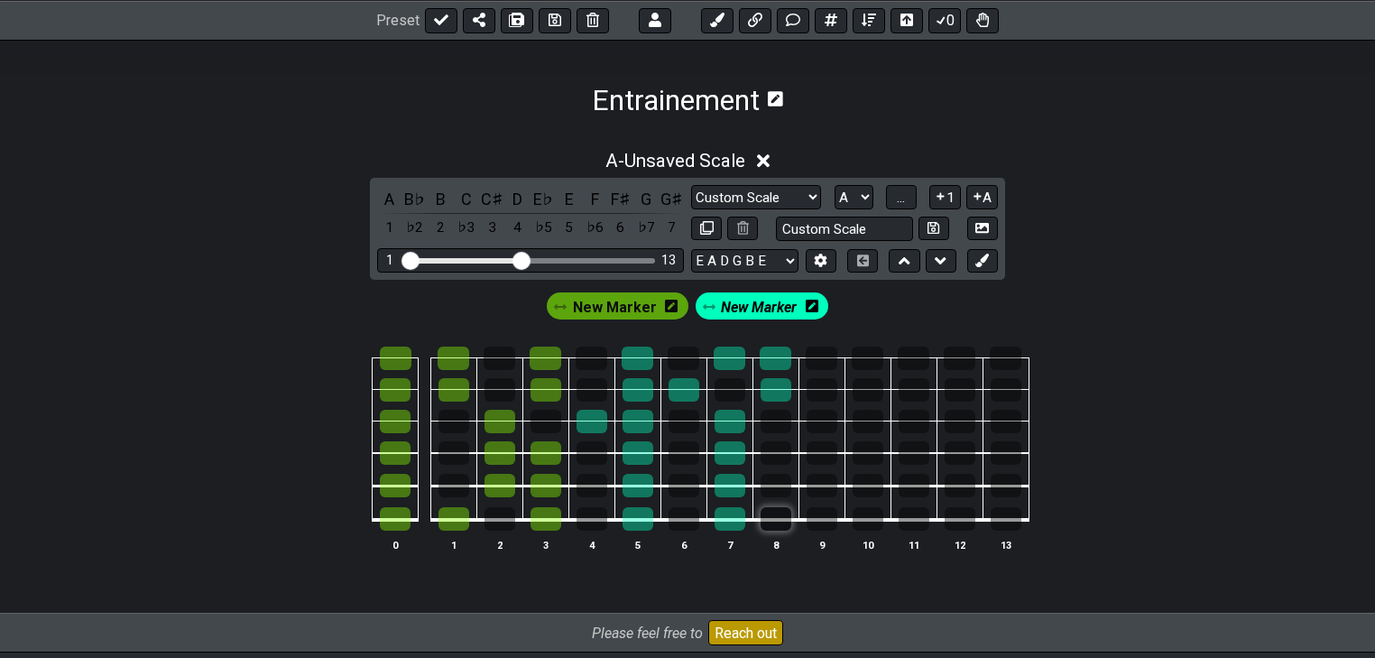
click at [785, 517] on div at bounding box center [775, 518] width 31 height 23
click at [729, 520] on div at bounding box center [729, 518] width 31 height 23
drag, startPoint x: 730, startPoint y: 489, endPoint x: 729, endPoint y: 411, distance: 77.6
click at [729, 411] on tbody "0 1 2 3 4 5 6 7 8 9 10 11 12 13" at bounding box center [683, 433] width 690 height 212
click at [679, 396] on div at bounding box center [683, 389] width 31 height 23
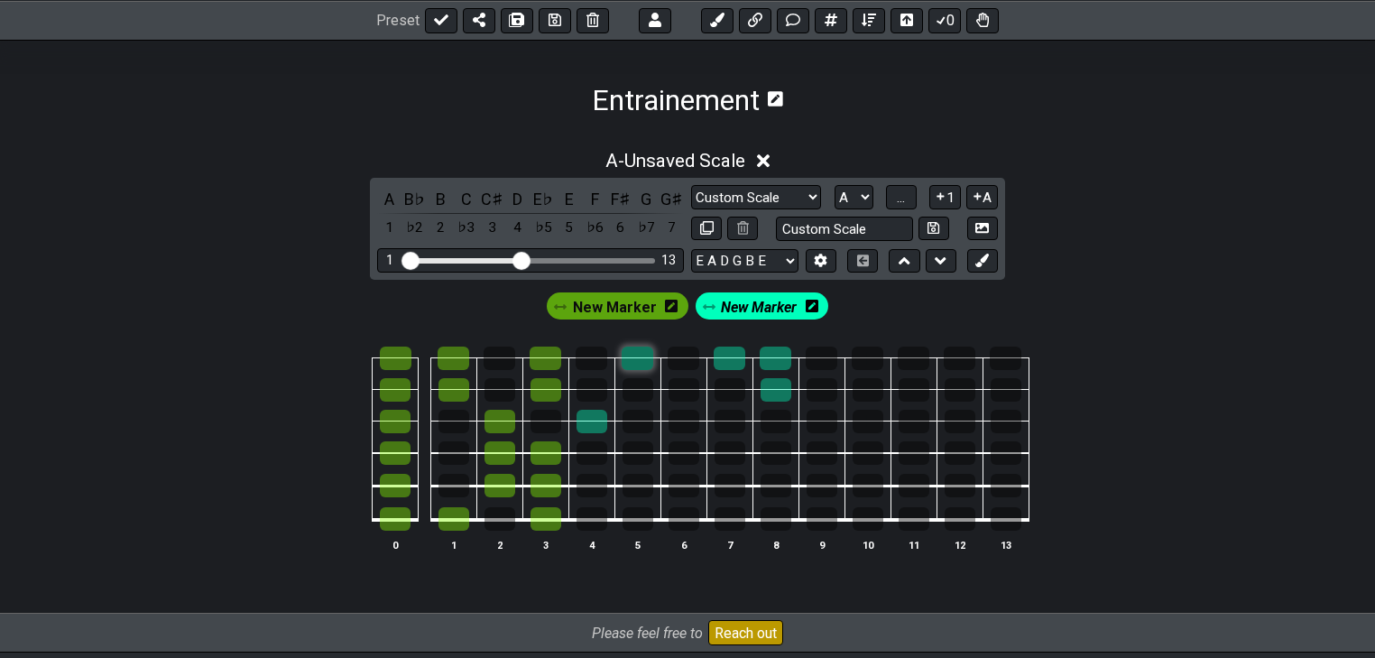
drag, startPoint x: 641, startPoint y: 415, endPoint x: 646, endPoint y: 356, distance: 58.8
click at [646, 356] on tbody "0 1 2 3 4 5 6 7 8 9 10 11 12 13" at bounding box center [683, 433] width 690 height 212
click at [593, 415] on div at bounding box center [591, 421] width 31 height 23
click at [748, 359] on td at bounding box center [729, 374] width 46 height 32
click at [740, 361] on div at bounding box center [729, 357] width 32 height 23
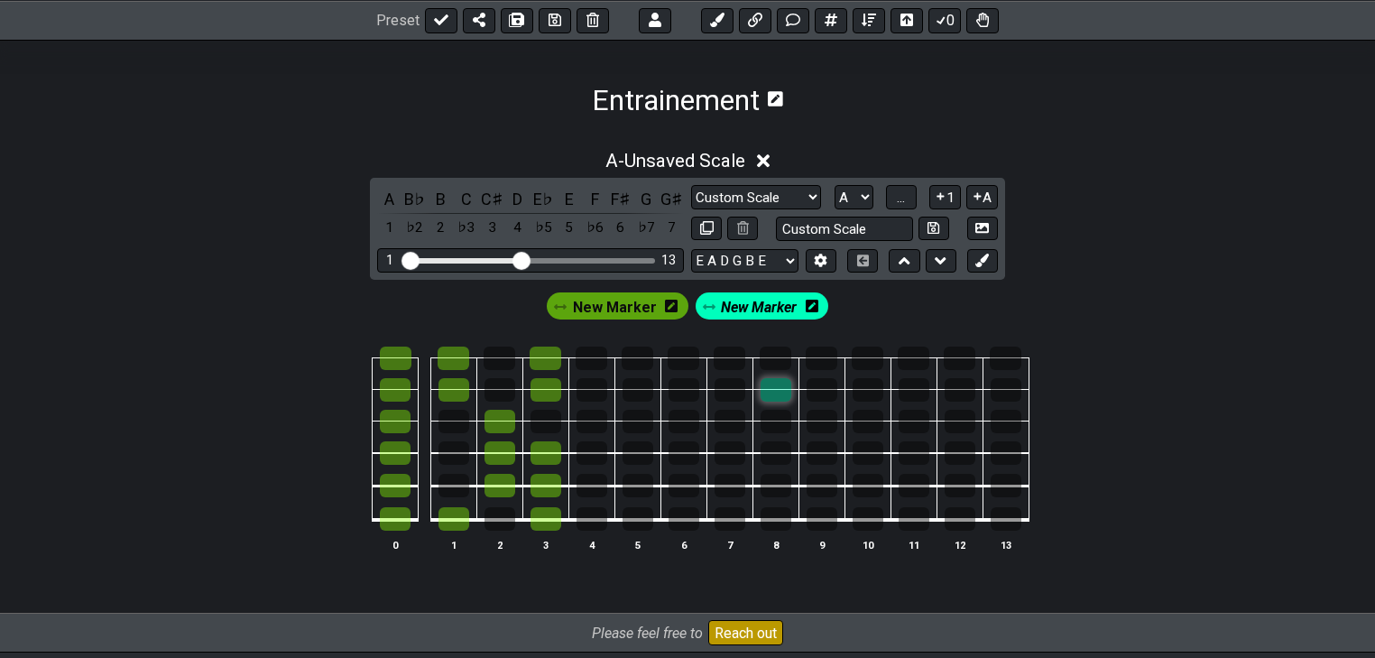
drag, startPoint x: 778, startPoint y: 356, endPoint x: 778, endPoint y: 386, distance: 29.8
click at [778, 372] on tbody "0 1 2 3 4 5 6 7 8 9 10 11 12 13" at bounding box center [683, 433] width 690 height 212
drag, startPoint x: 778, startPoint y: 386, endPoint x: 796, endPoint y: 405, distance: 26.8
click at [778, 387] on div at bounding box center [775, 389] width 31 height 23
drag, startPoint x: 640, startPoint y: 522, endPoint x: 639, endPoint y: 345, distance: 176.8
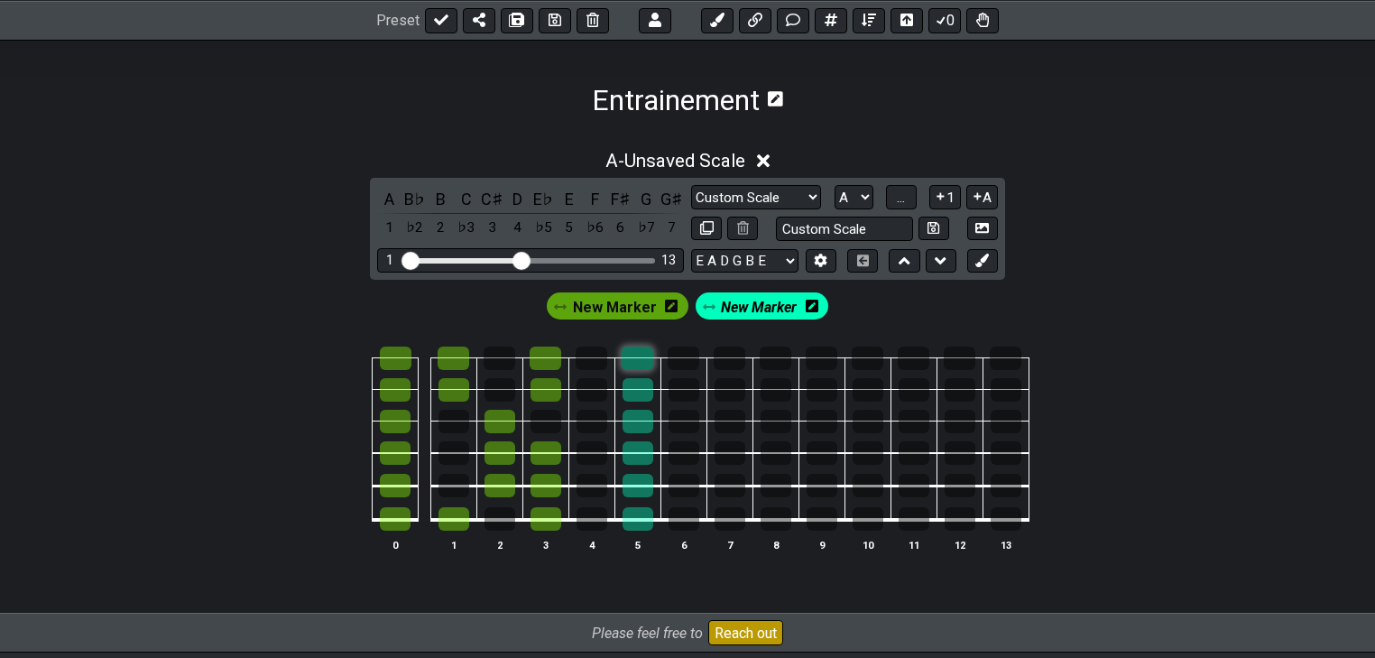
click at [639, 345] on tbody "0 1 2 3 4 5 6 7 8 9 10 11 12 13" at bounding box center [683, 433] width 690 height 212
click at [588, 422] on div at bounding box center [591, 421] width 31 height 23
click at [679, 397] on div at bounding box center [683, 389] width 31 height 23
drag, startPoint x: 733, startPoint y: 509, endPoint x: 729, endPoint y: 427, distance: 82.2
click at [729, 427] on tbody "0 1 2 3 4 5 6 7 8 9 10 11 12 13" at bounding box center [683, 433] width 690 height 212
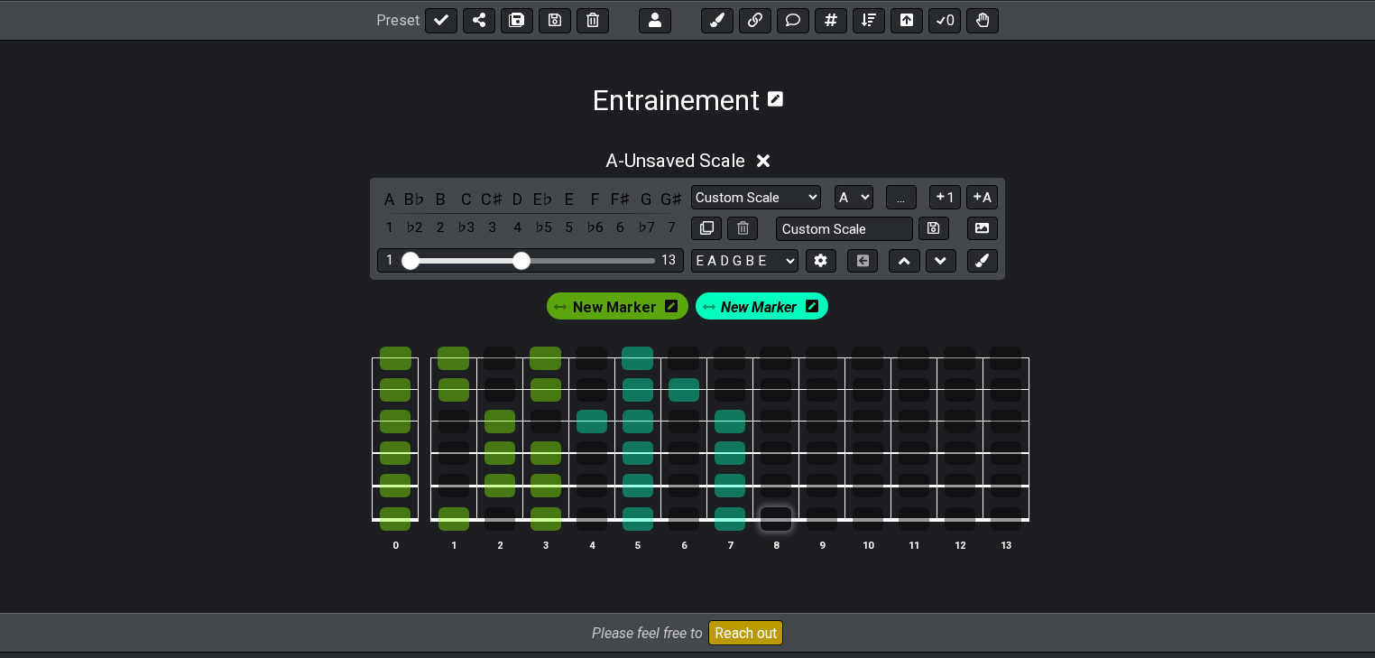
click at [760, 511] on div at bounding box center [775, 518] width 31 height 23
drag, startPoint x: 770, startPoint y: 391, endPoint x: 716, endPoint y: 357, distance: 64.1
click at [716, 357] on tbody "0 1 2 3 4 5 6 7 8 9 10 11 12 13" at bounding box center [683, 433] width 690 height 212
